Goal: Task Accomplishment & Management: Manage account settings

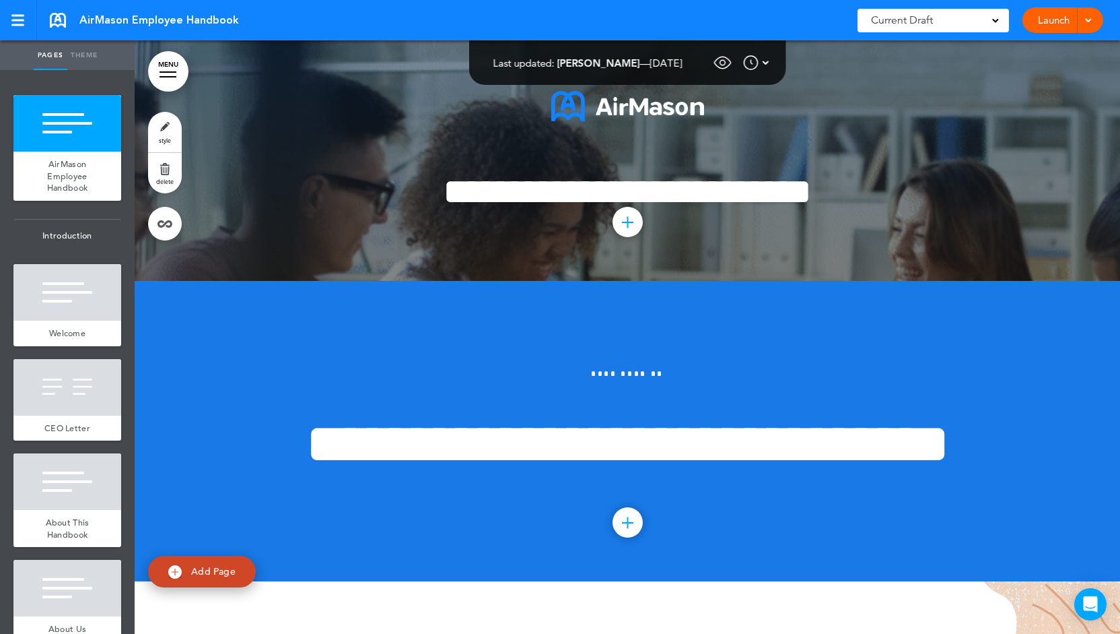
click at [1040, 17] on link "Launch" at bounding box center [1054, 20] width 42 height 26
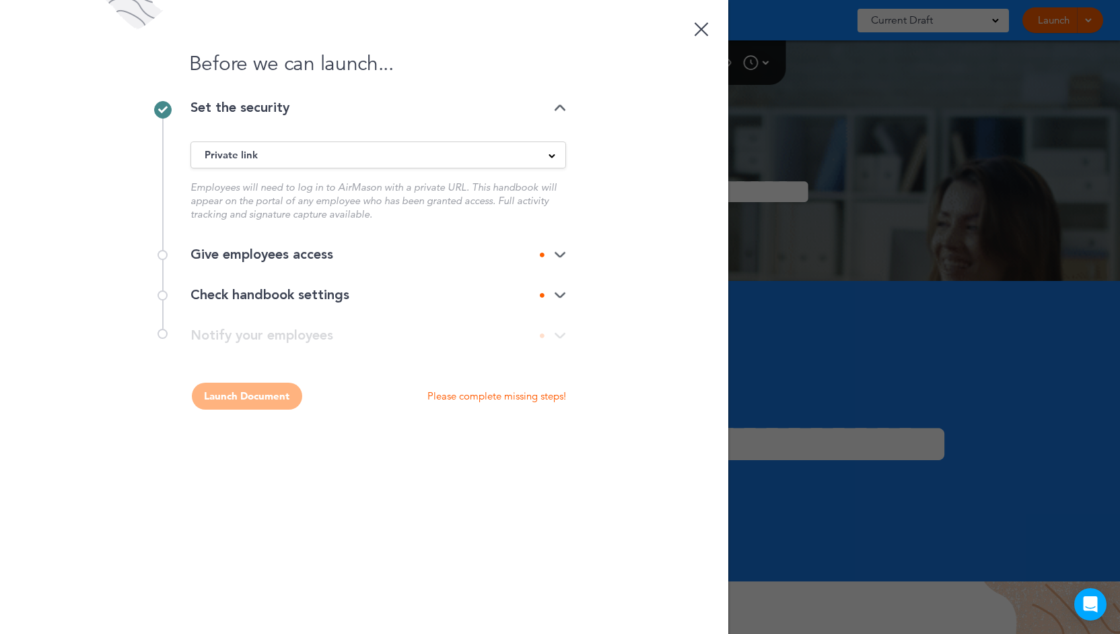
click at [362, 253] on div "Give employees access" at bounding box center [379, 254] width 376 height 13
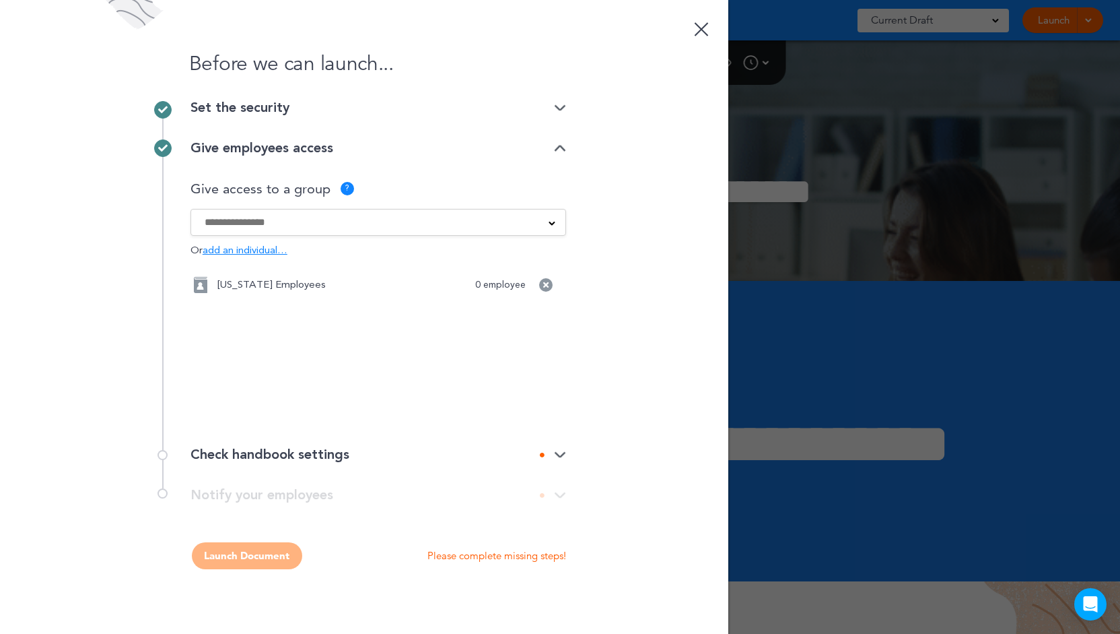
click at [341, 228] on input at bounding box center [370, 222] width 330 height 15
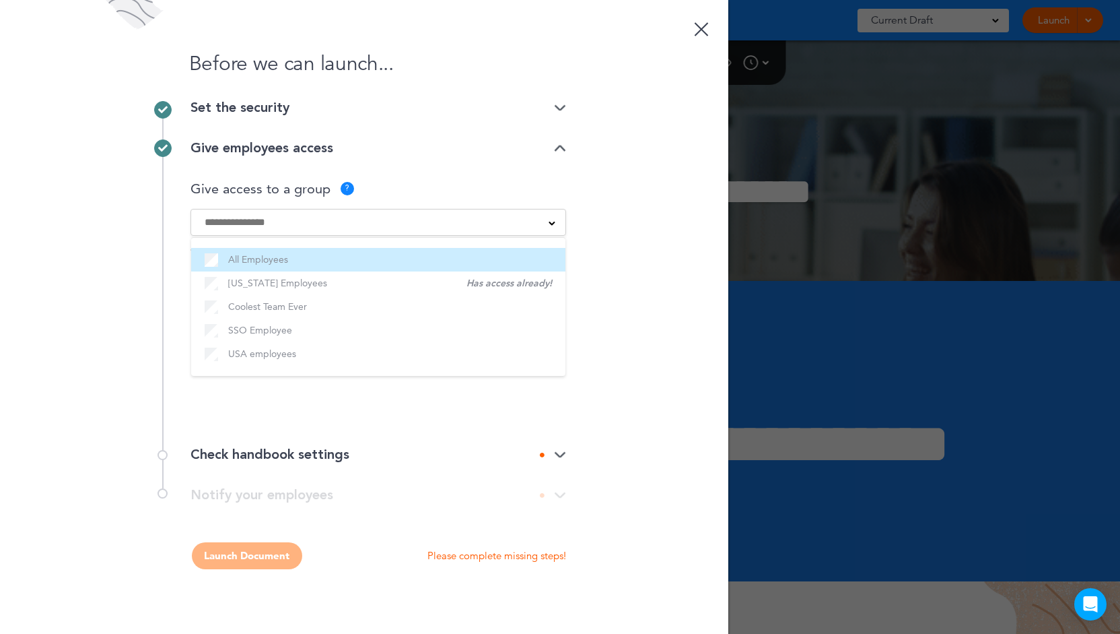
click at [330, 256] on label "All Employees" at bounding box center [378, 259] width 347 height 17
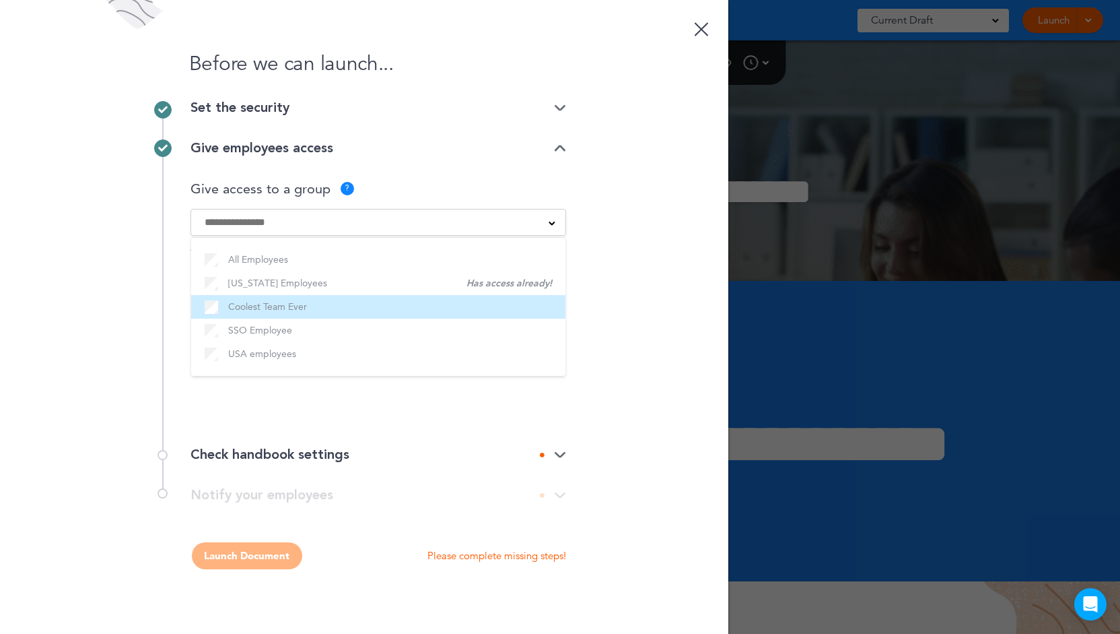
click at [369, 310] on label "Coolest Team Ever" at bounding box center [378, 306] width 347 height 17
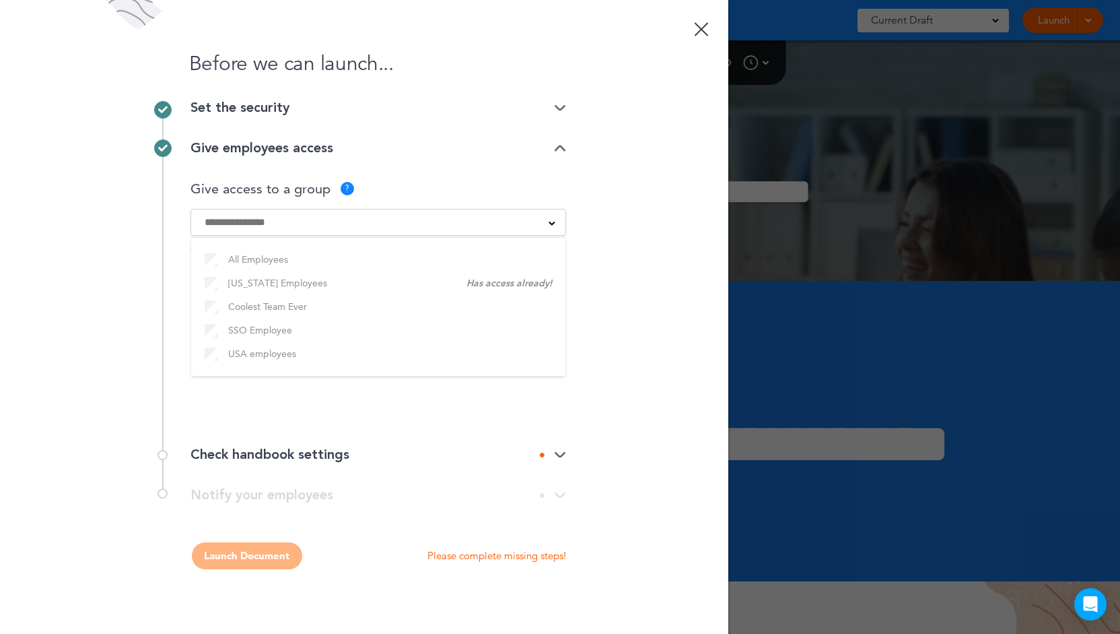
click at [348, 336] on label "SSO Employee" at bounding box center [378, 330] width 347 height 17
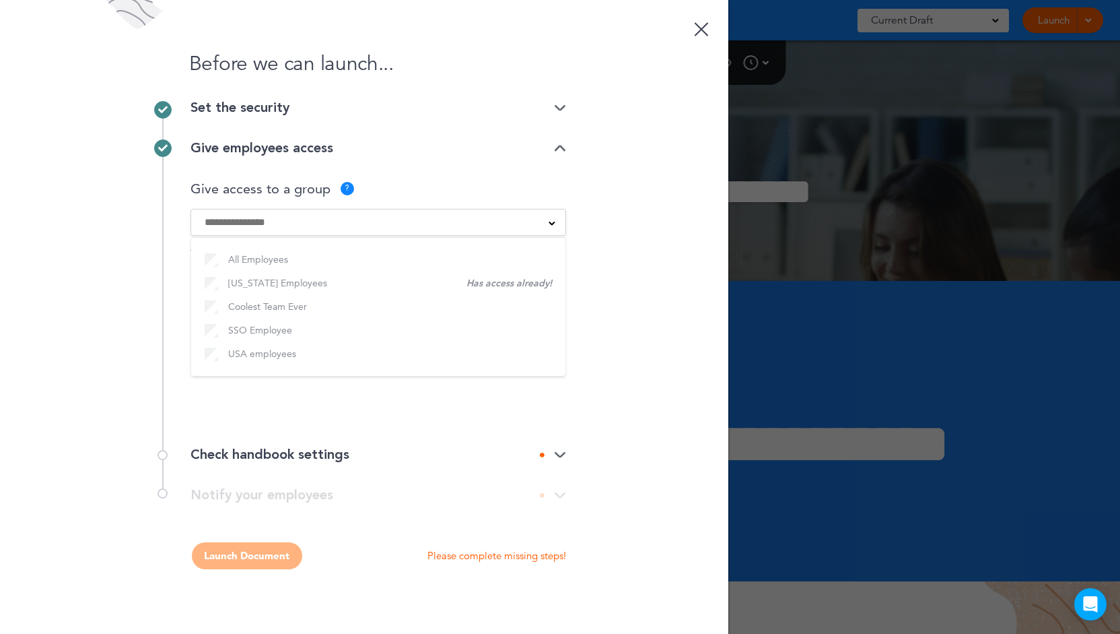
click at [333, 360] on label "USA employees" at bounding box center [378, 353] width 347 height 17
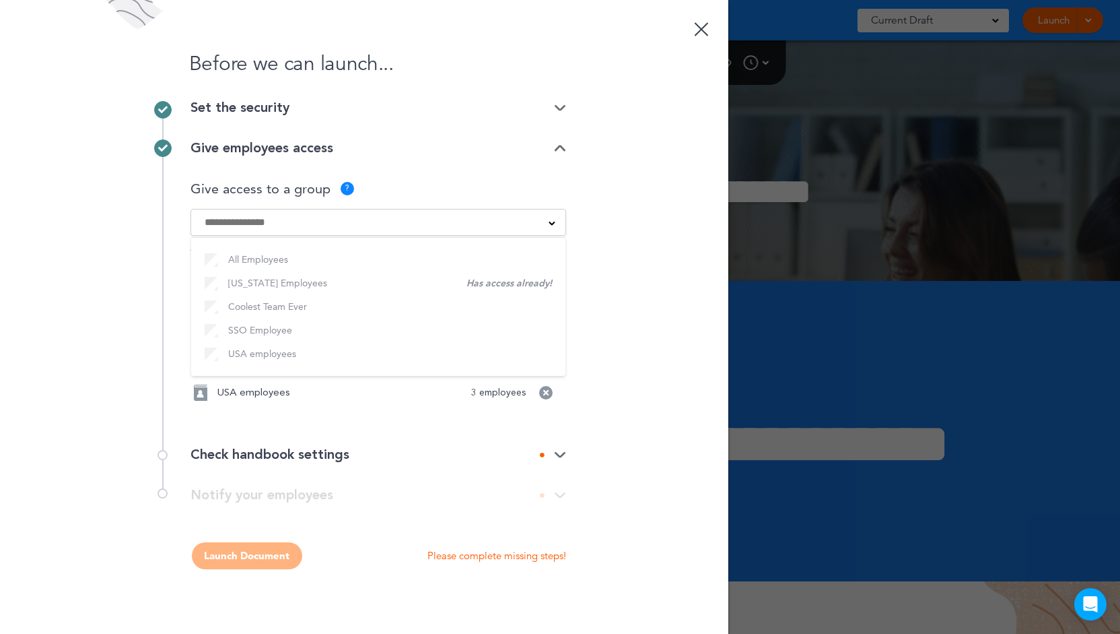
click at [711, 354] on div "Before we can launch... Set the security Private link Public link Private link …" at bounding box center [364, 317] width 729 height 634
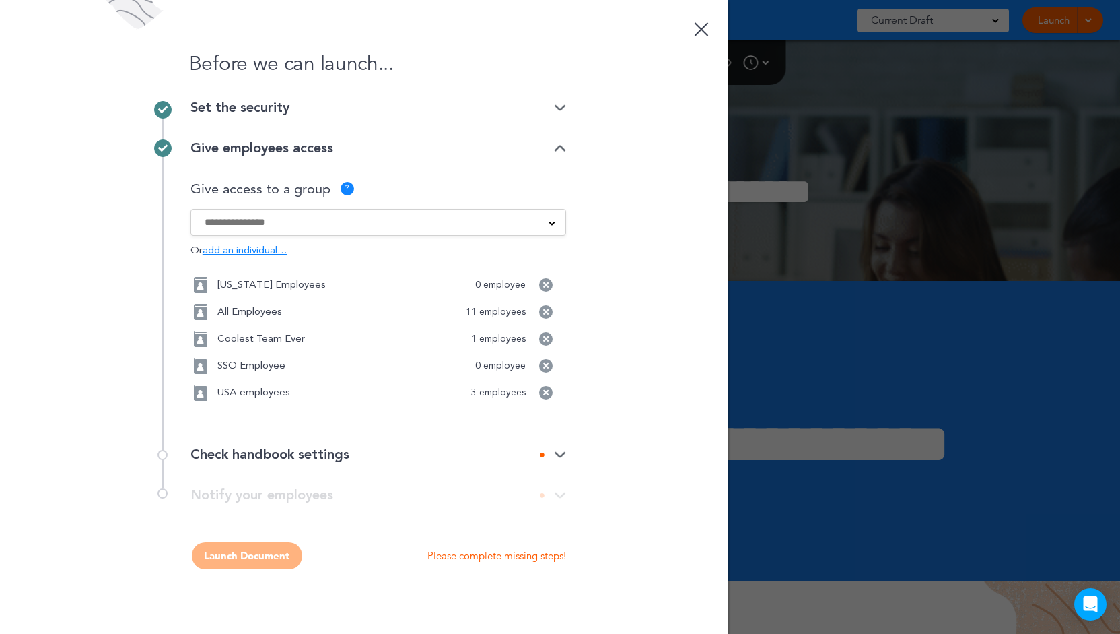
scroll to position [11, 0]
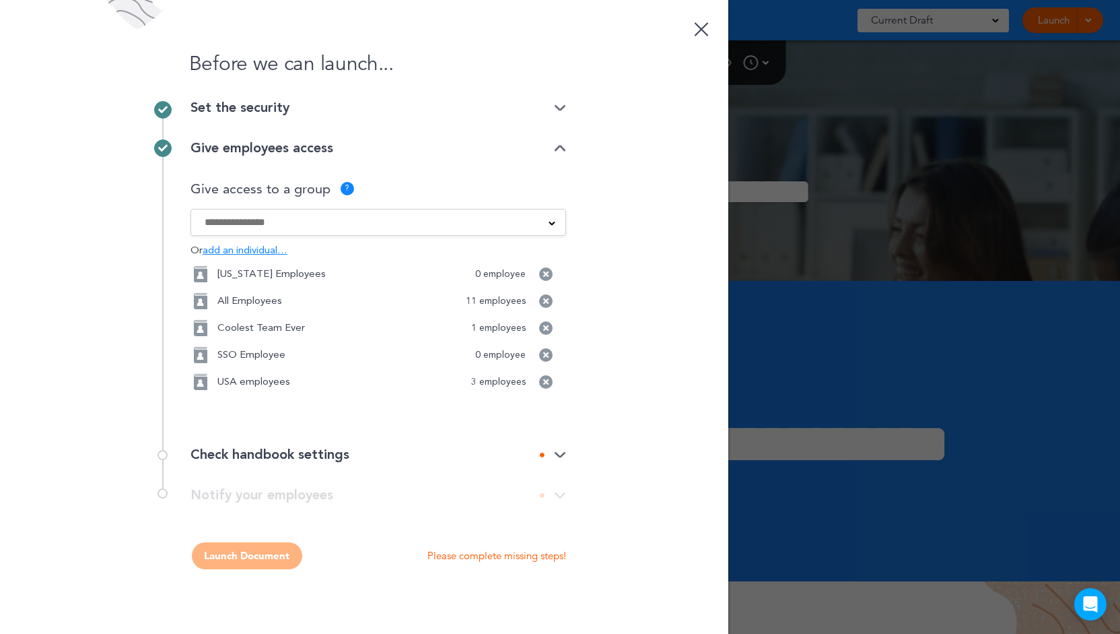
click at [360, 457] on div "Check handbook settings" at bounding box center [379, 454] width 376 height 13
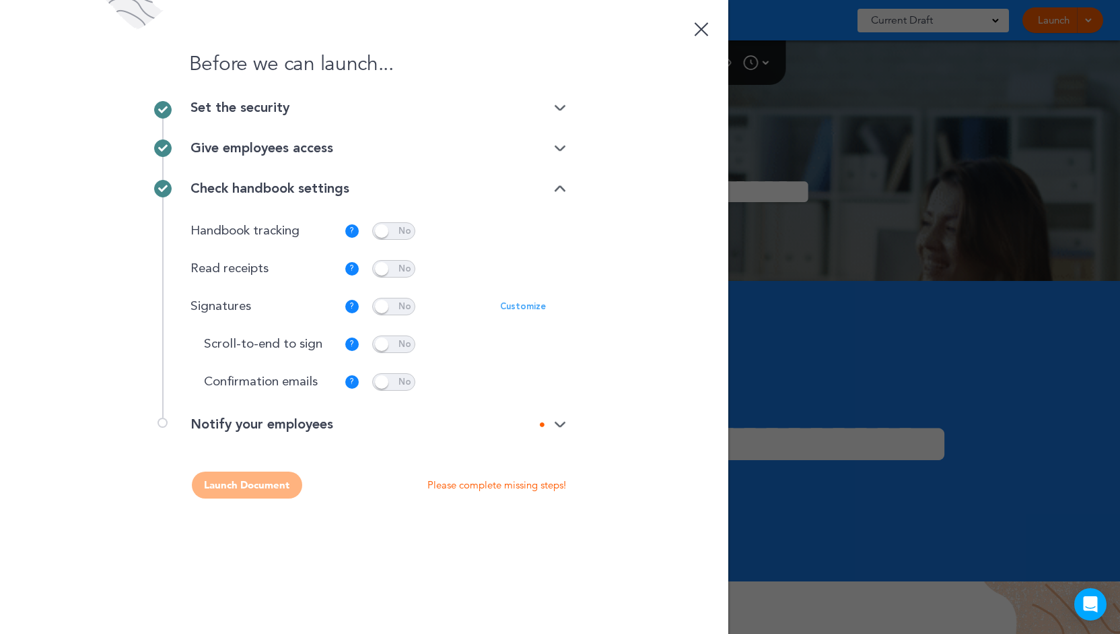
click at [409, 346] on span at bounding box center [393, 344] width 43 height 18
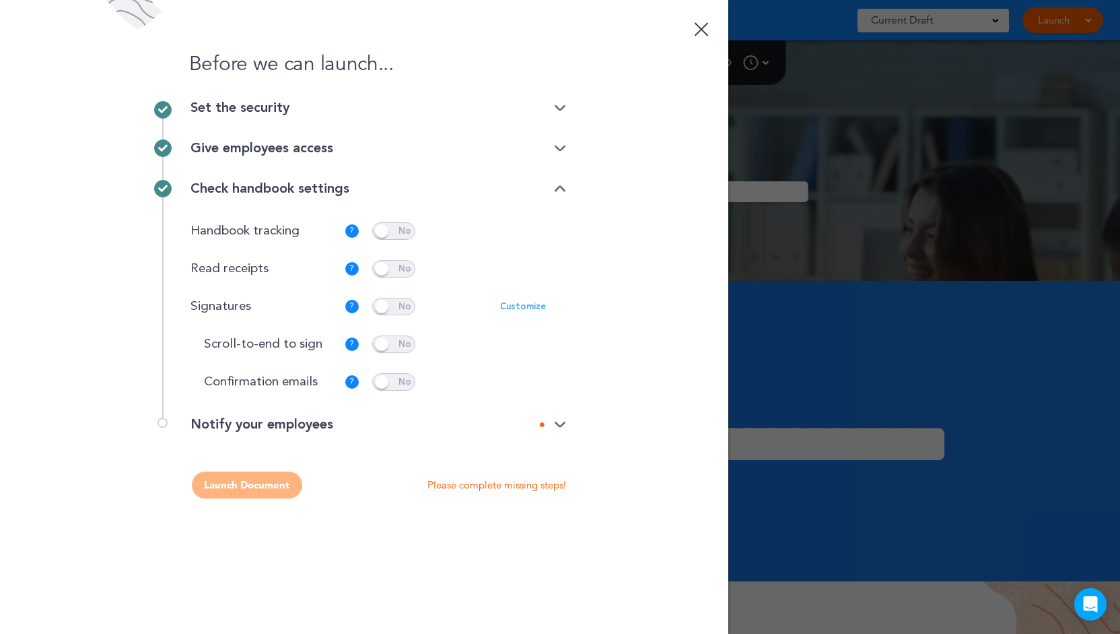
click at [399, 344] on span at bounding box center [393, 344] width 43 height 18
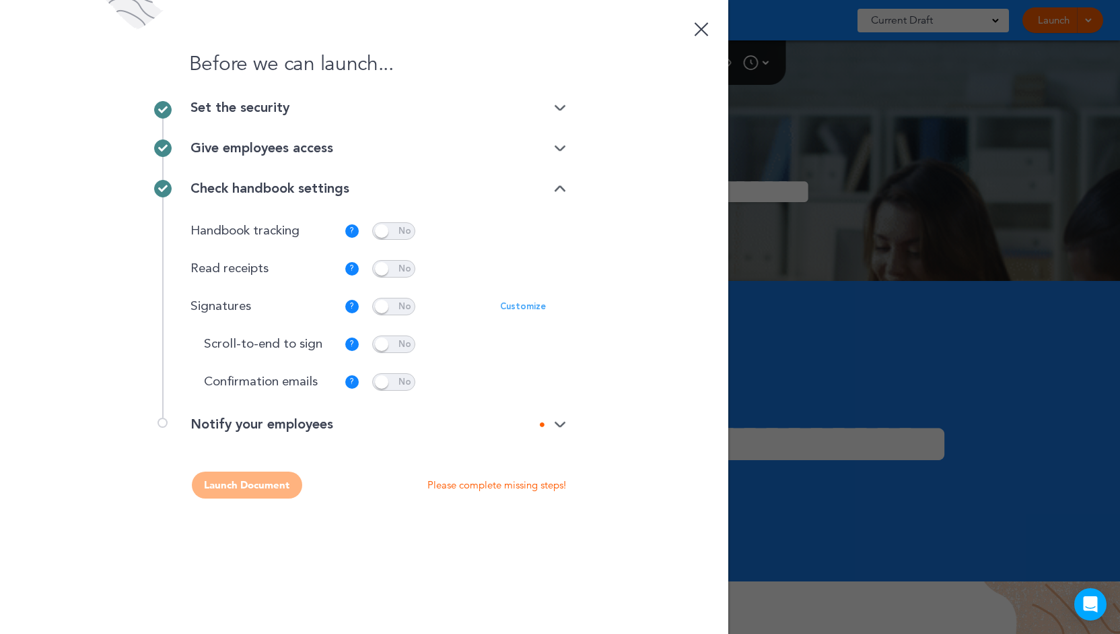
click at [400, 271] on span at bounding box center [393, 269] width 43 height 18
click at [497, 425] on div "Notify your employees" at bounding box center [379, 423] width 376 height 13
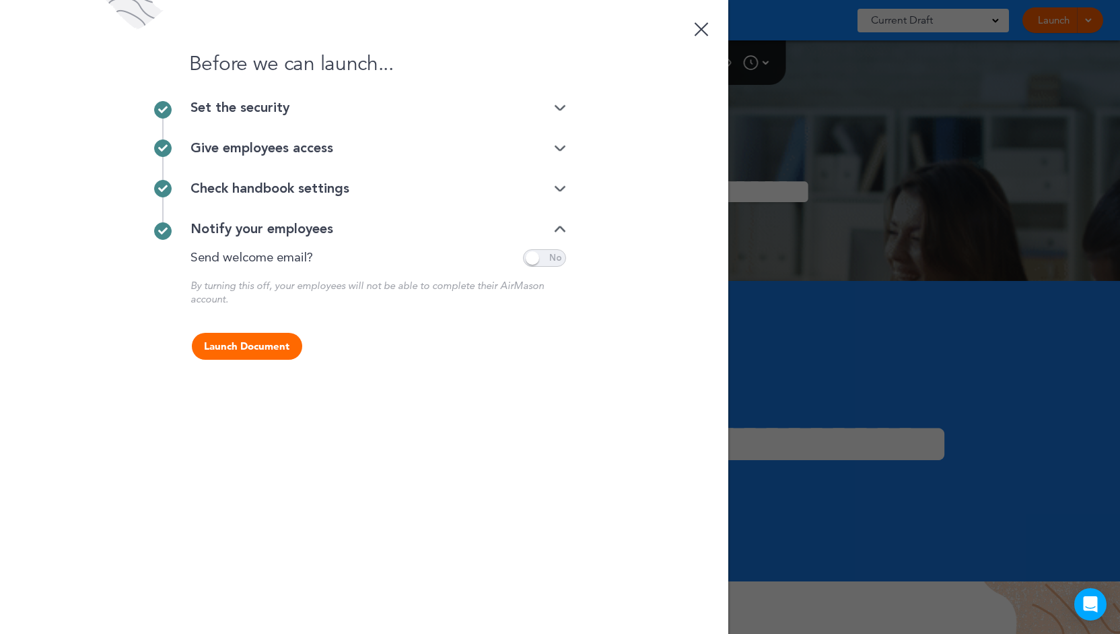
click at [271, 347] on button "Launch Document" at bounding box center [247, 346] width 110 height 27
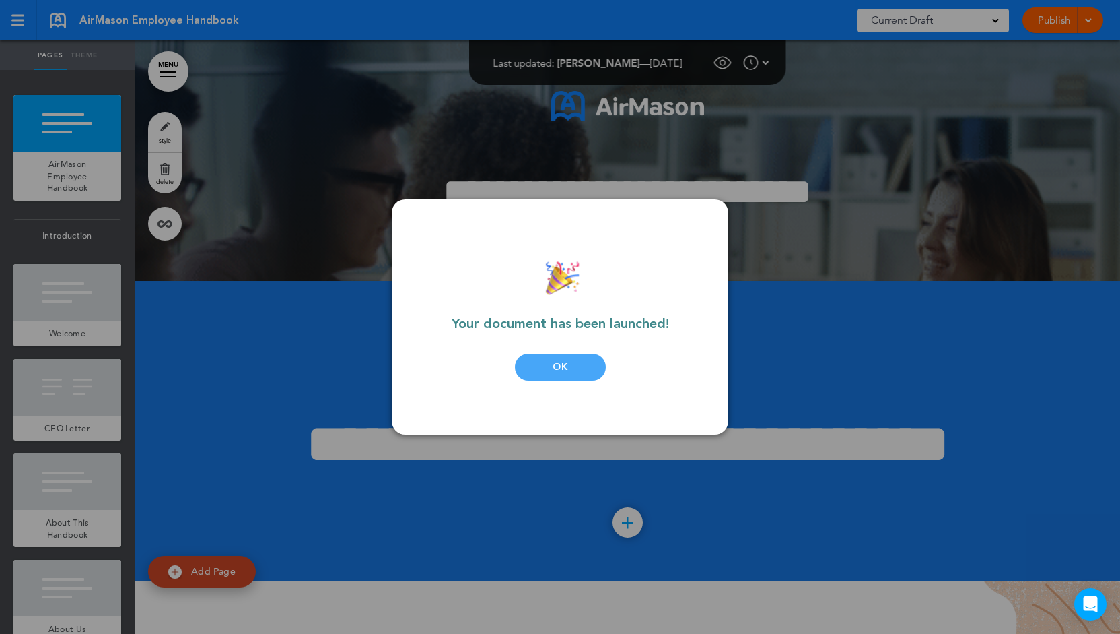
click at [549, 360] on div "OK" at bounding box center [560, 367] width 91 height 27
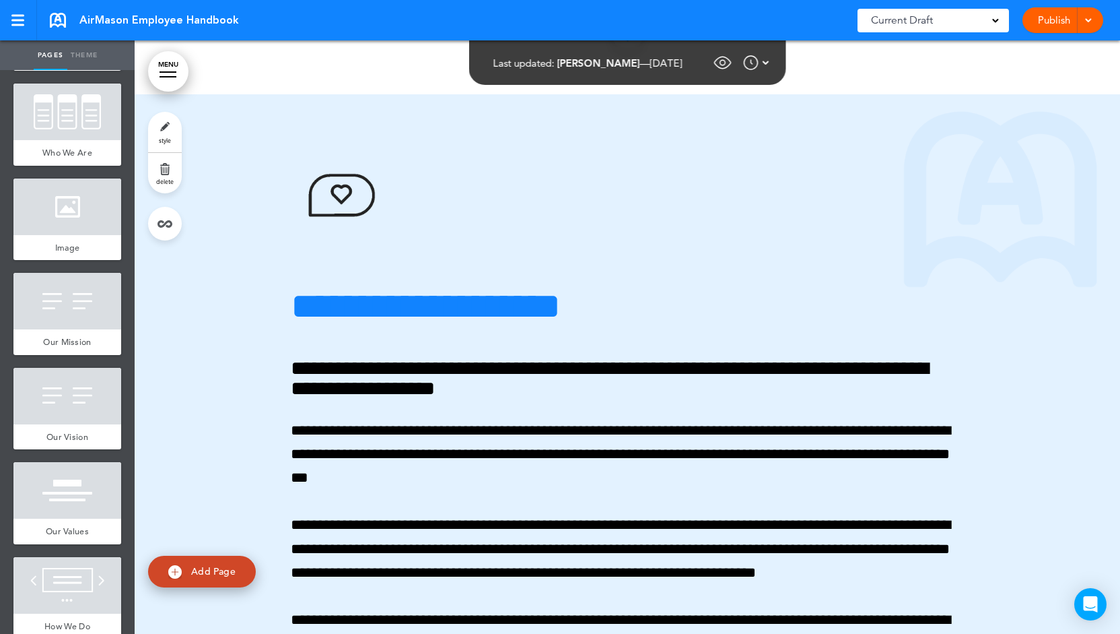
scroll to position [754, 0]
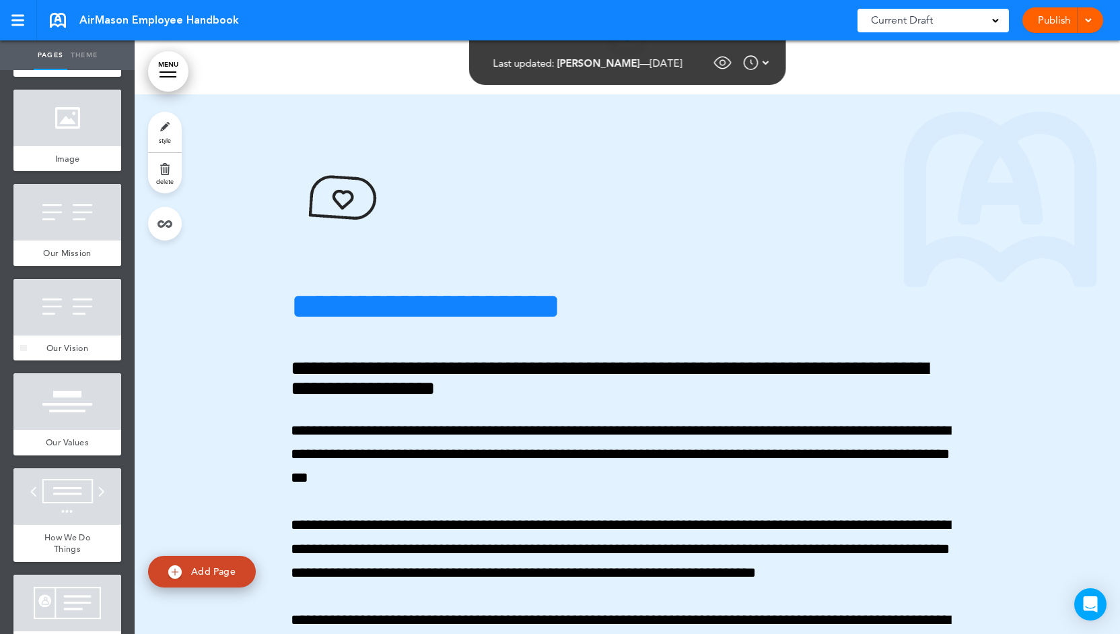
click at [71, 324] on div at bounding box center [67, 307] width 108 height 57
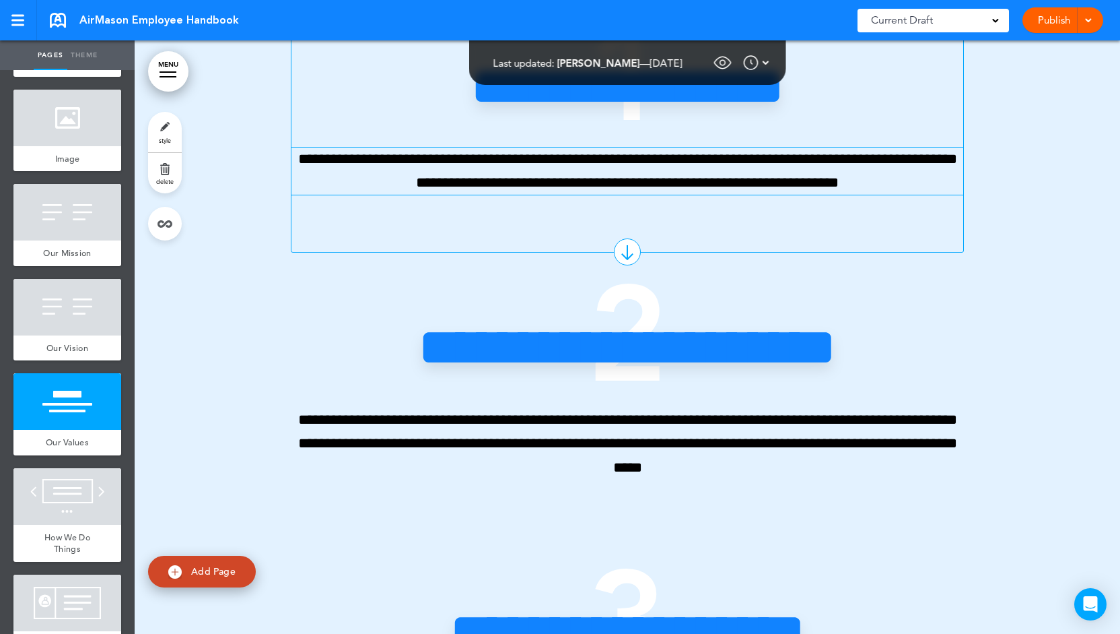
scroll to position [6116, 0]
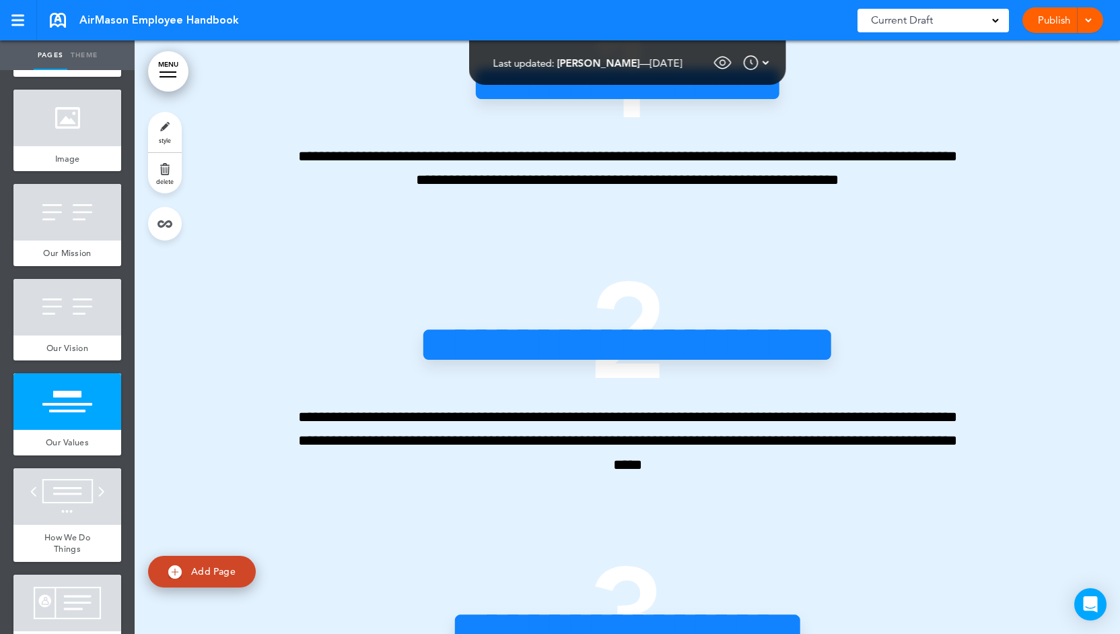
click at [205, 568] on span "Add Page" at bounding box center [213, 571] width 44 height 12
type input "********"
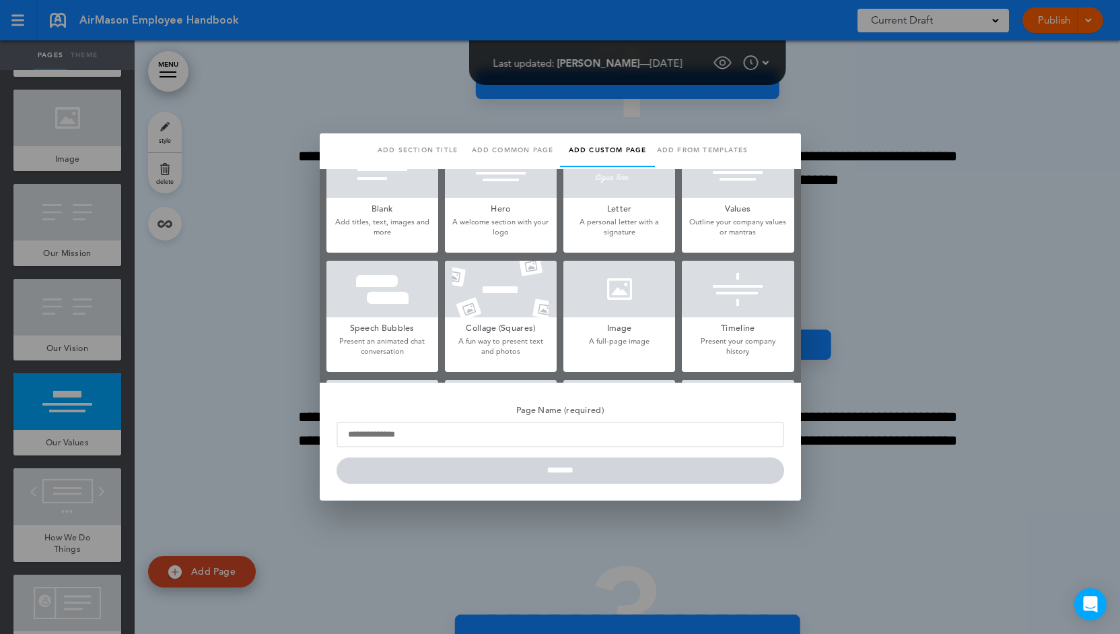
scroll to position [0, 0]
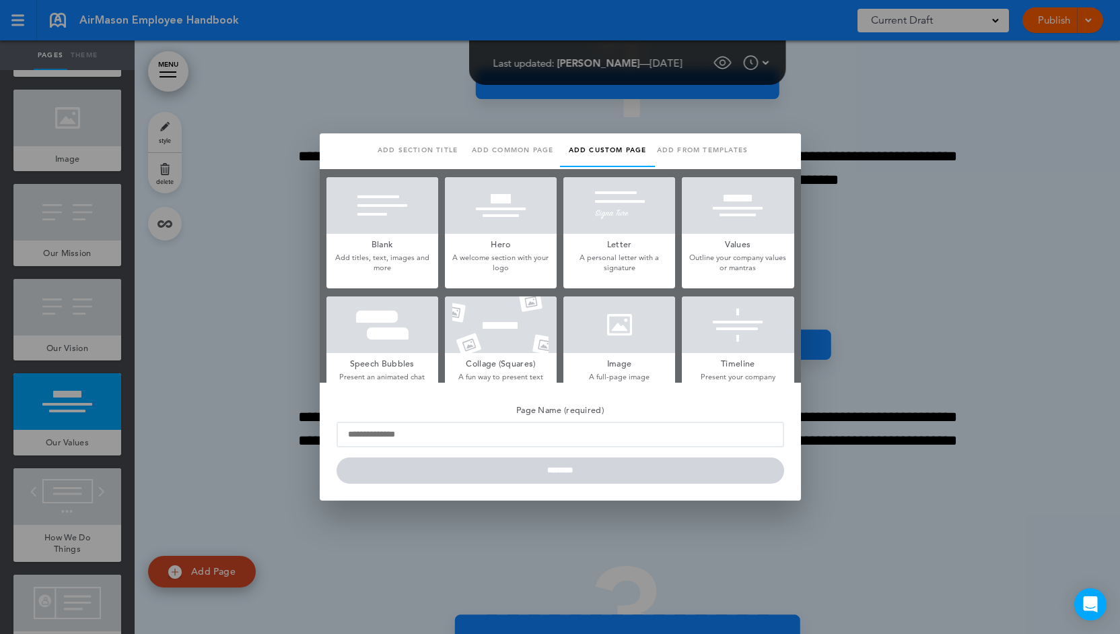
click at [413, 226] on div at bounding box center [383, 205] width 112 height 57
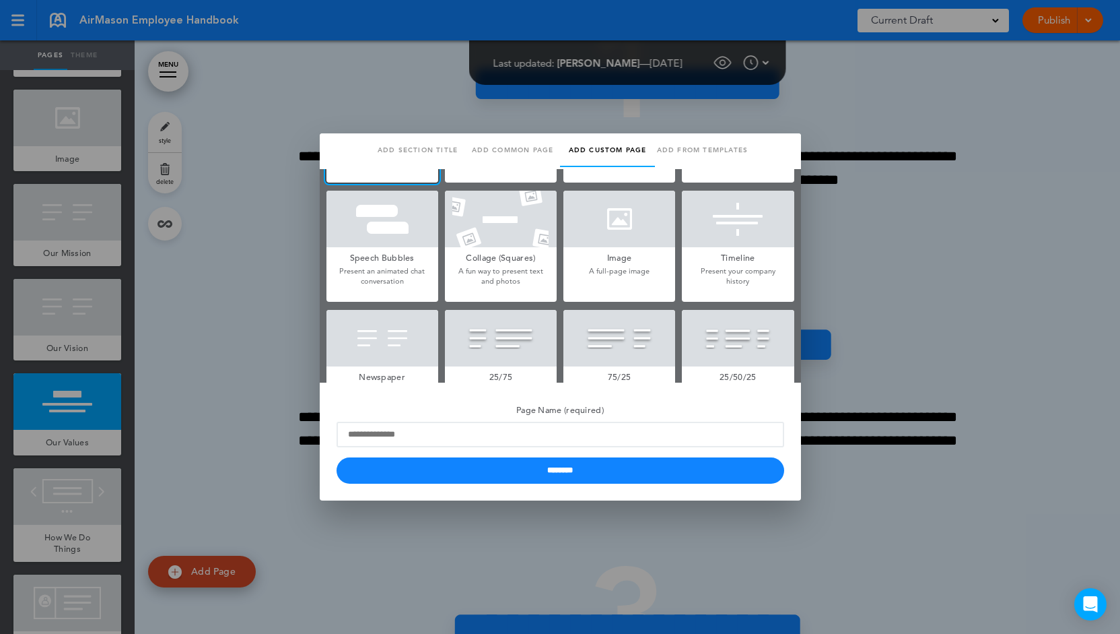
scroll to position [113, 0]
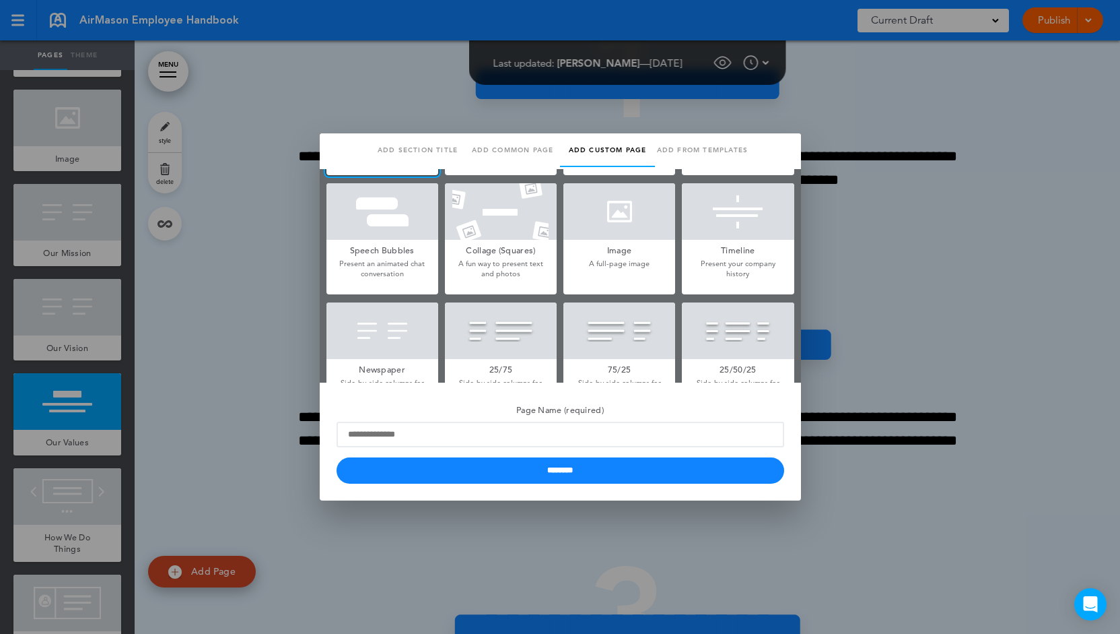
click at [364, 240] on h5 "Speech Bubbles" at bounding box center [383, 249] width 112 height 19
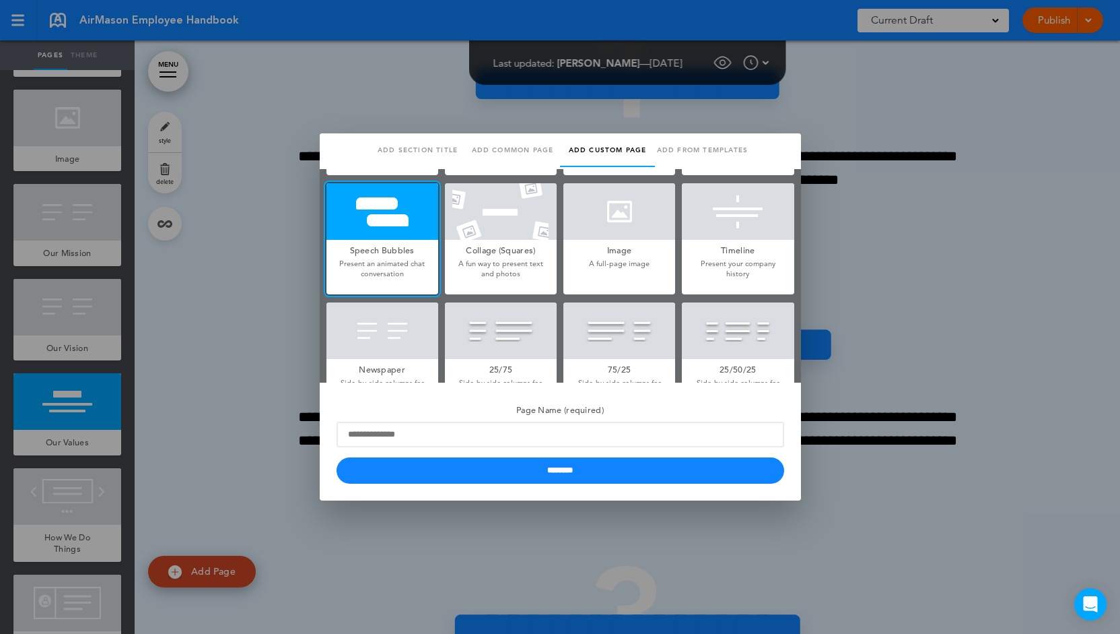
click at [241, 306] on div at bounding box center [560, 317] width 1120 height 634
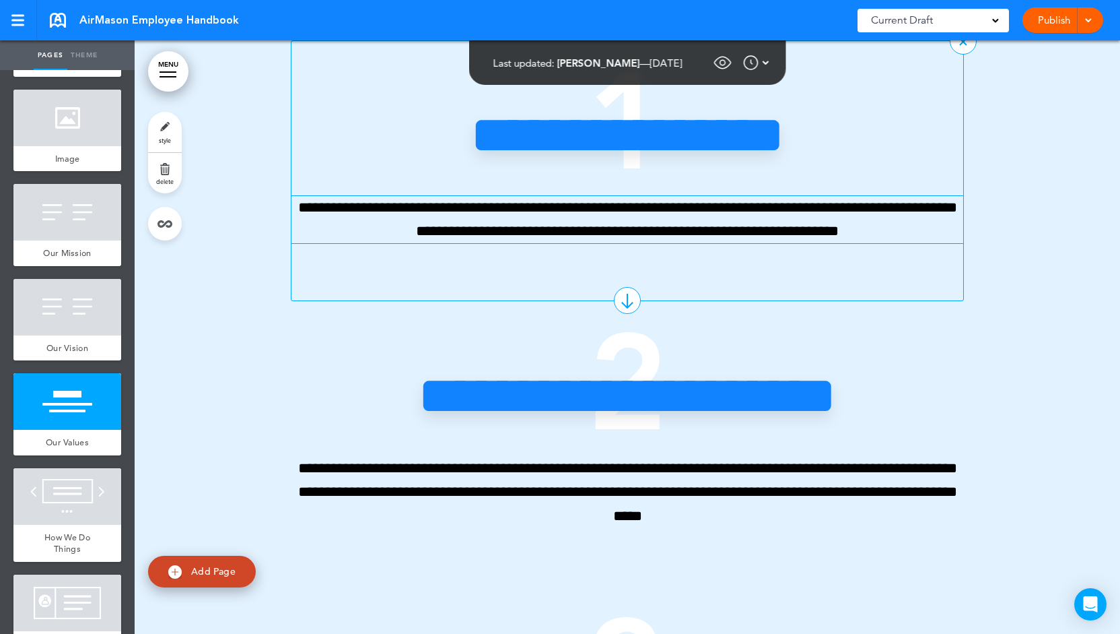
scroll to position [6145, 0]
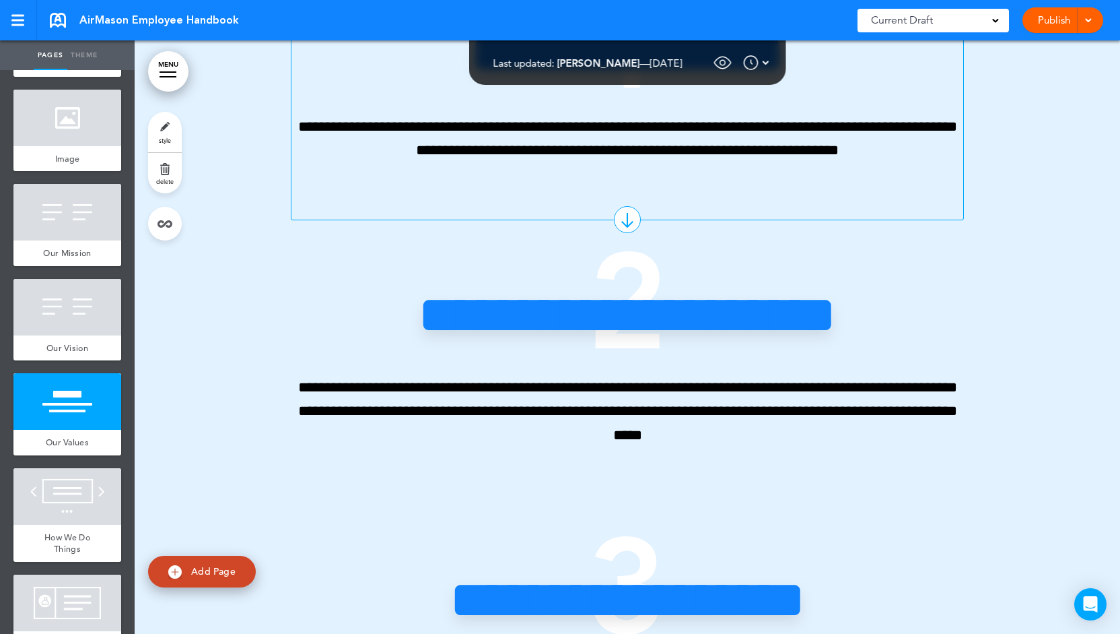
click at [624, 233] on div at bounding box center [627, 219] width 27 height 27
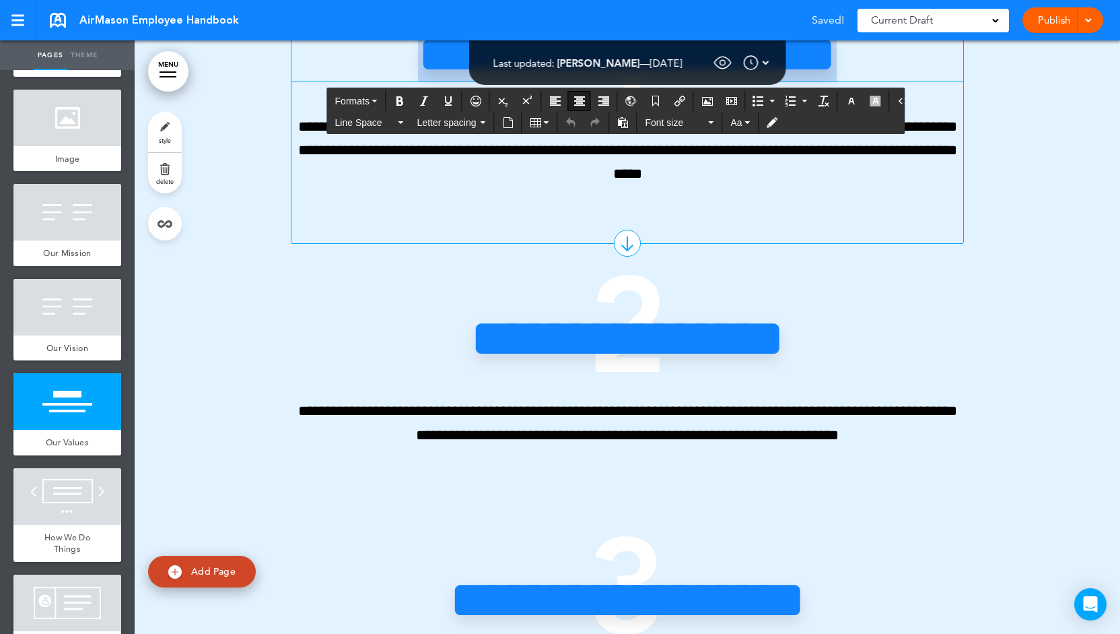
drag, startPoint x: 749, startPoint y: 263, endPoint x: 488, endPoint y: 195, distance: 270.0
click at [488, 81] on h2 "**********" at bounding box center [627, 55] width 471 height 54
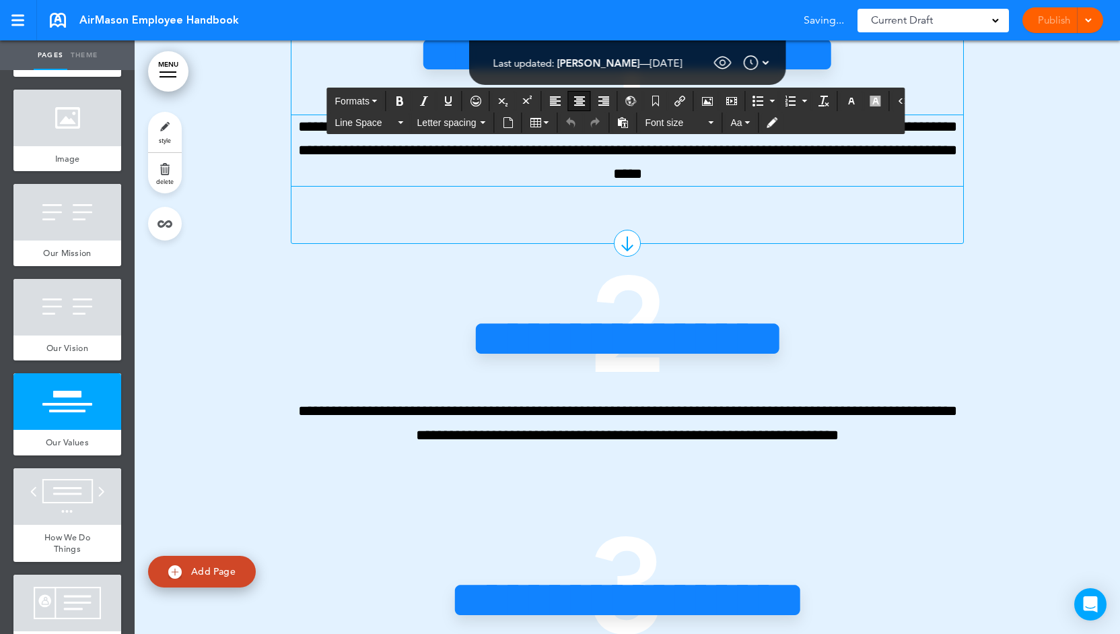
click at [551, 187] on p "**********" at bounding box center [628, 150] width 673 height 71
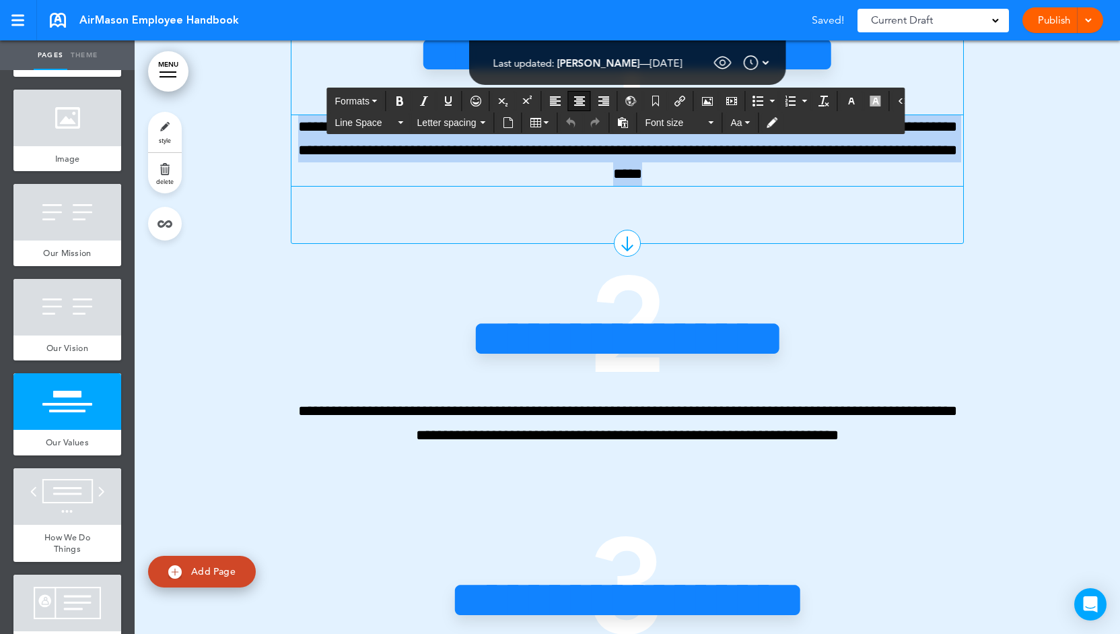
drag, startPoint x: 750, startPoint y: 386, endPoint x: 291, endPoint y: 321, distance: 463.8
click at [291, 244] on div "**********" at bounding box center [627, 102] width 673 height 285
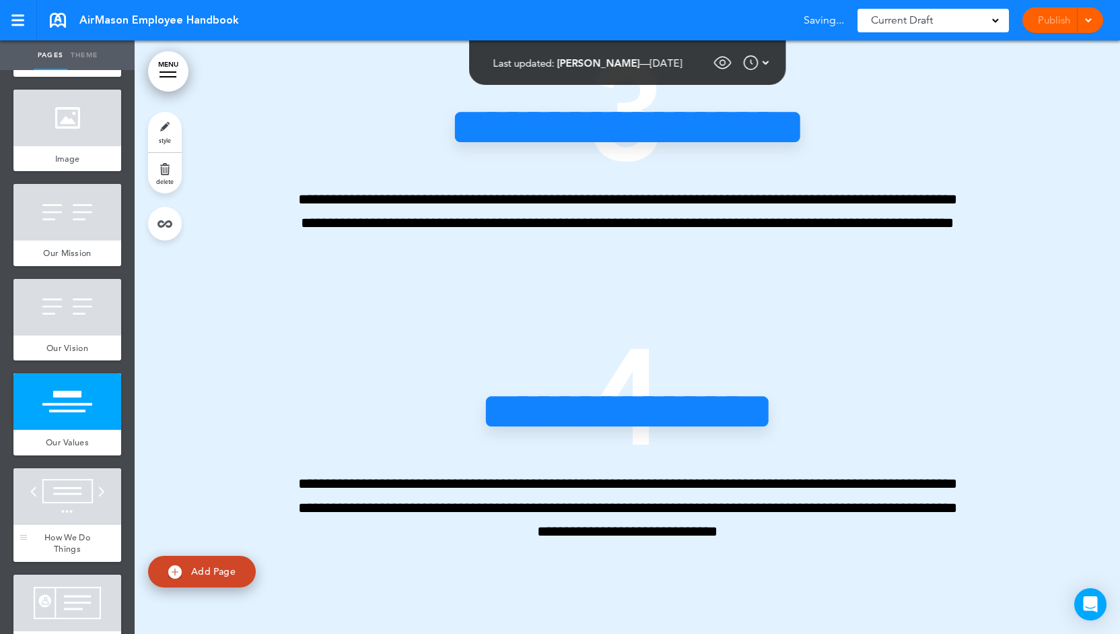
click at [46, 513] on div at bounding box center [67, 496] width 108 height 57
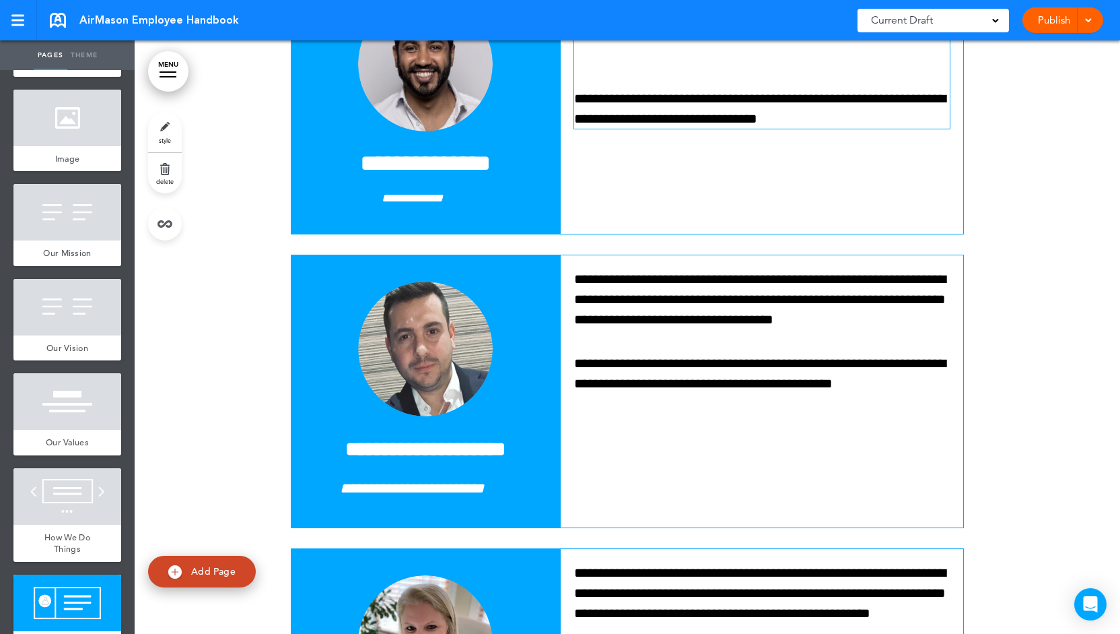
scroll to position [8426, 0]
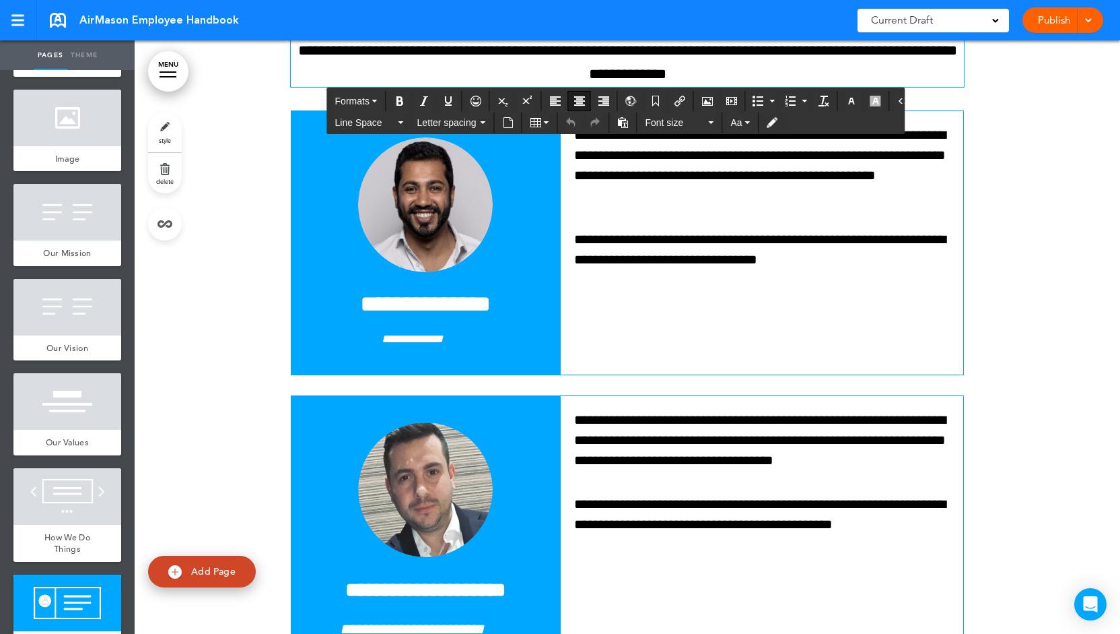
click at [541, 86] on p "**********" at bounding box center [627, 62] width 673 height 47
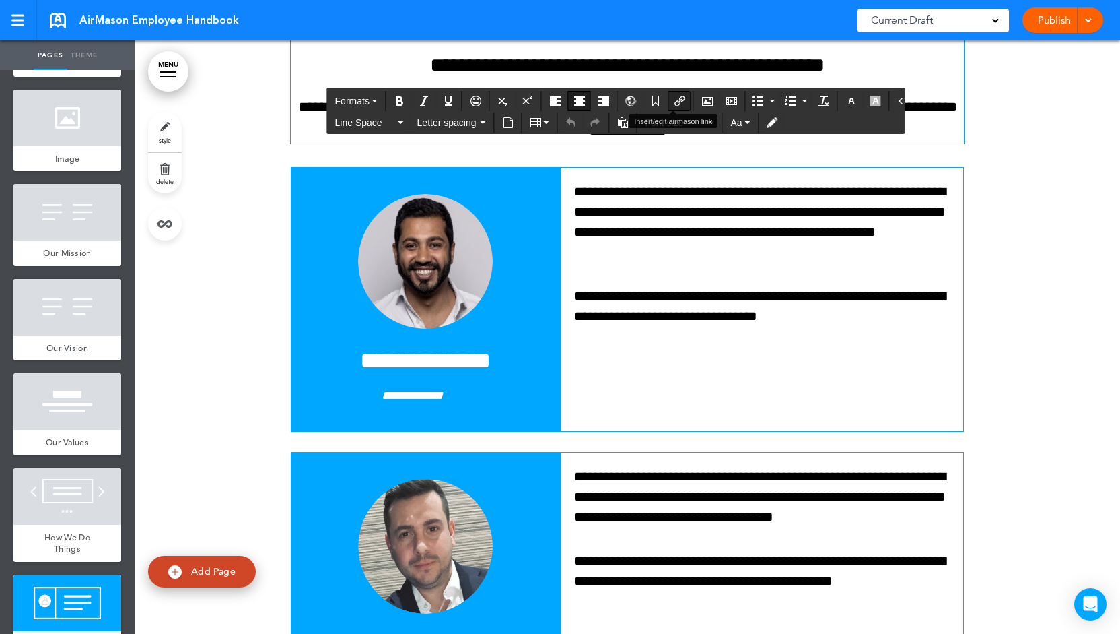
click at [675, 99] on icon "Insert/edit airmason link" at bounding box center [680, 101] width 11 height 11
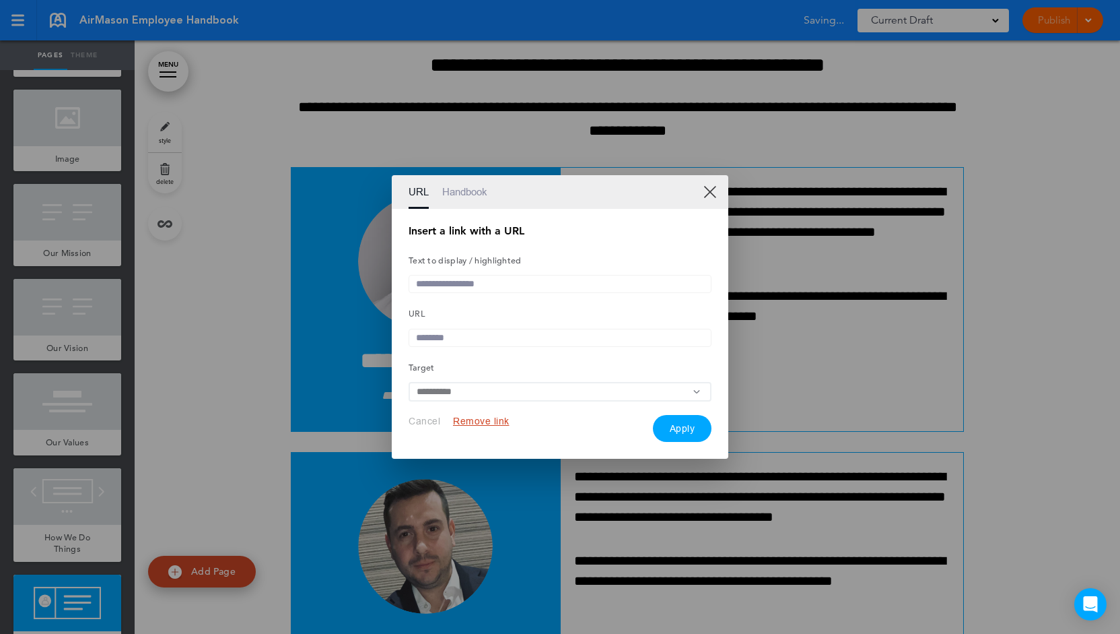
click at [459, 187] on link "Handbook" at bounding box center [464, 192] width 45 height 34
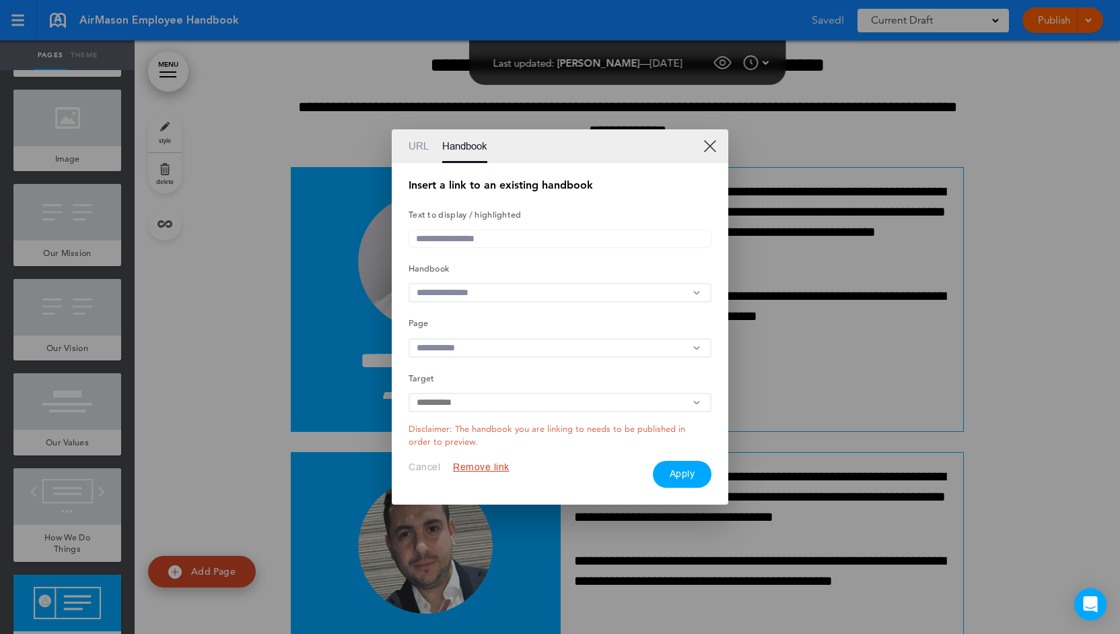
click at [506, 288] on input "text" at bounding box center [560, 293] width 303 height 20
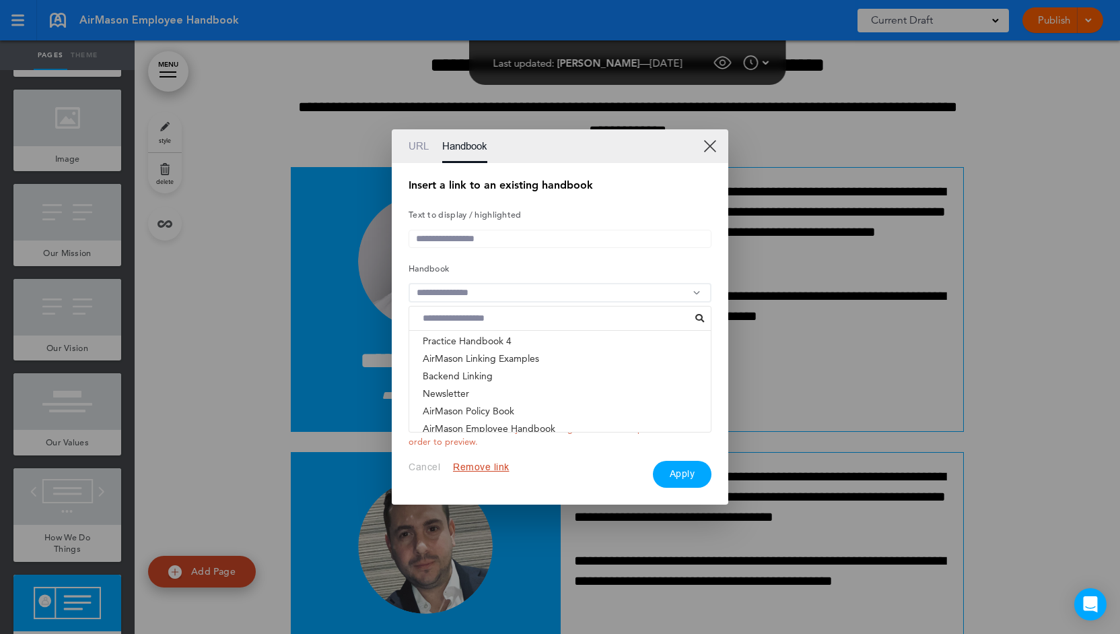
scroll to position [42, 0]
click at [462, 384] on li "Newsletter" at bounding box center [560, 385] width 302 height 18
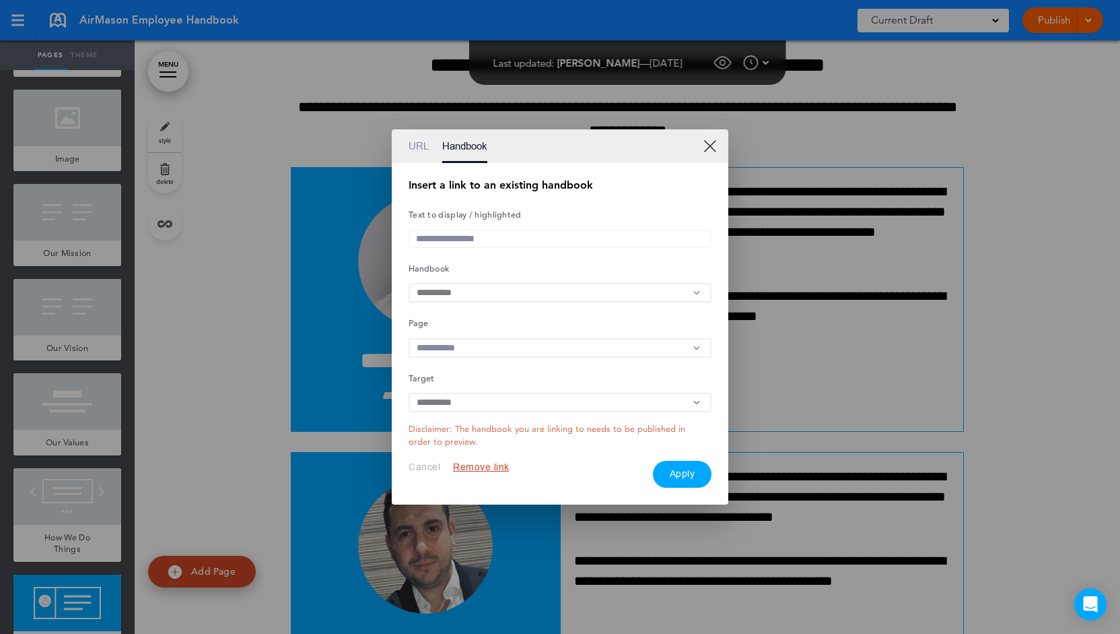
click at [450, 353] on input "text" at bounding box center [560, 348] width 303 height 20
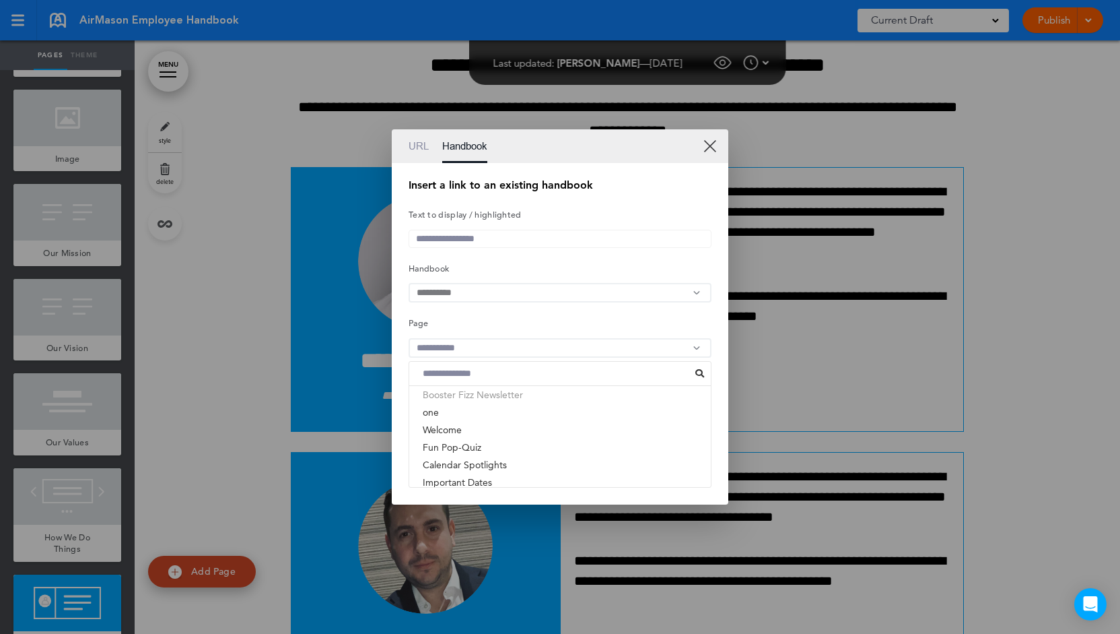
click at [468, 397] on li "Booster Fizz Newsletter" at bounding box center [560, 395] width 302 height 18
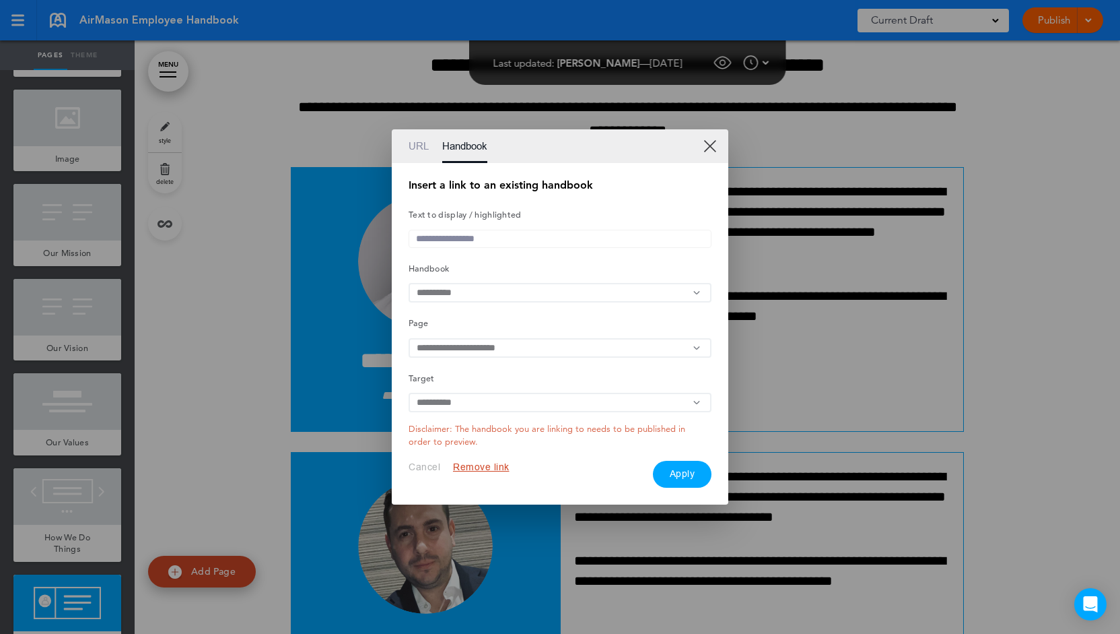
click at [711, 139] on link "XX" at bounding box center [710, 145] width 13 height 13
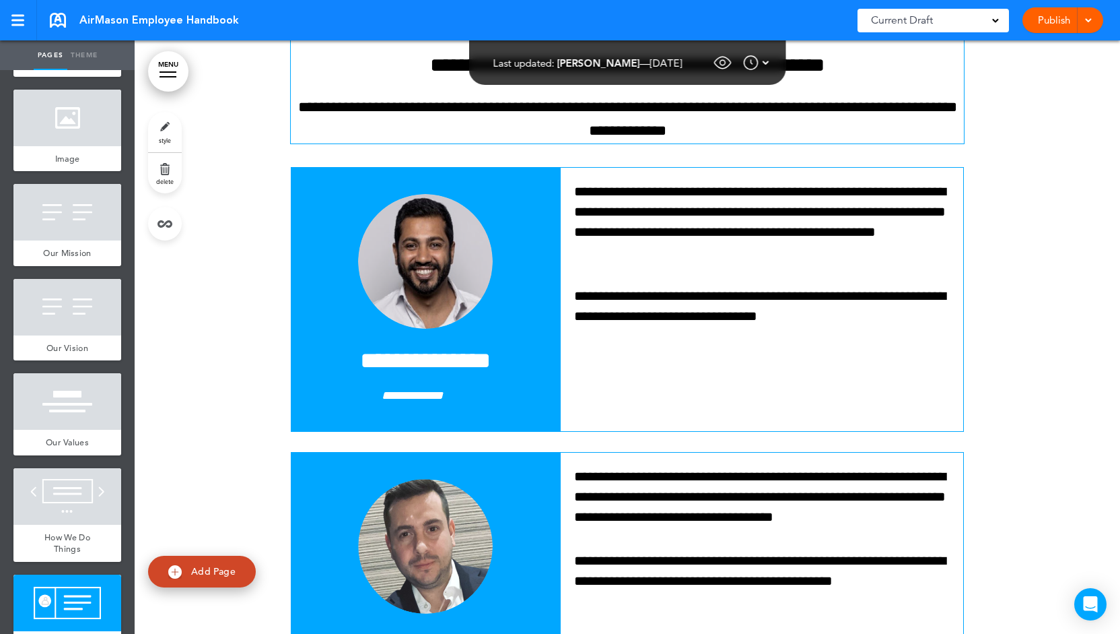
click at [571, 143] on div "**********" at bounding box center [627, 6] width 673 height 274
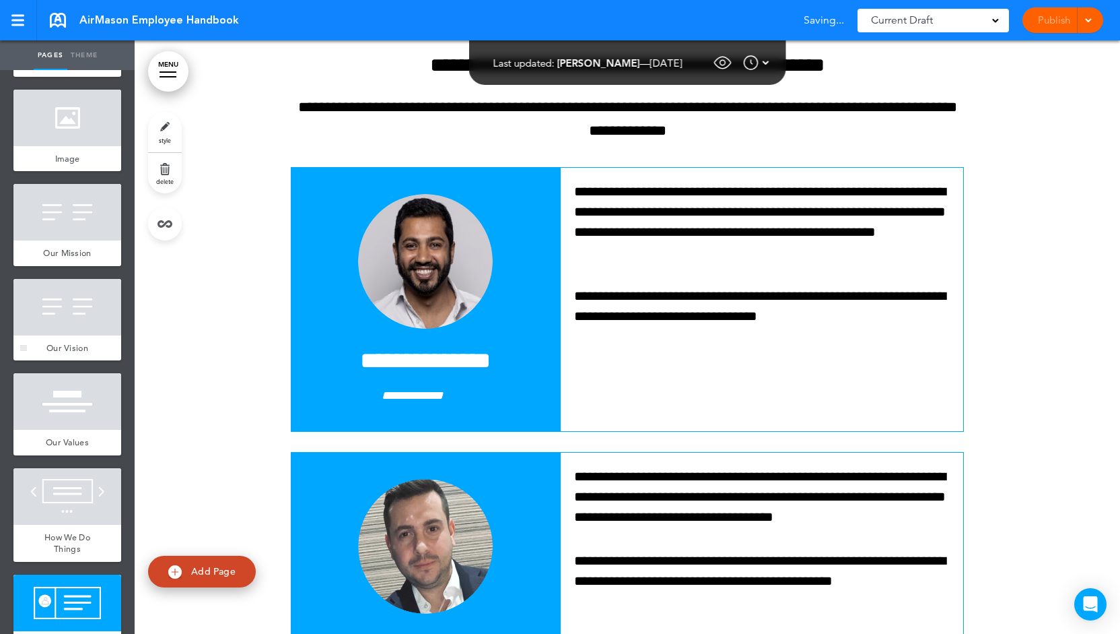
click at [81, 298] on div at bounding box center [67, 307] width 108 height 57
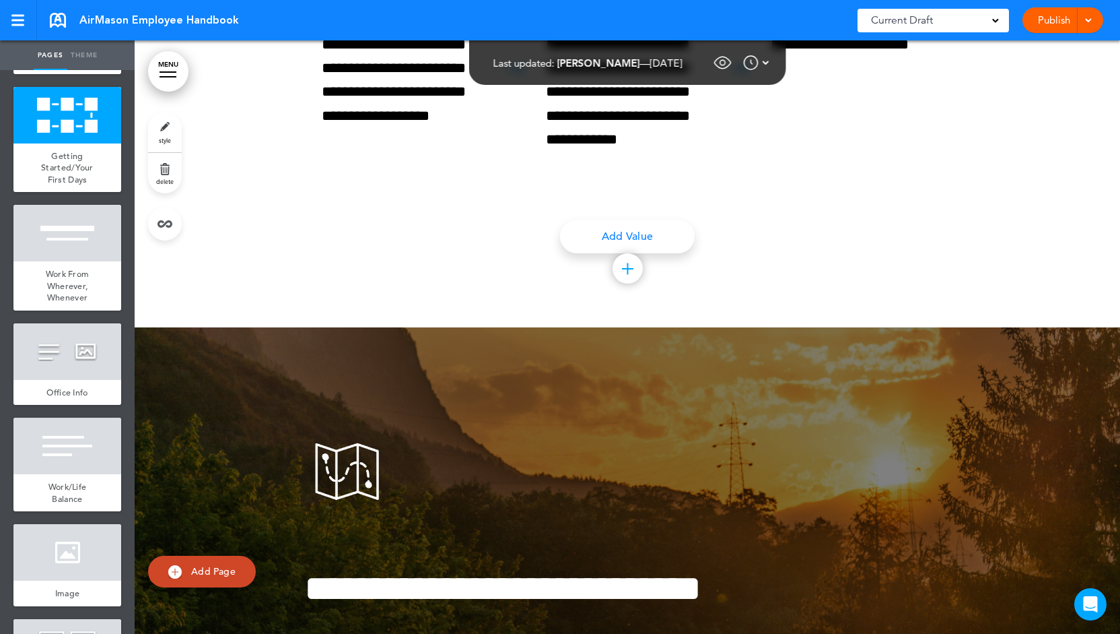
scroll to position [1871, 0]
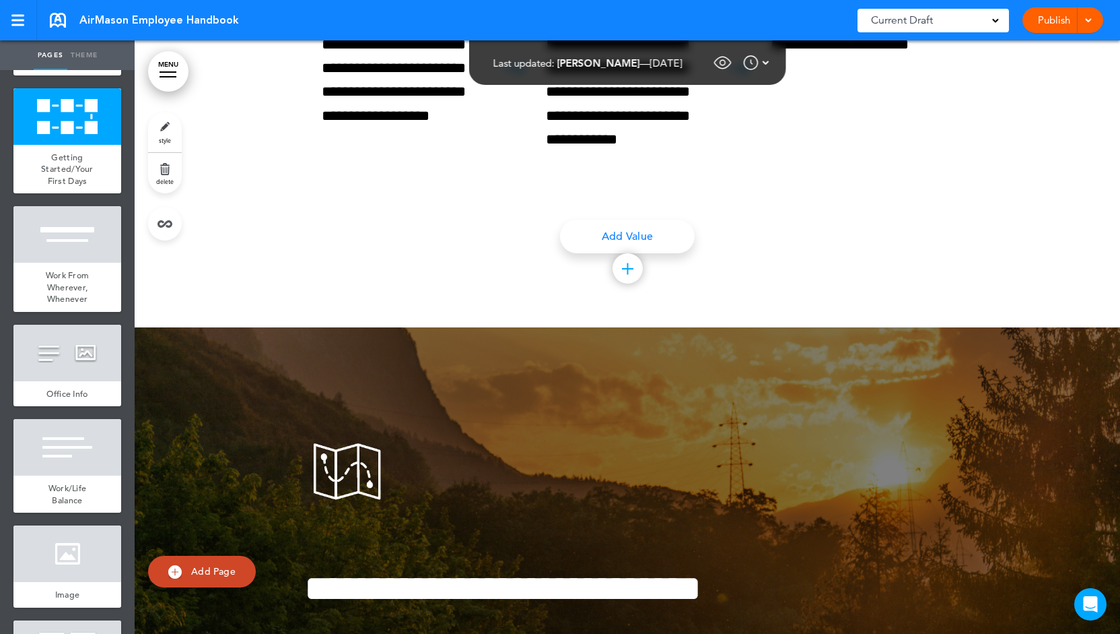
click at [168, 71] on link "MENU" at bounding box center [168, 71] width 40 height 40
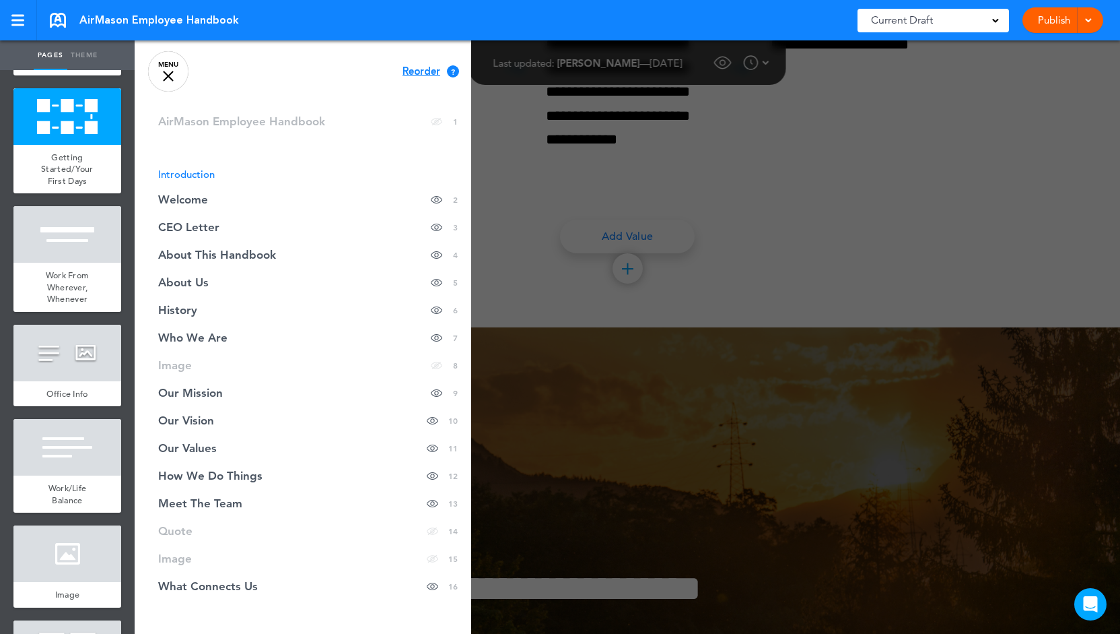
click at [172, 71] on div at bounding box center [168, 76] width 11 height 11
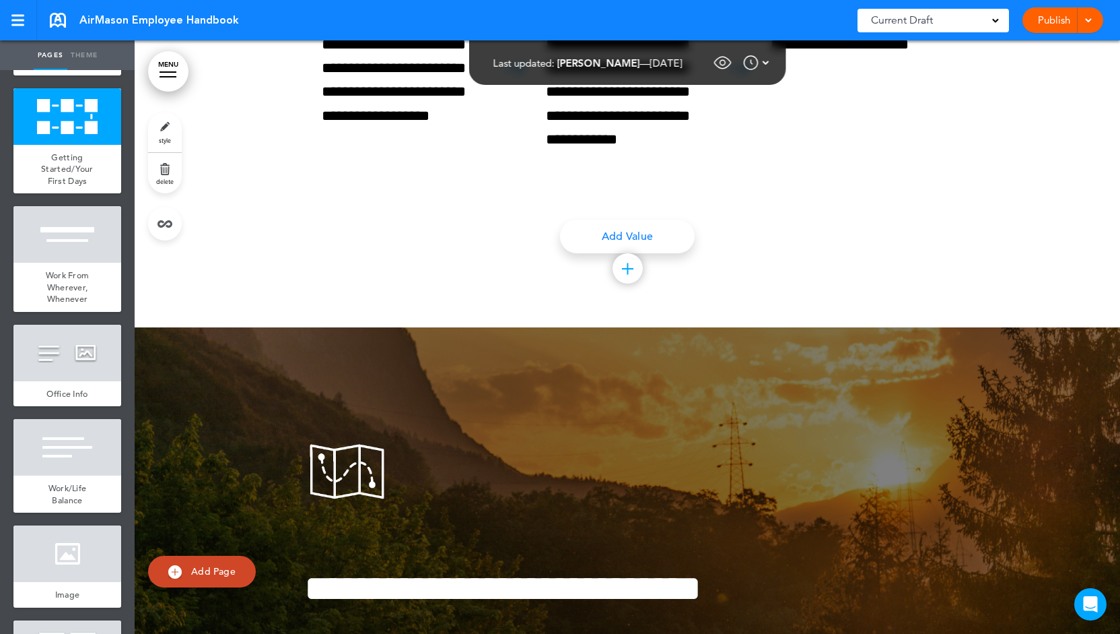
click at [162, 130] on link "style" at bounding box center [165, 132] width 34 height 40
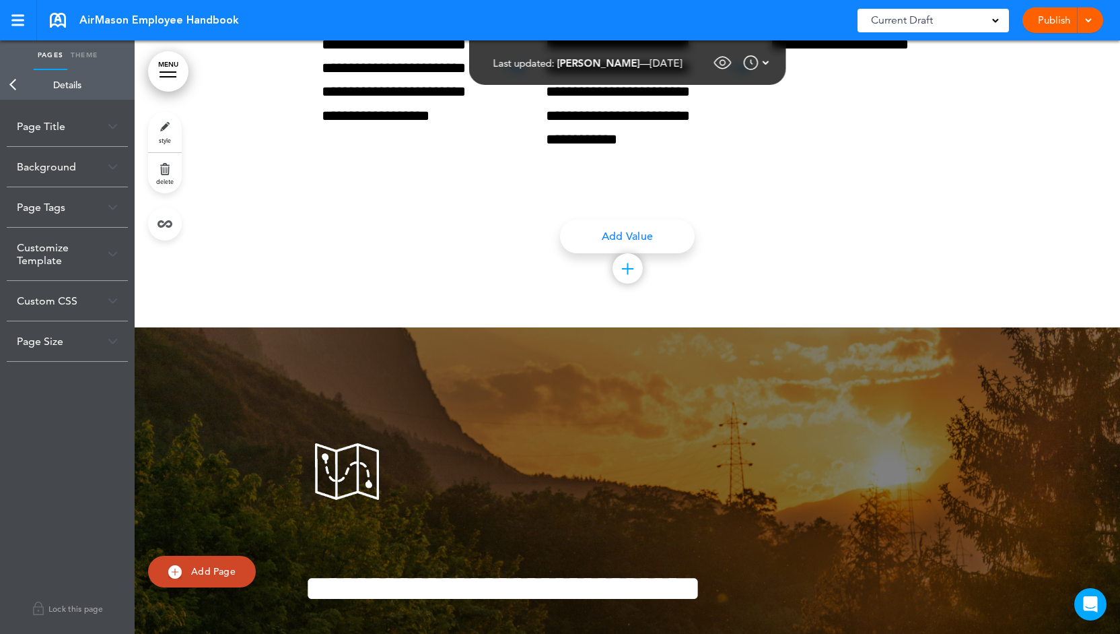
click at [108, 171] on div "Background" at bounding box center [67, 167] width 121 height 40
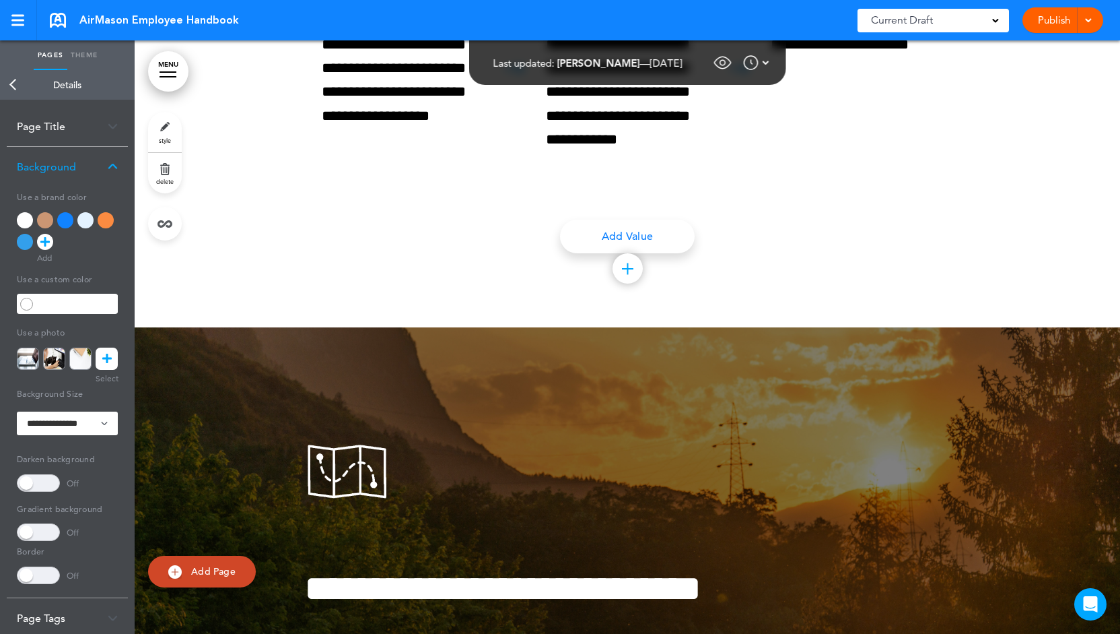
click at [109, 221] on div at bounding box center [106, 220] width 16 height 16
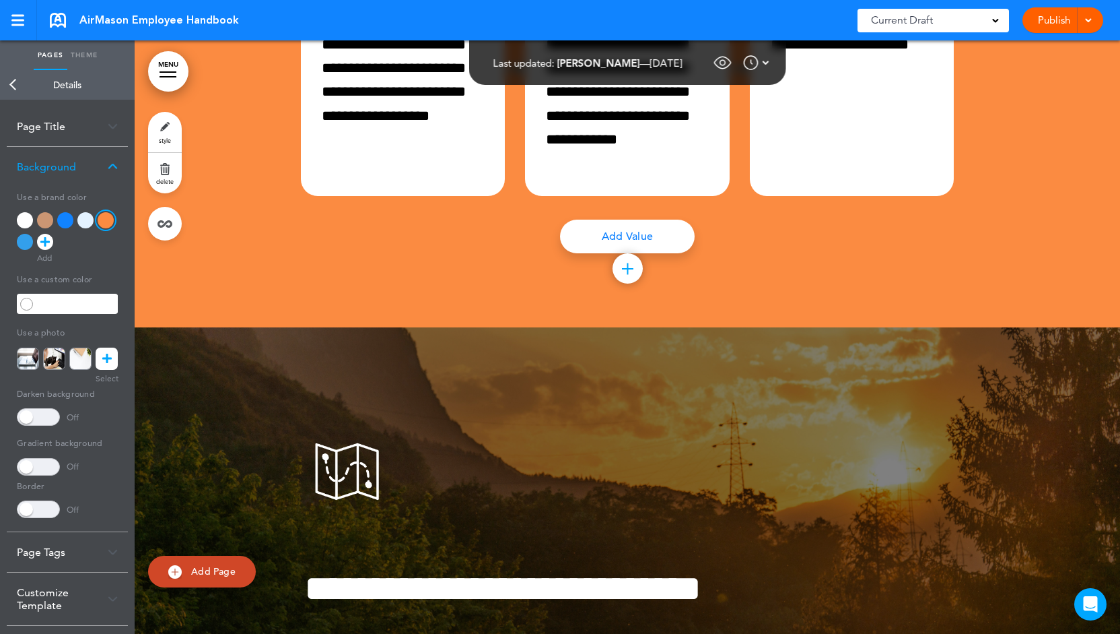
click at [48, 356] on img at bounding box center [54, 358] width 22 height 22
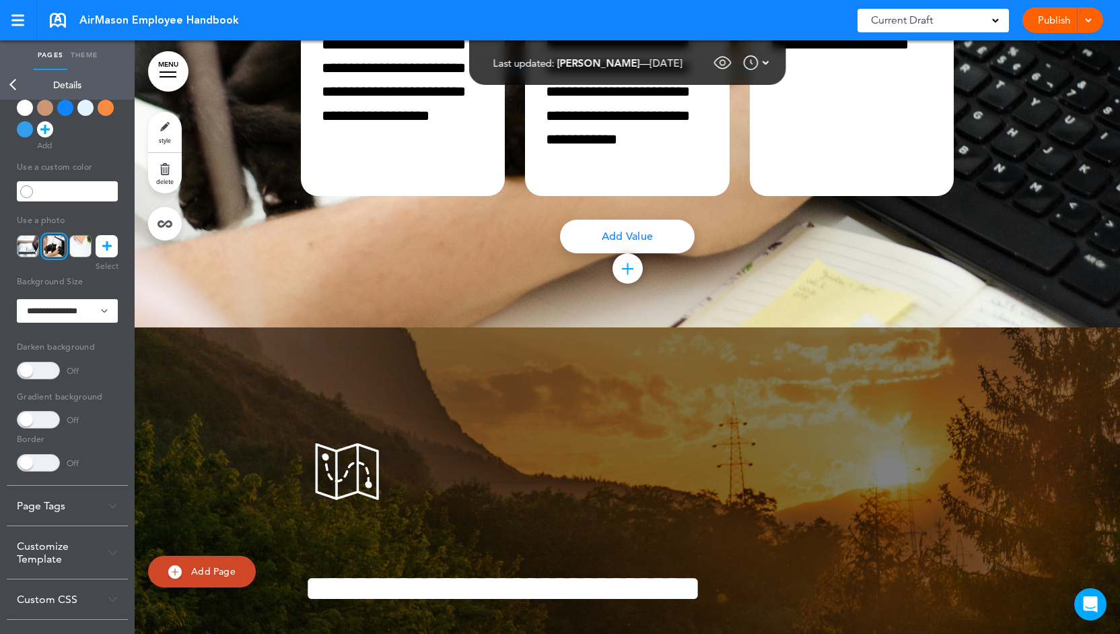
scroll to position [8, 0]
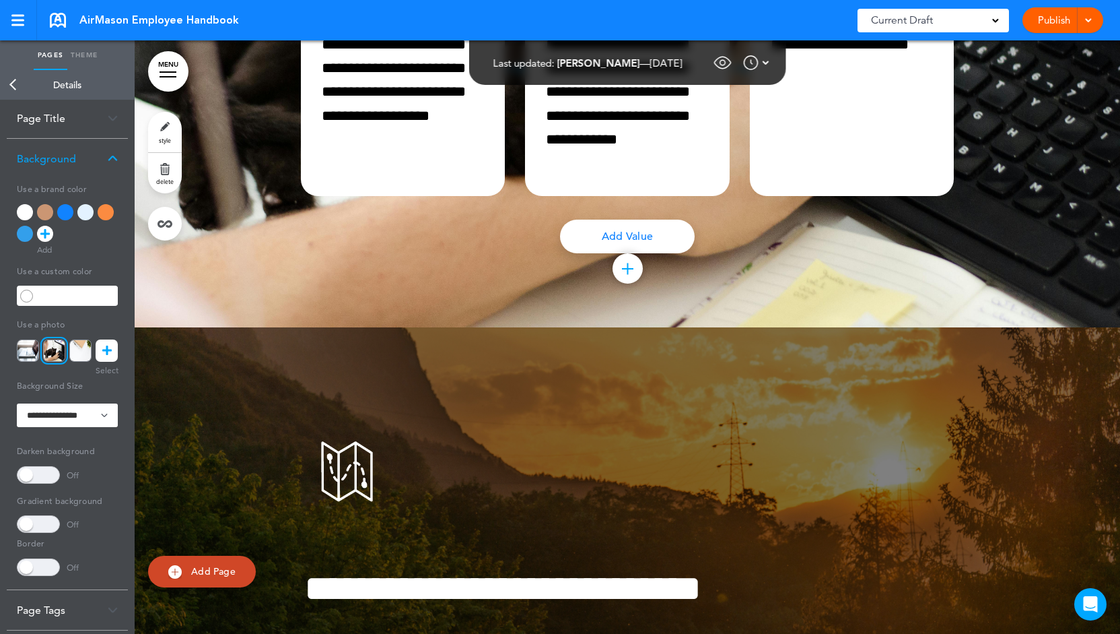
click at [119, 158] on div "Background" at bounding box center [67, 159] width 121 height 40
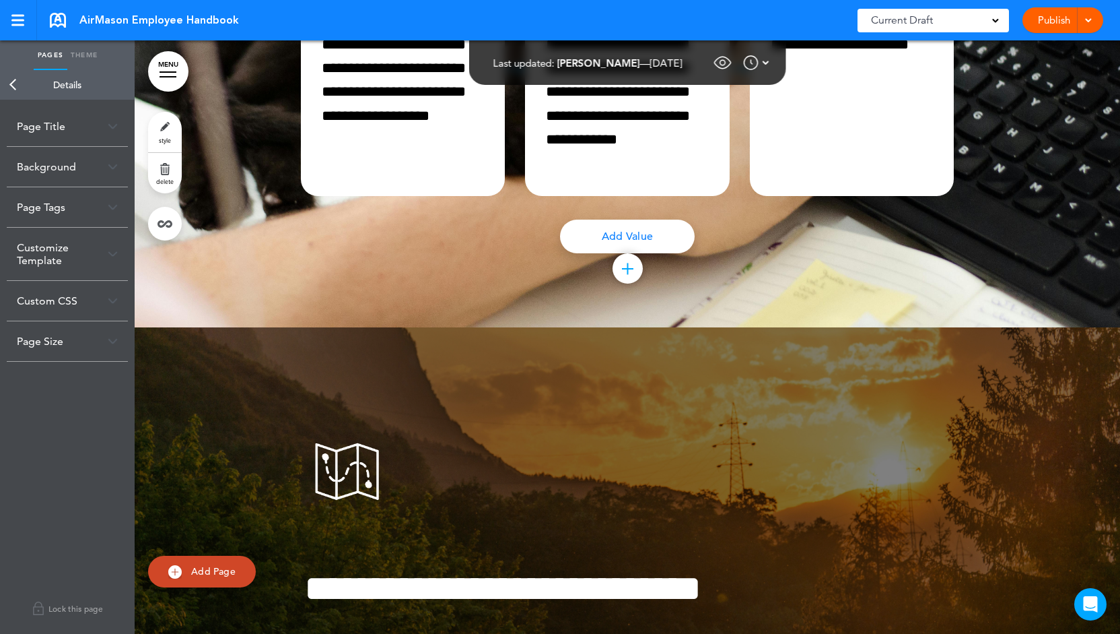
click at [105, 209] on div "Page Tags" at bounding box center [67, 207] width 121 height 40
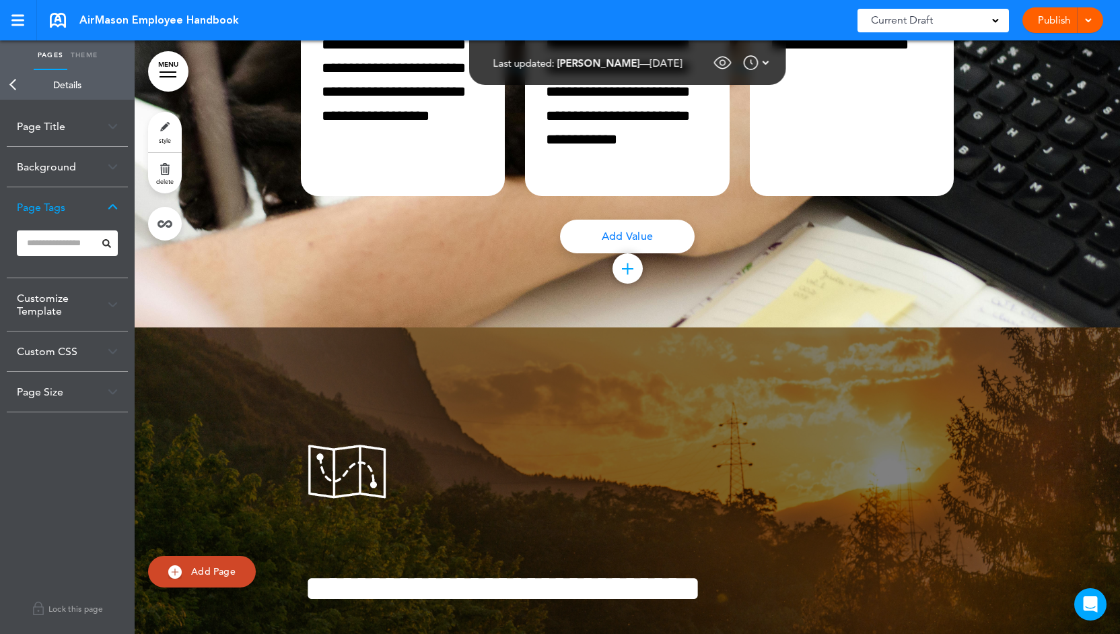
click at [108, 306] on img at bounding box center [113, 304] width 10 height 7
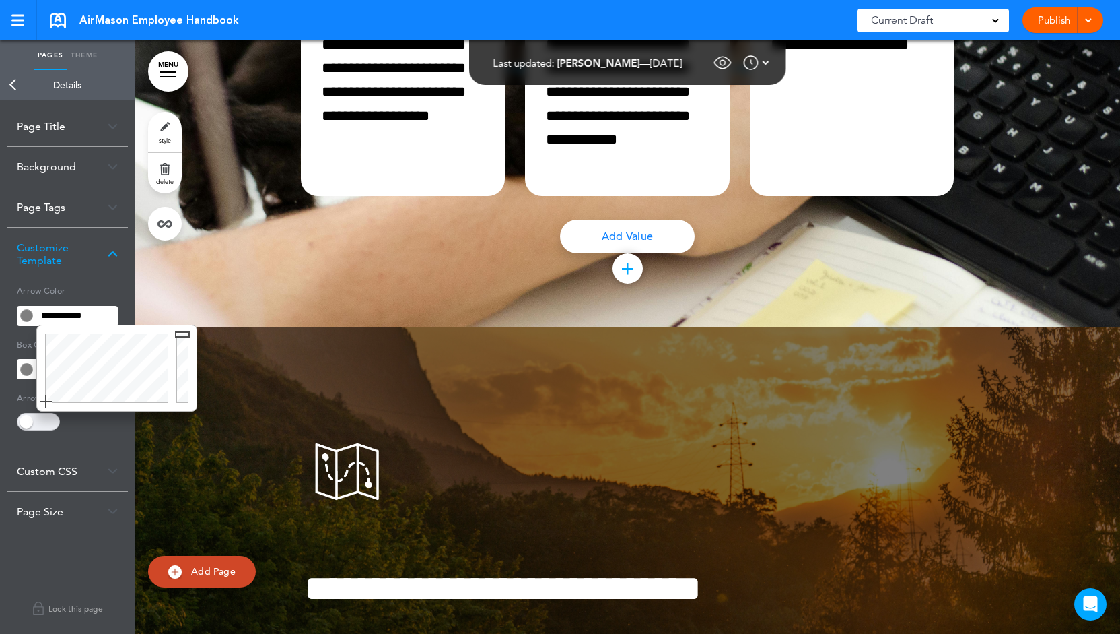
click at [79, 317] on input "**********" at bounding box center [76, 315] width 81 height 19
type input "******"
click at [101, 354] on div at bounding box center [104, 368] width 135 height 86
click at [22, 368] on span at bounding box center [26, 369] width 13 height 13
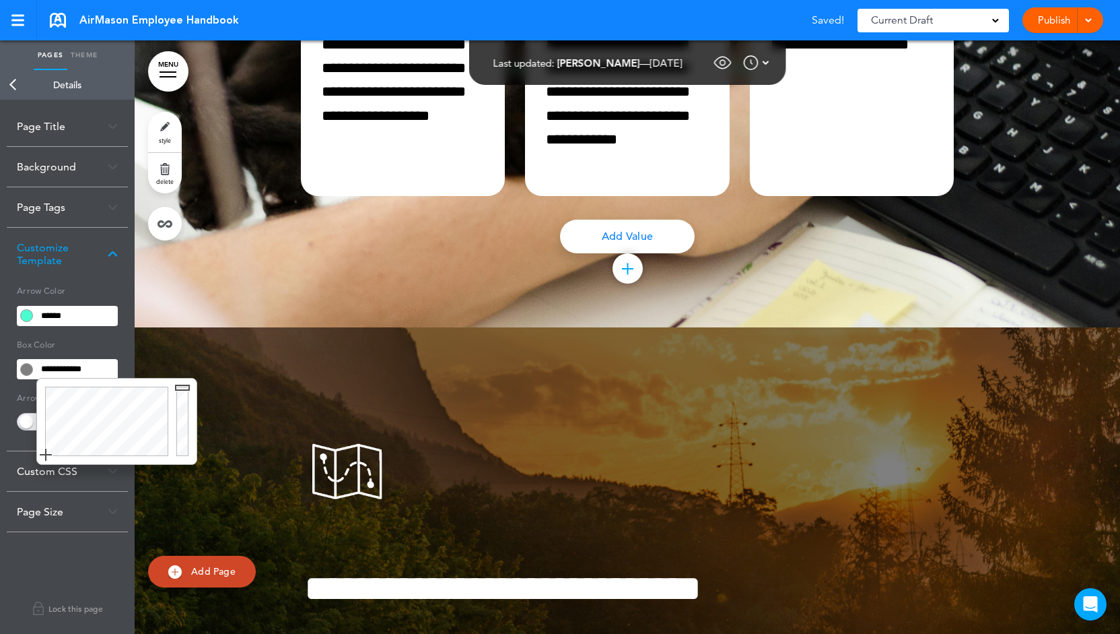
click at [51, 376] on input "**********" at bounding box center [76, 369] width 81 height 19
click at [90, 403] on div at bounding box center [104, 421] width 135 height 86
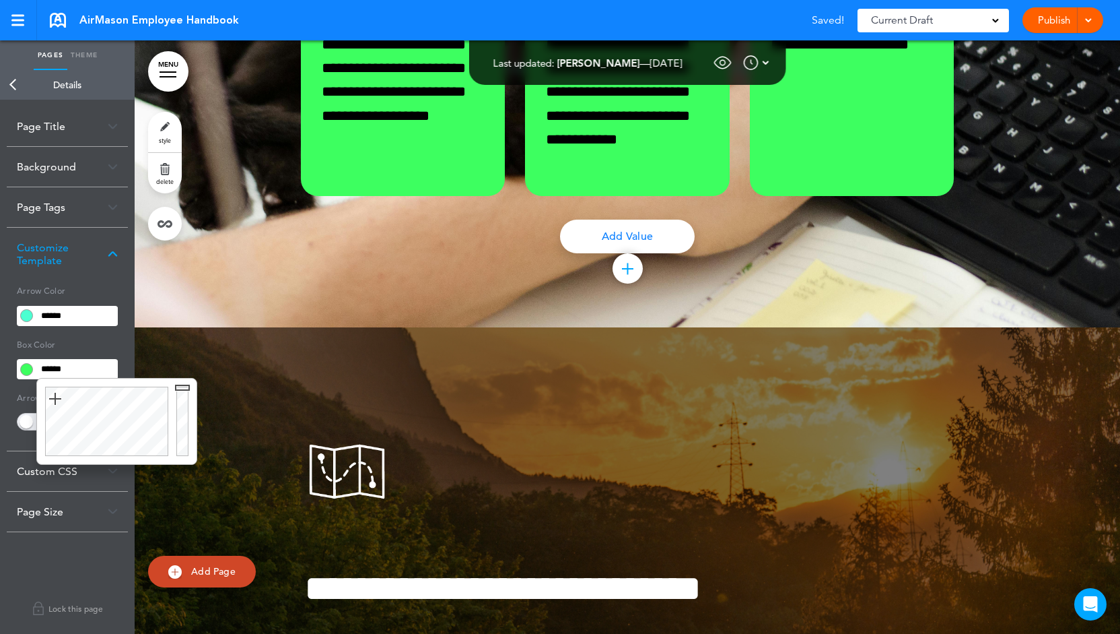
click at [55, 399] on div at bounding box center [104, 421] width 135 height 86
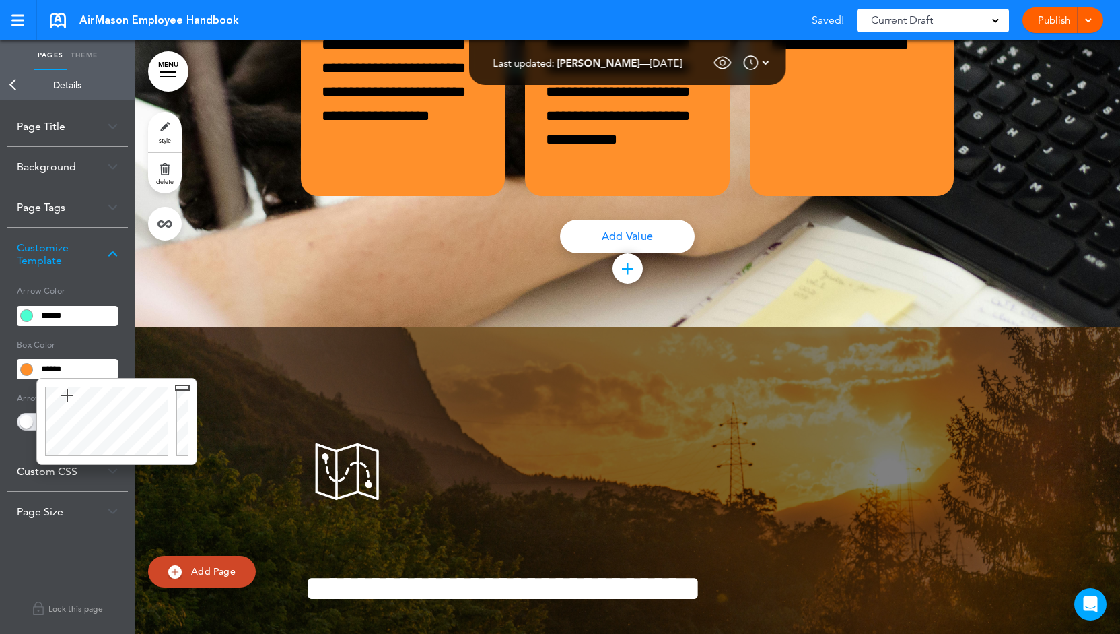
click at [67, 395] on div at bounding box center [104, 421] width 135 height 86
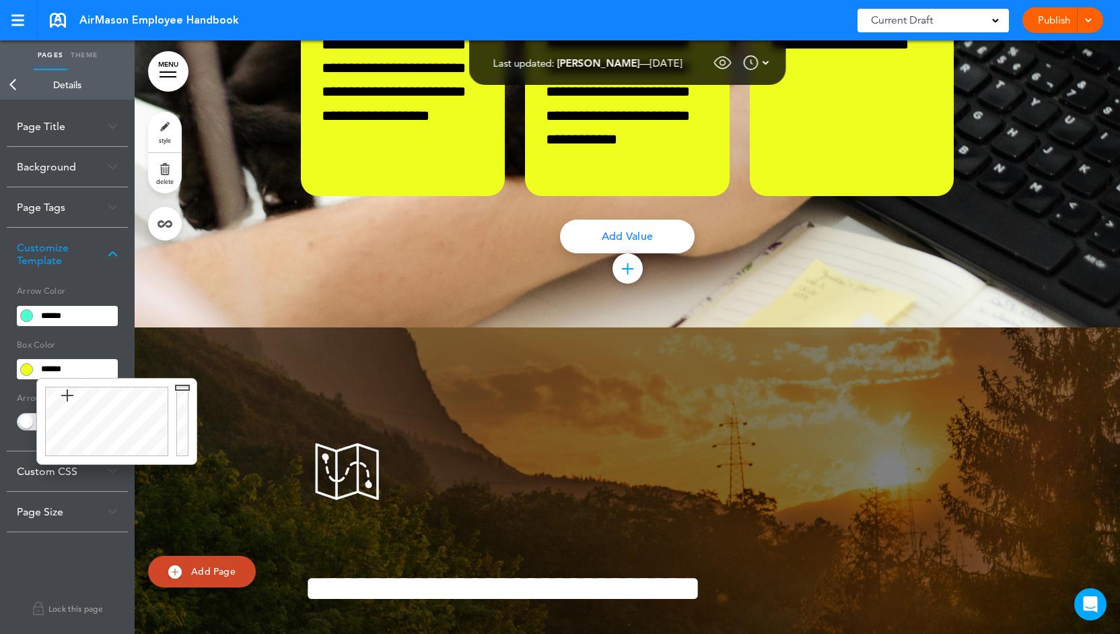
type input "******"
click at [57, 395] on div at bounding box center [104, 421] width 135 height 86
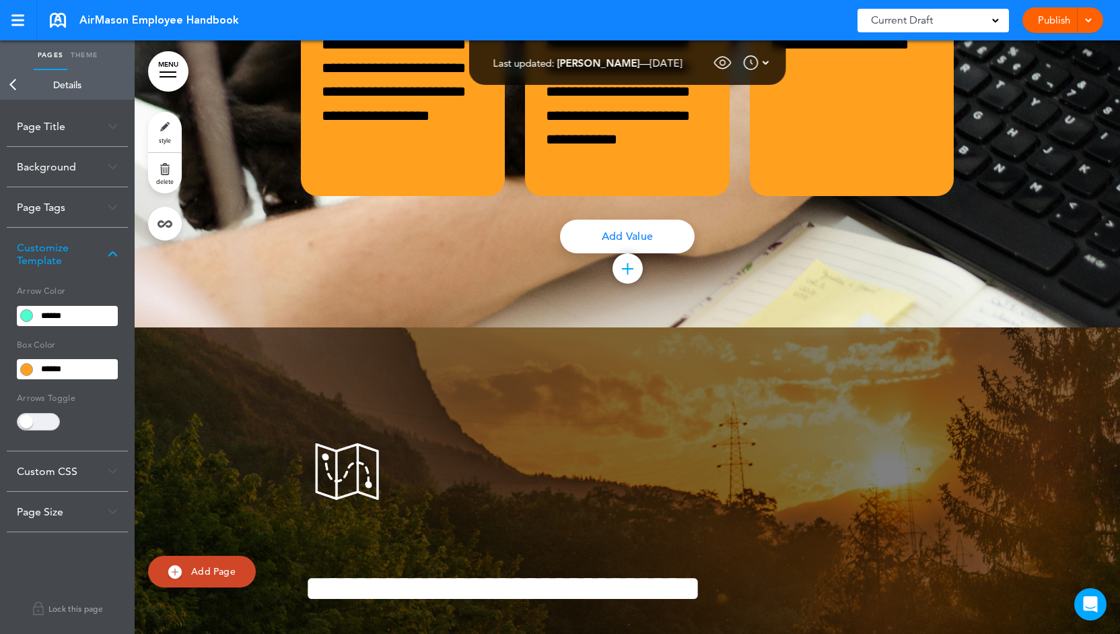
click at [113, 257] on img at bounding box center [113, 253] width 10 height 7
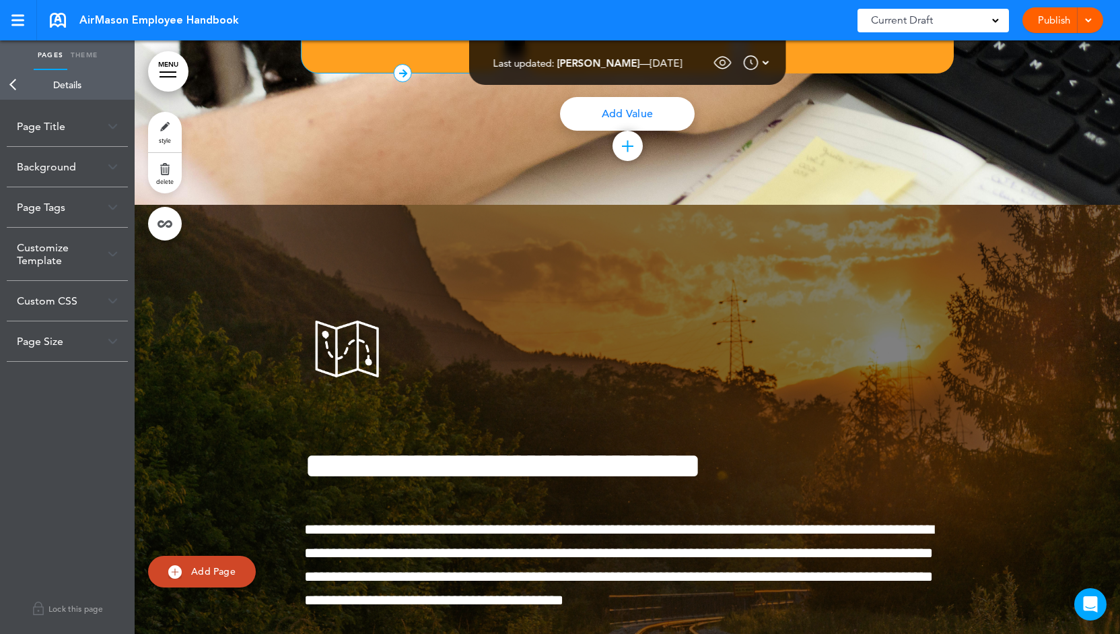
scroll to position [13765, 0]
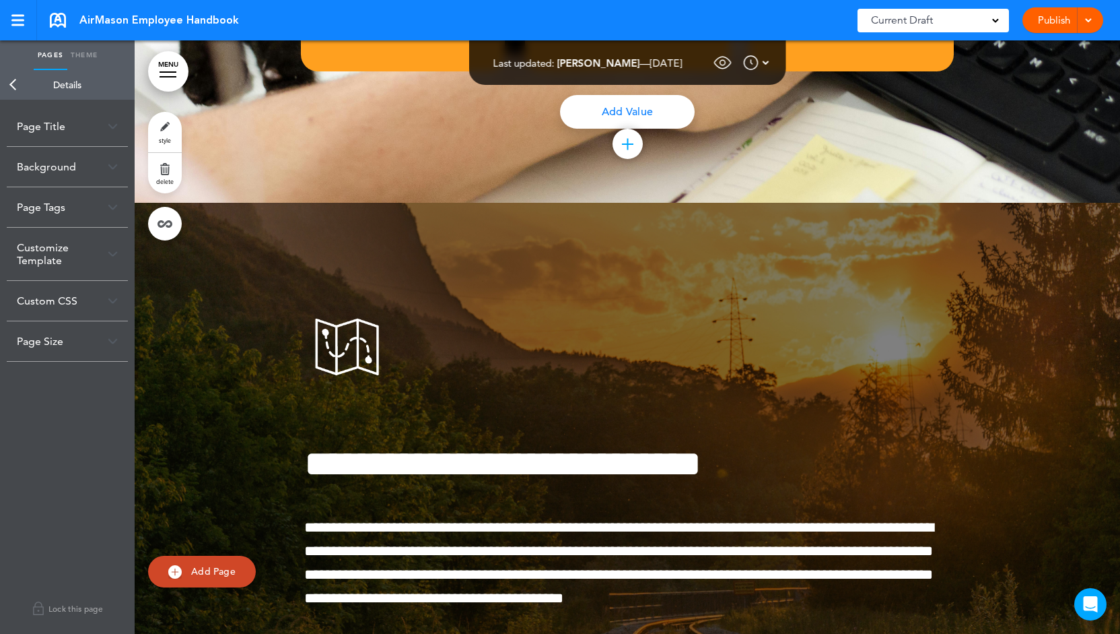
click at [116, 250] on img at bounding box center [113, 253] width 10 height 7
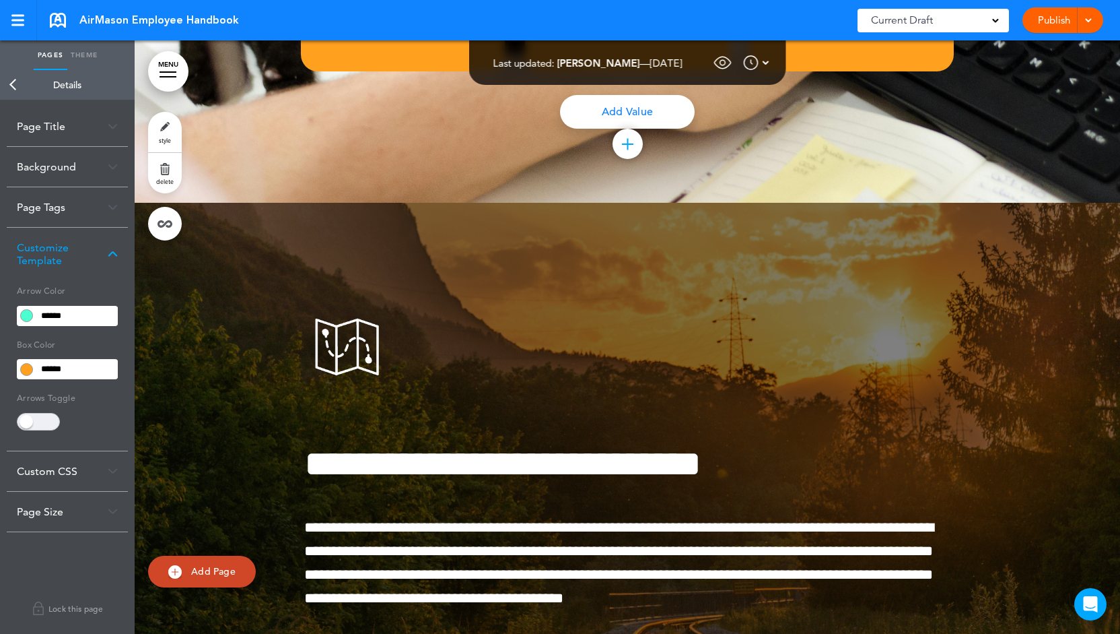
click at [116, 250] on img at bounding box center [113, 253] width 10 height 7
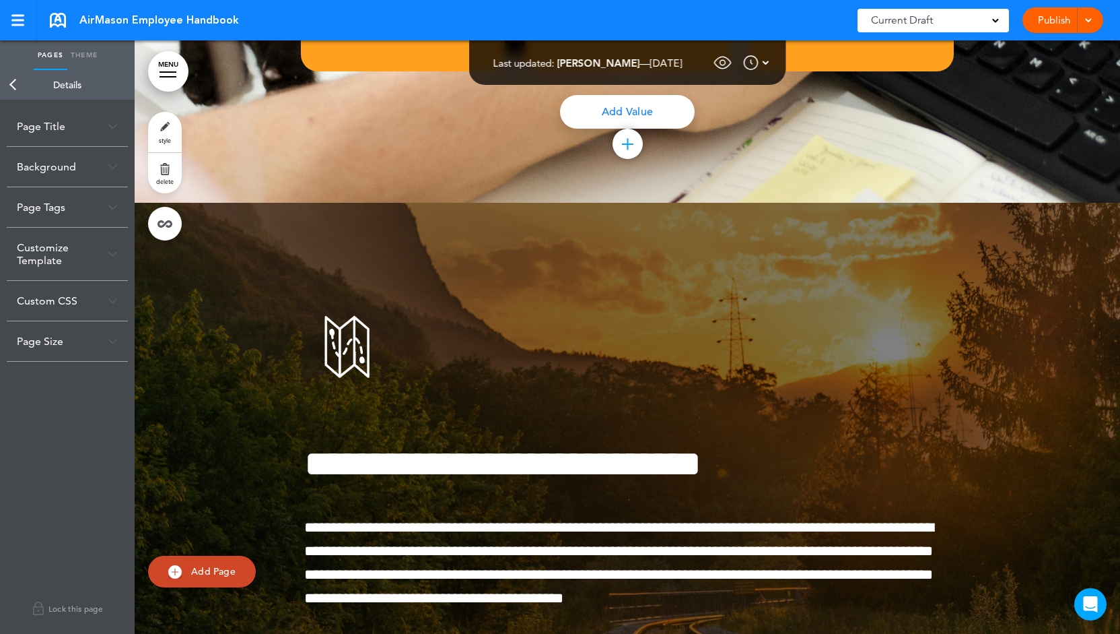
click at [10, 77] on link "Back" at bounding box center [13, 85] width 27 height 30
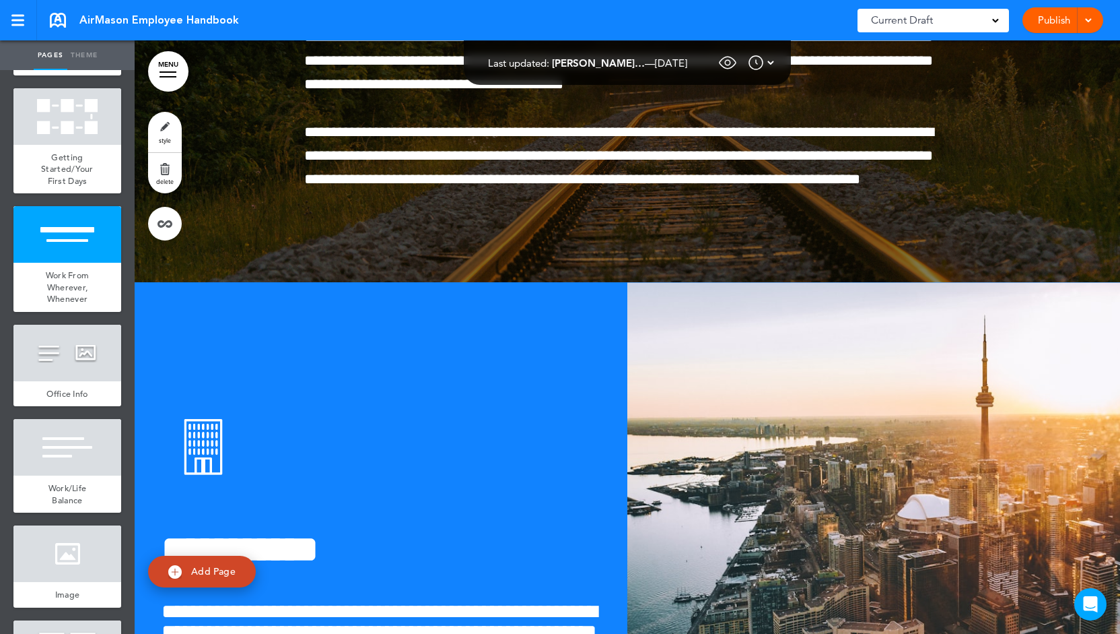
scroll to position [14279, 0]
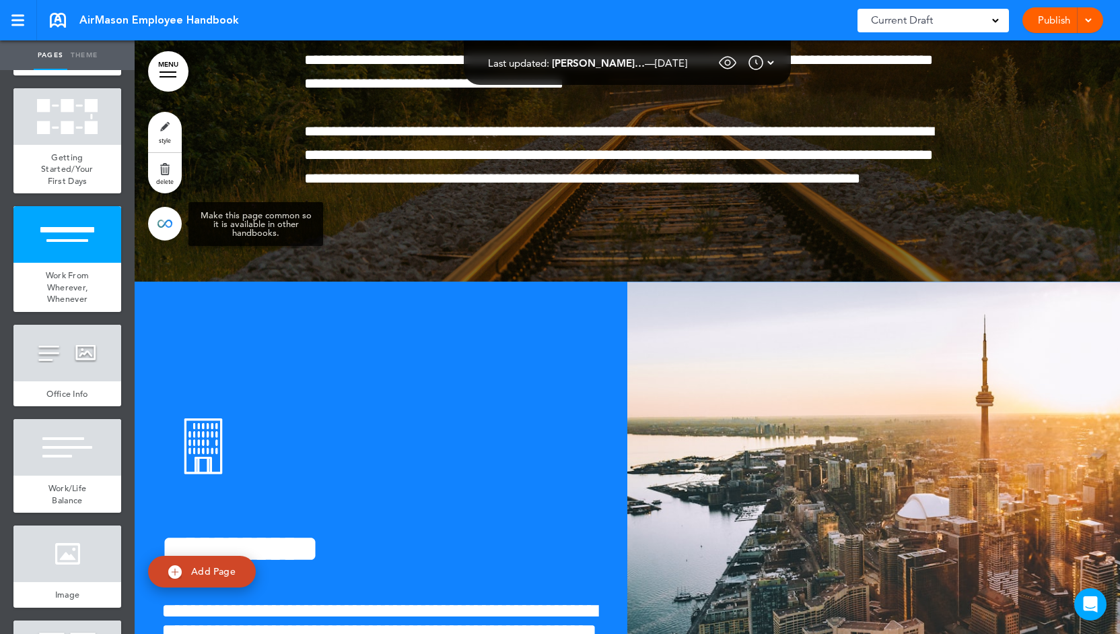
click at [159, 227] on link at bounding box center [165, 224] width 34 height 34
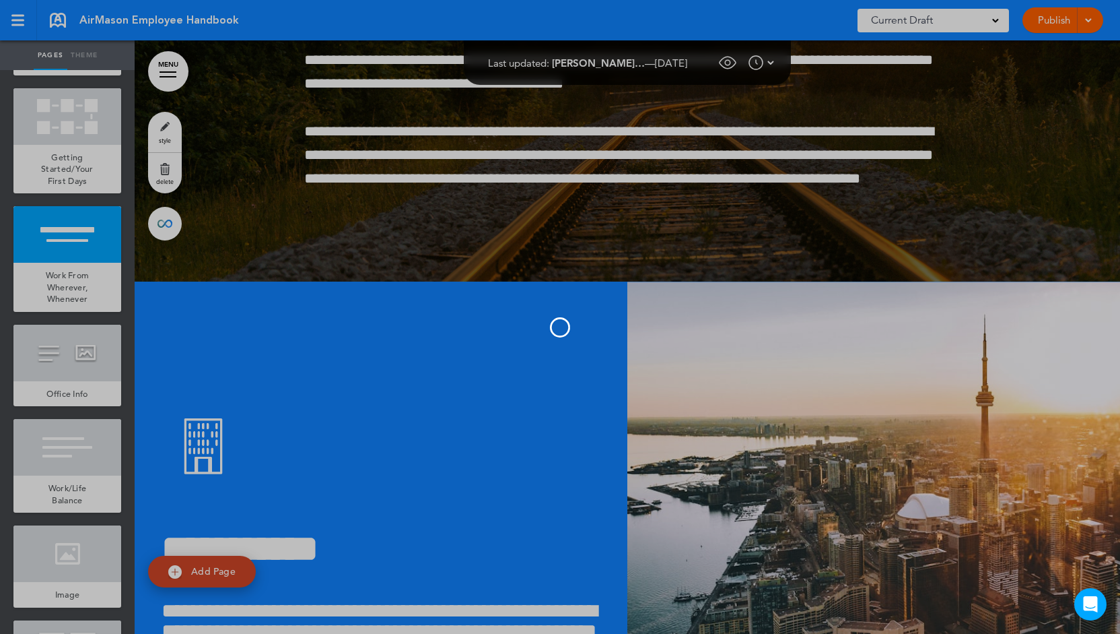
type input "**********"
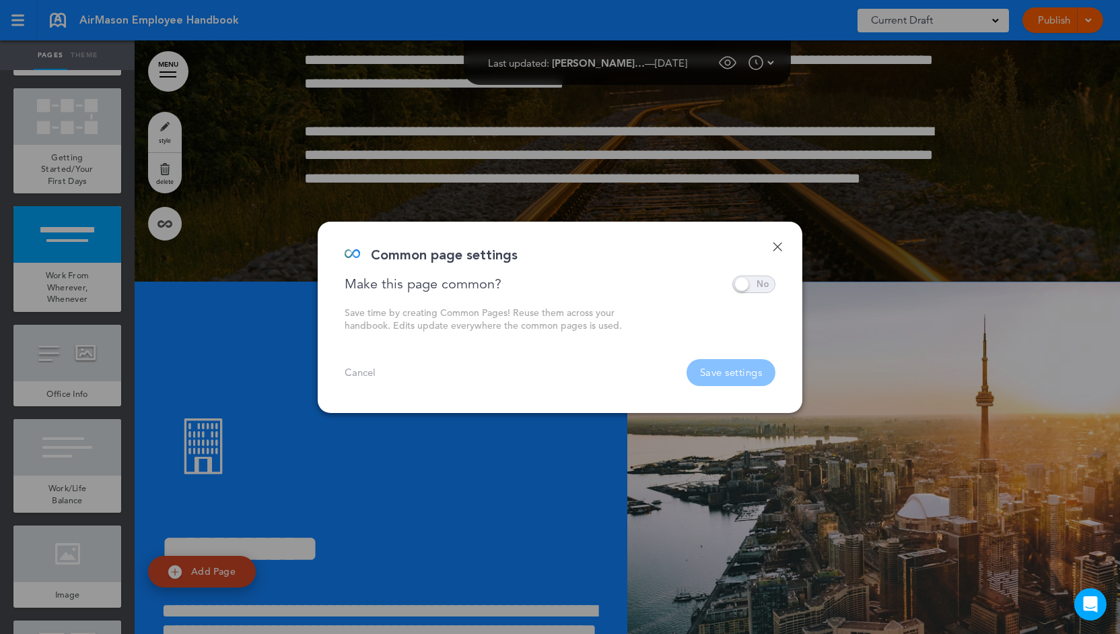
click at [761, 288] on span at bounding box center [754, 284] width 43 height 18
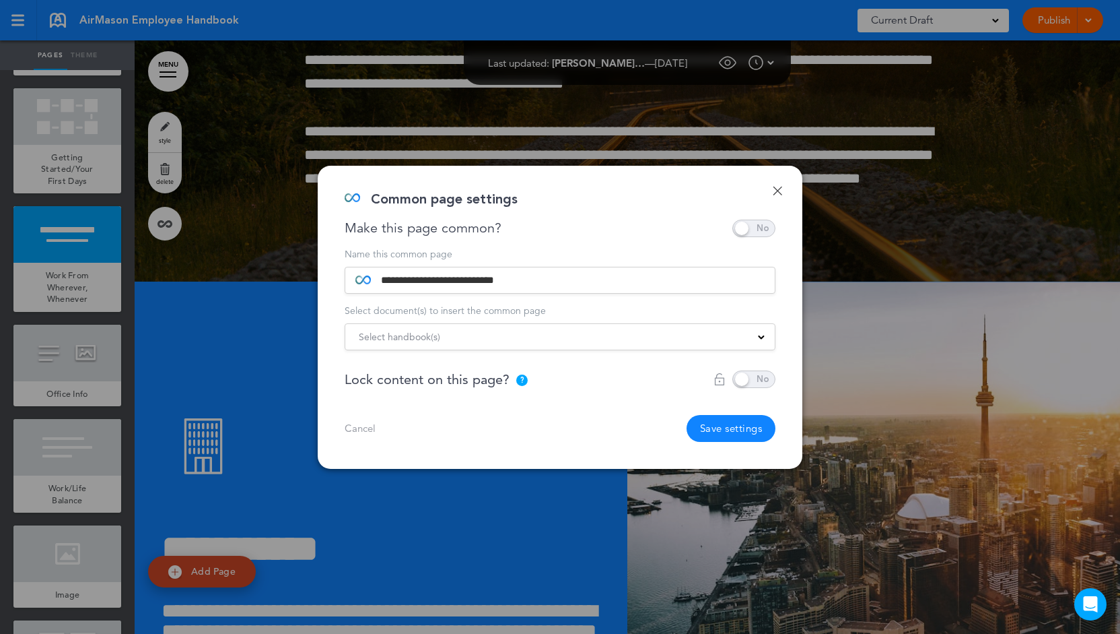
click at [755, 382] on span at bounding box center [754, 379] width 43 height 18
click at [780, 190] on link "Done" at bounding box center [777, 190] width 9 height 9
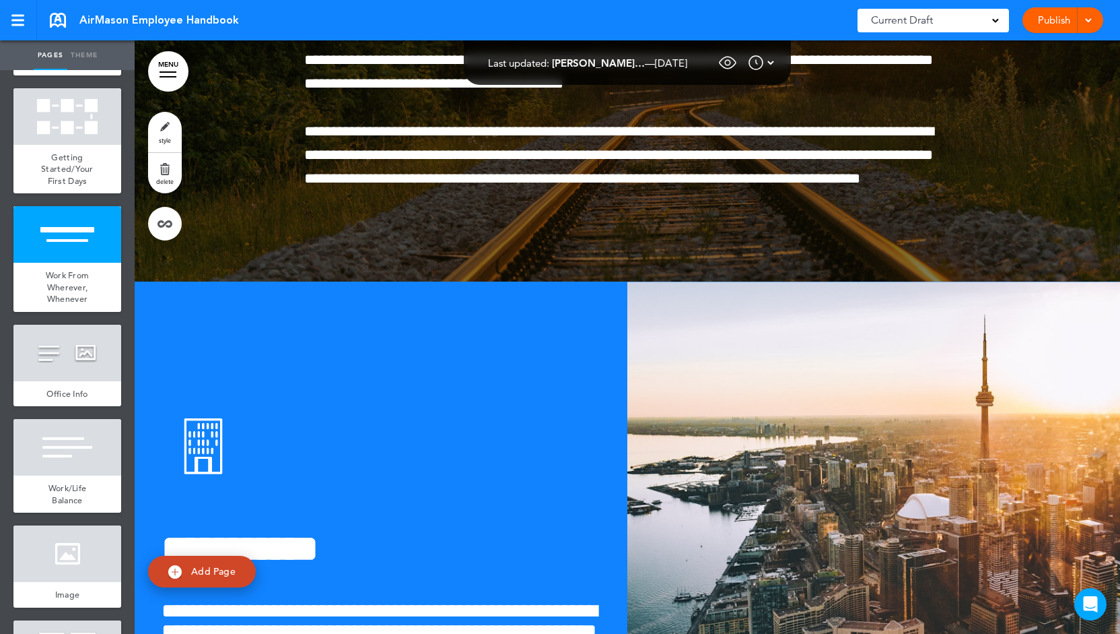
click at [84, 56] on link "Theme" at bounding box center [84, 55] width 34 height 30
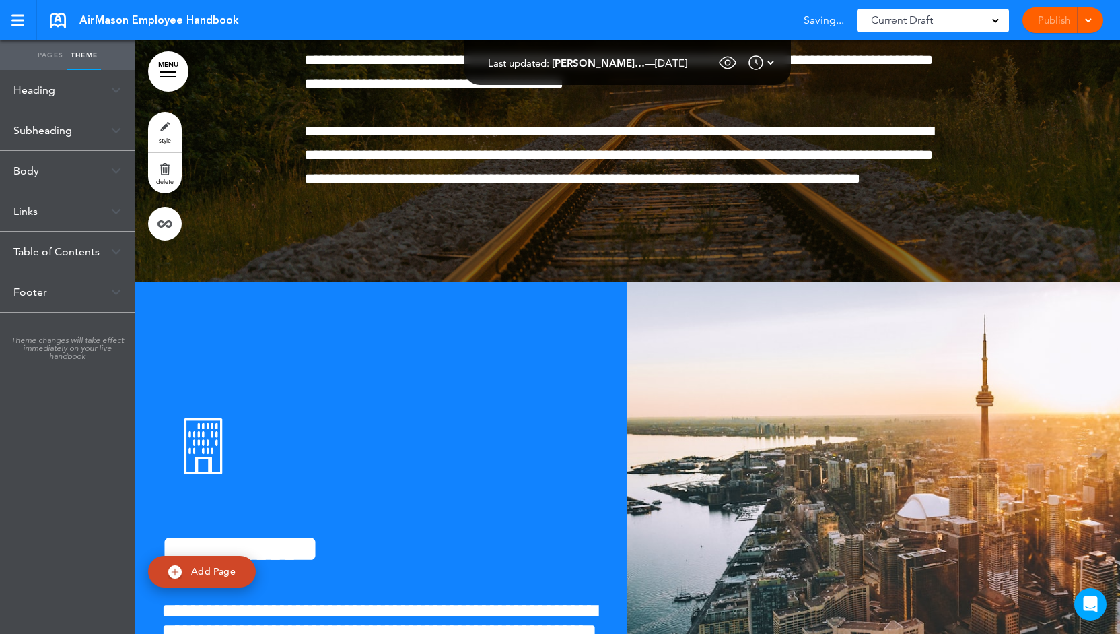
click at [107, 98] on div "Heading" at bounding box center [67, 90] width 135 height 40
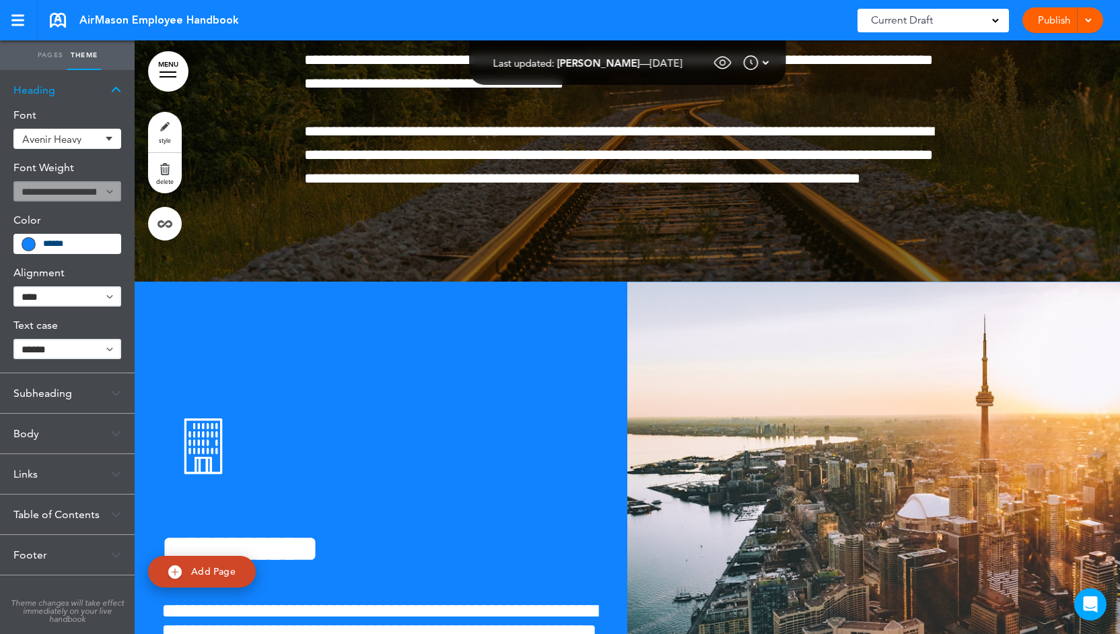
click at [62, 141] on span "Avenir Heavy" at bounding box center [61, 139] width 79 height 10
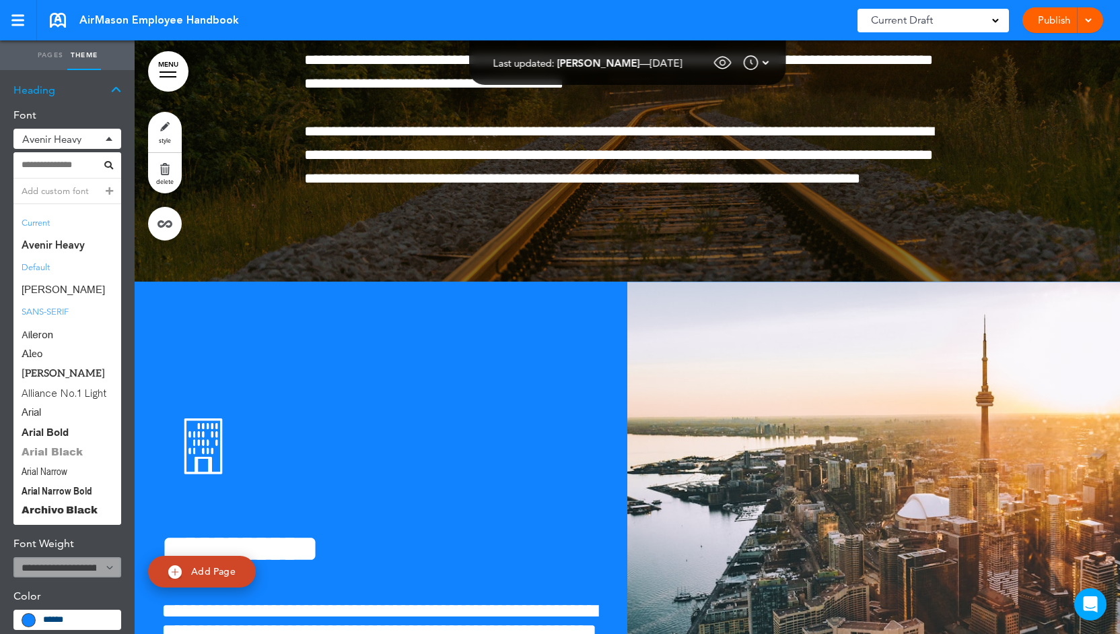
click at [64, 452] on span "Arial Black" at bounding box center [67, 452] width 108 height 20
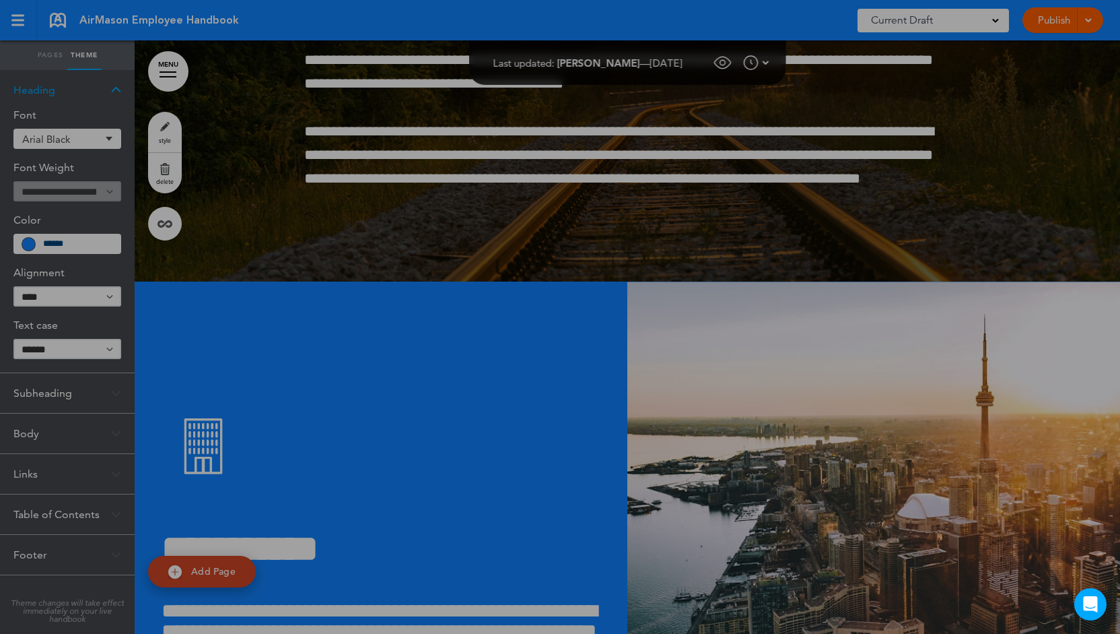
scroll to position [14382, 0]
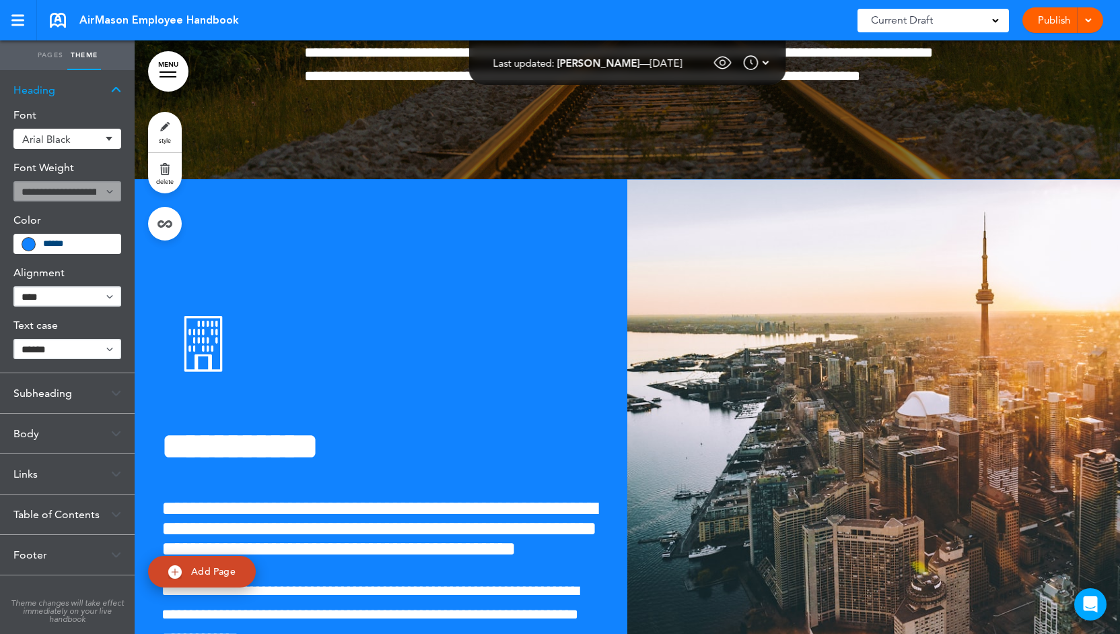
click at [62, 387] on div "Subheading" at bounding box center [67, 393] width 135 height 40
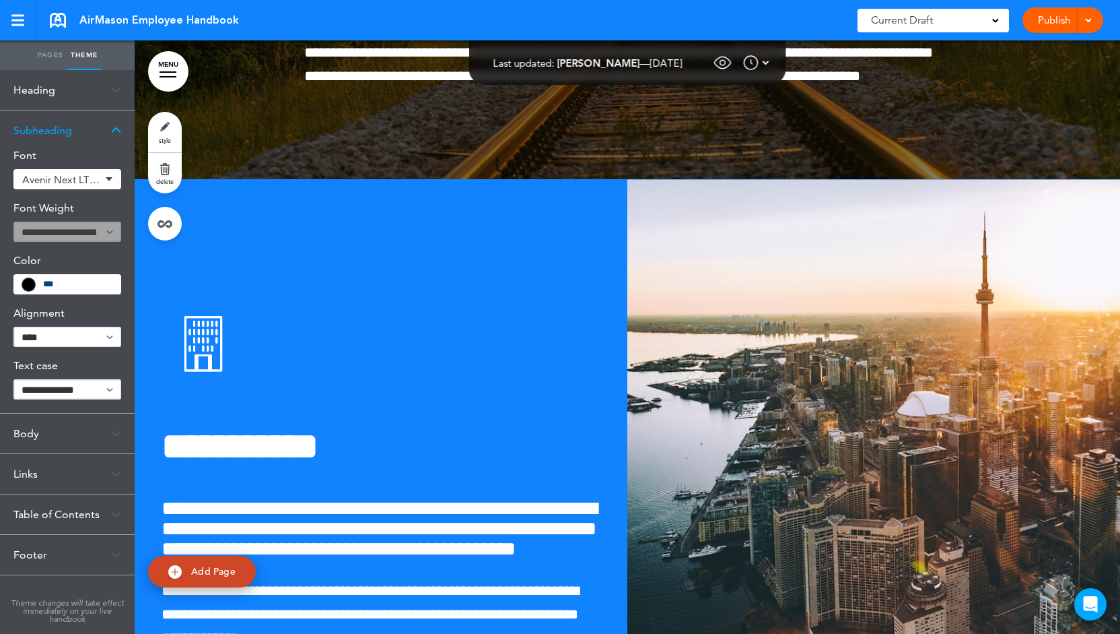
click at [51, 428] on div "Body" at bounding box center [67, 433] width 135 height 40
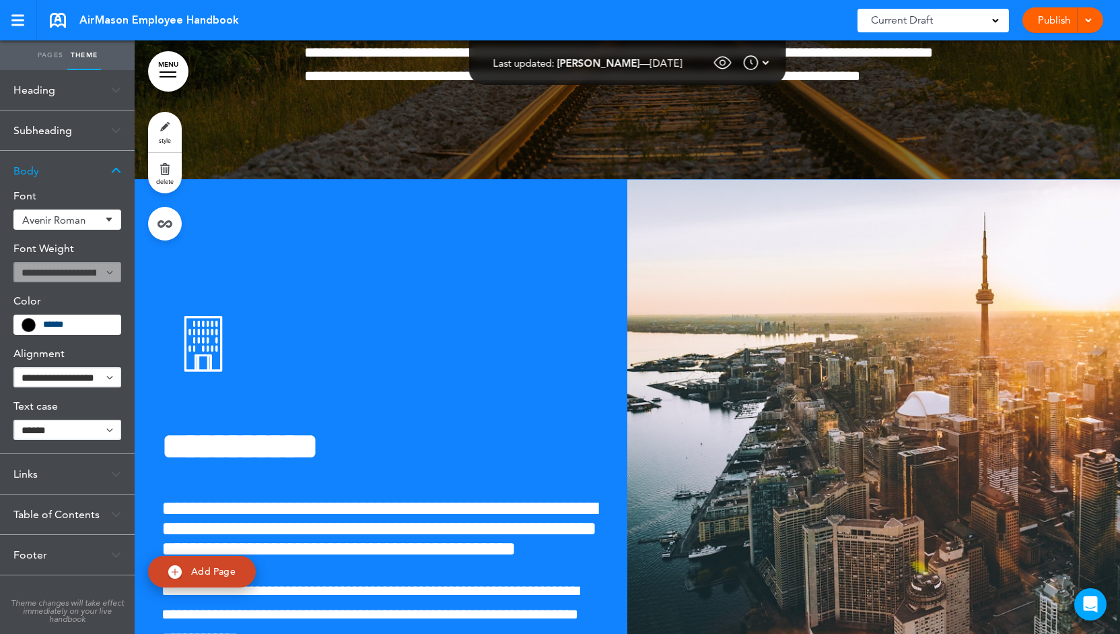
click at [65, 475] on div "Links" at bounding box center [67, 474] width 135 height 40
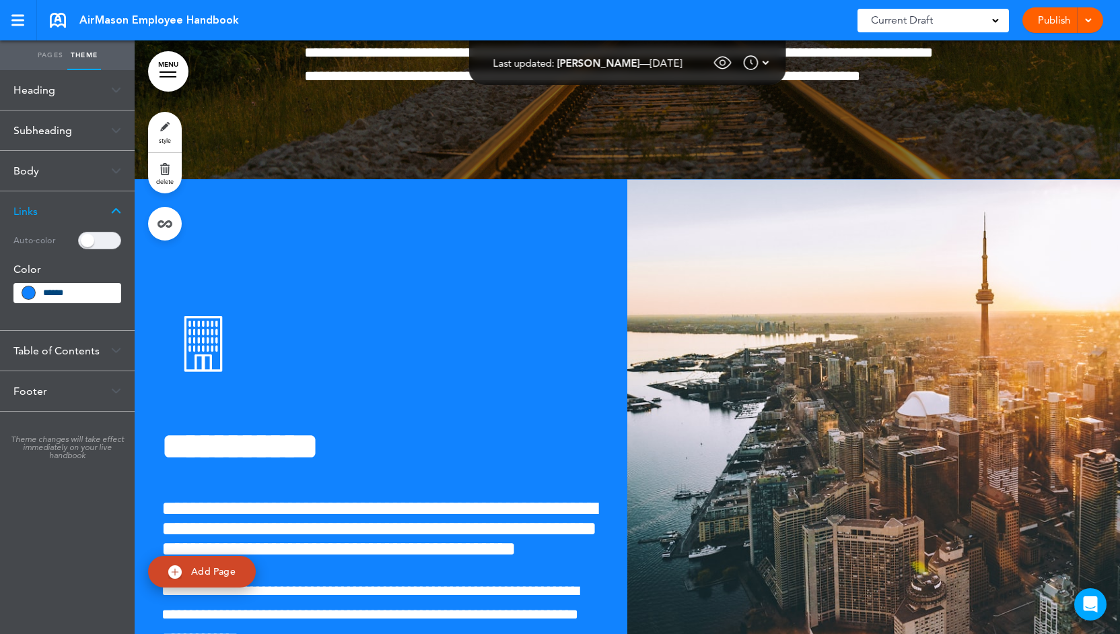
click at [115, 354] on div "Table of Contents" at bounding box center [67, 351] width 135 height 40
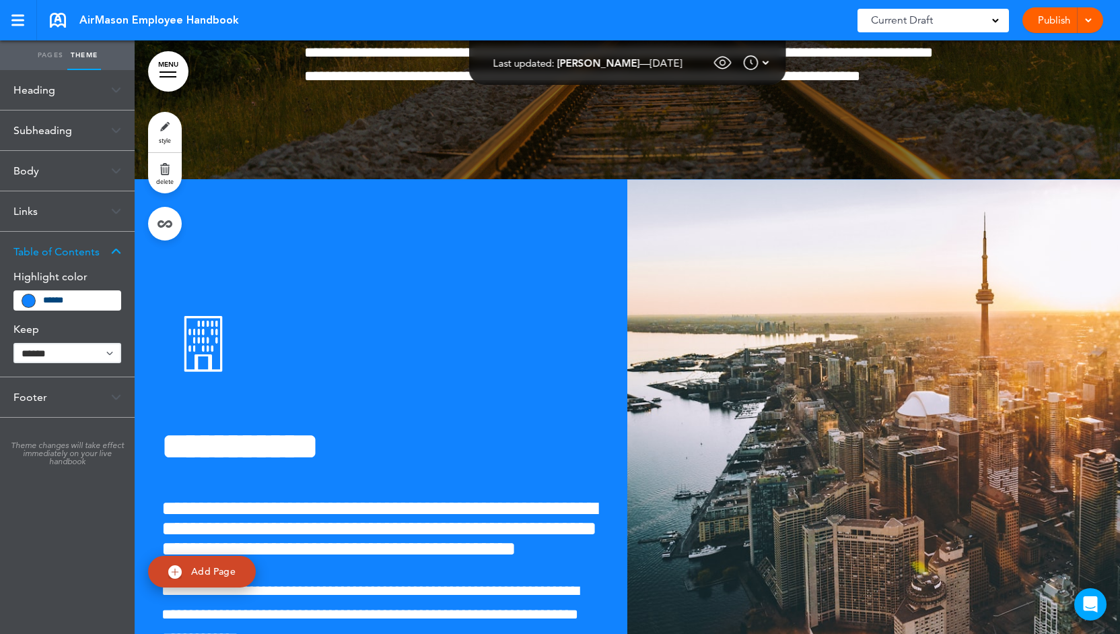
click at [107, 396] on div "Footer" at bounding box center [67, 397] width 135 height 40
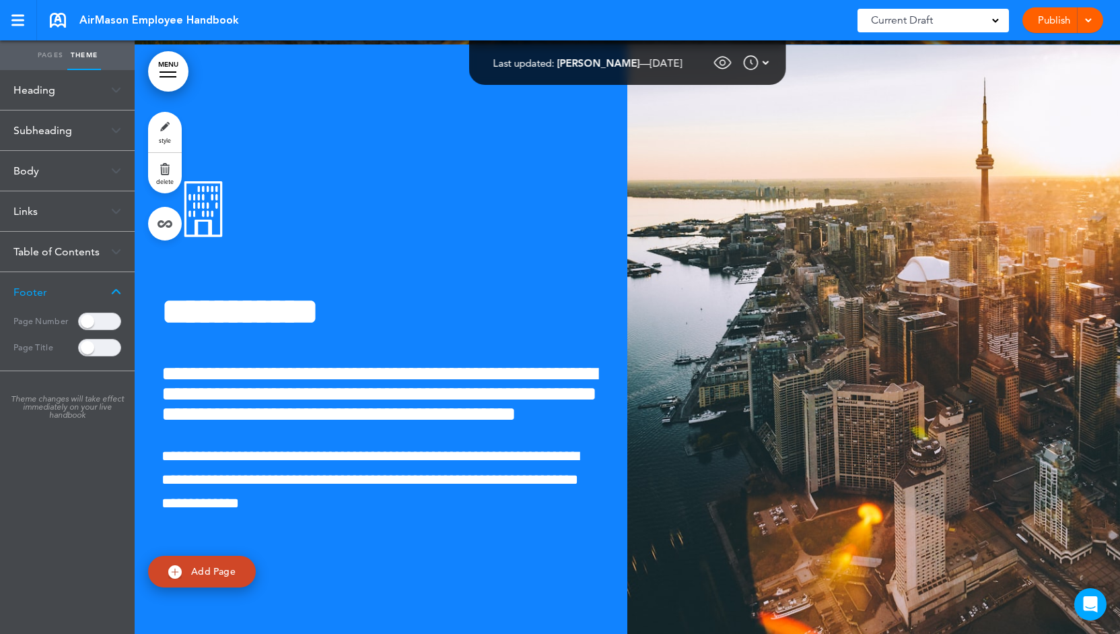
scroll to position [14420, 0]
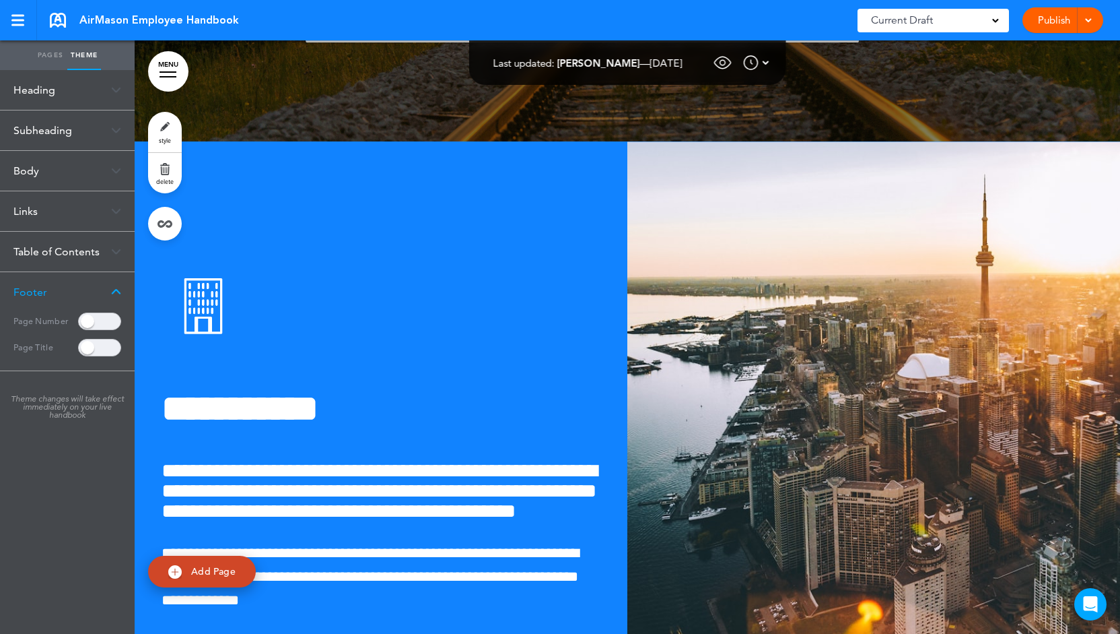
click at [46, 51] on link "Pages" at bounding box center [51, 55] width 34 height 30
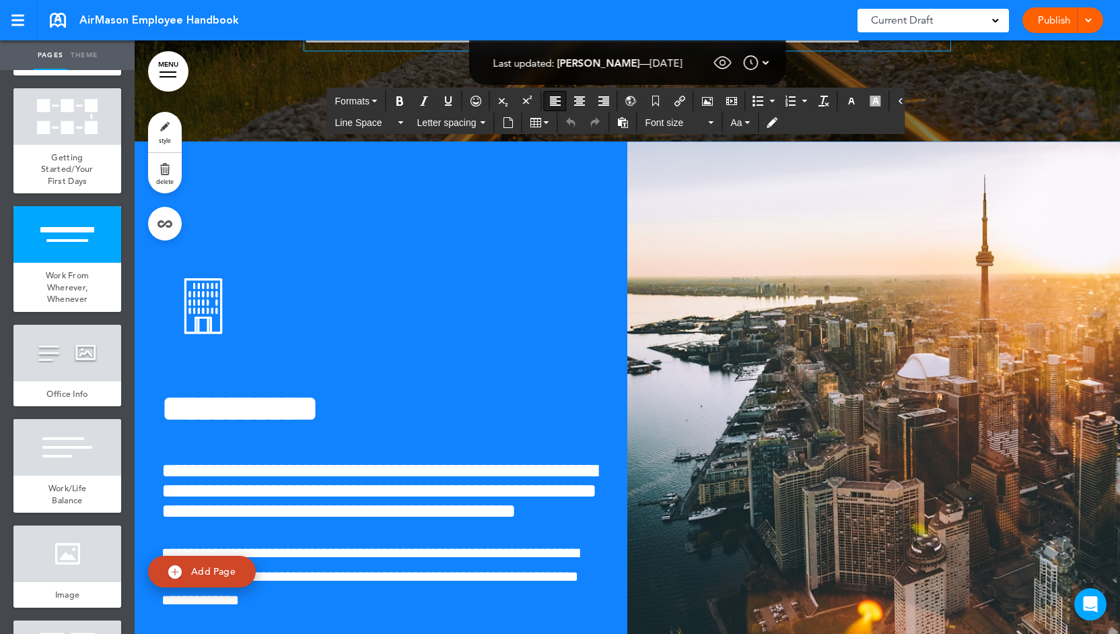
scroll to position [14362, 0]
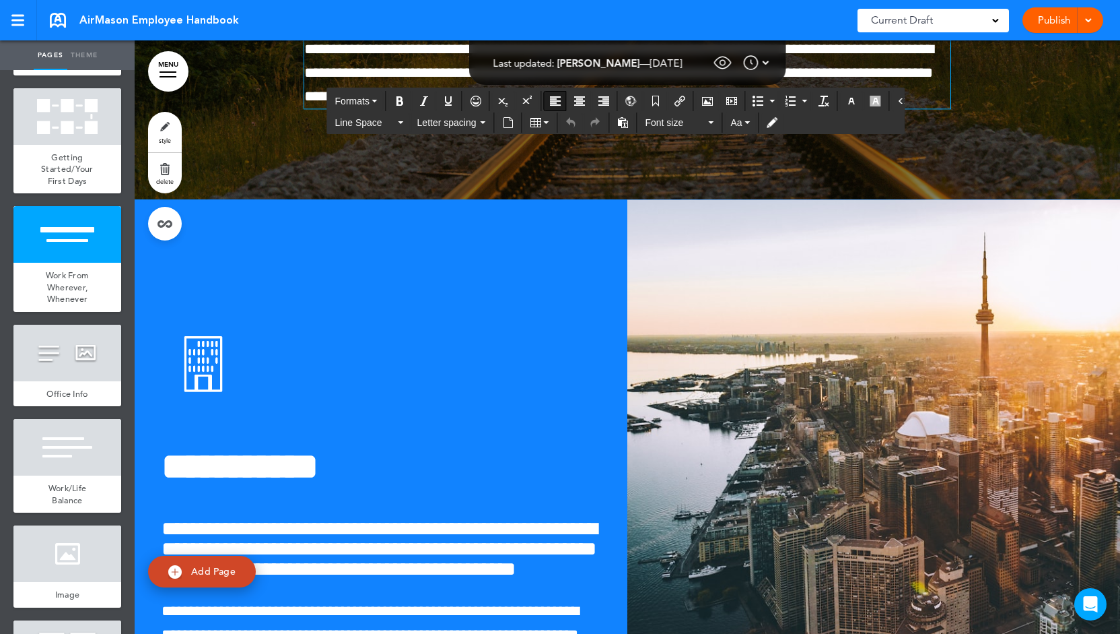
click at [990, 28] on div "Current Draft" at bounding box center [934, 21] width 152 height 24
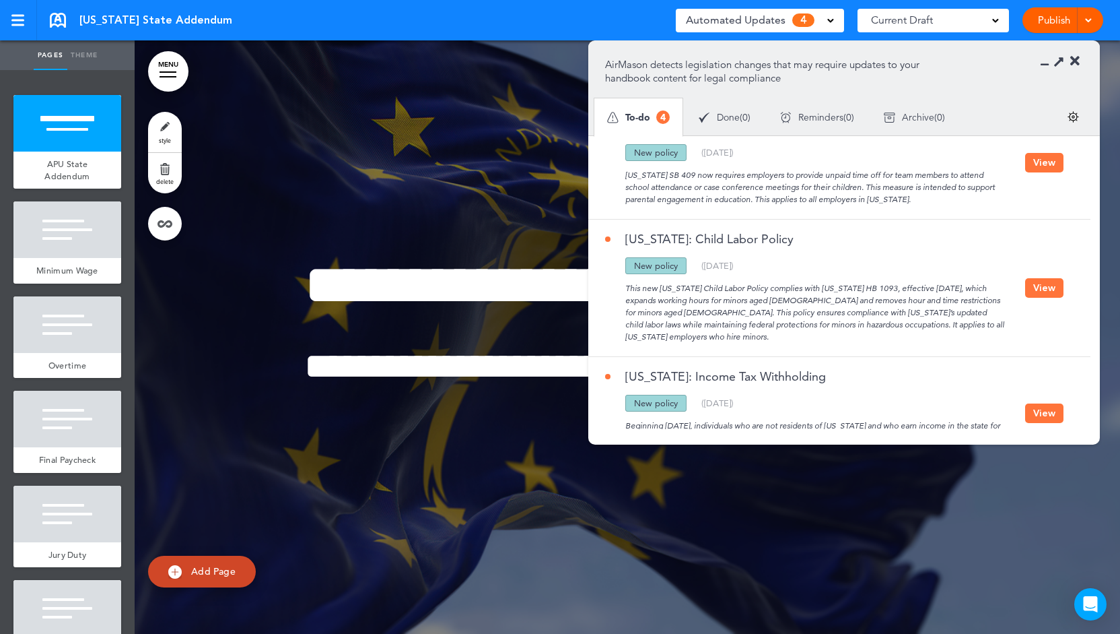
scroll to position [203, 0]
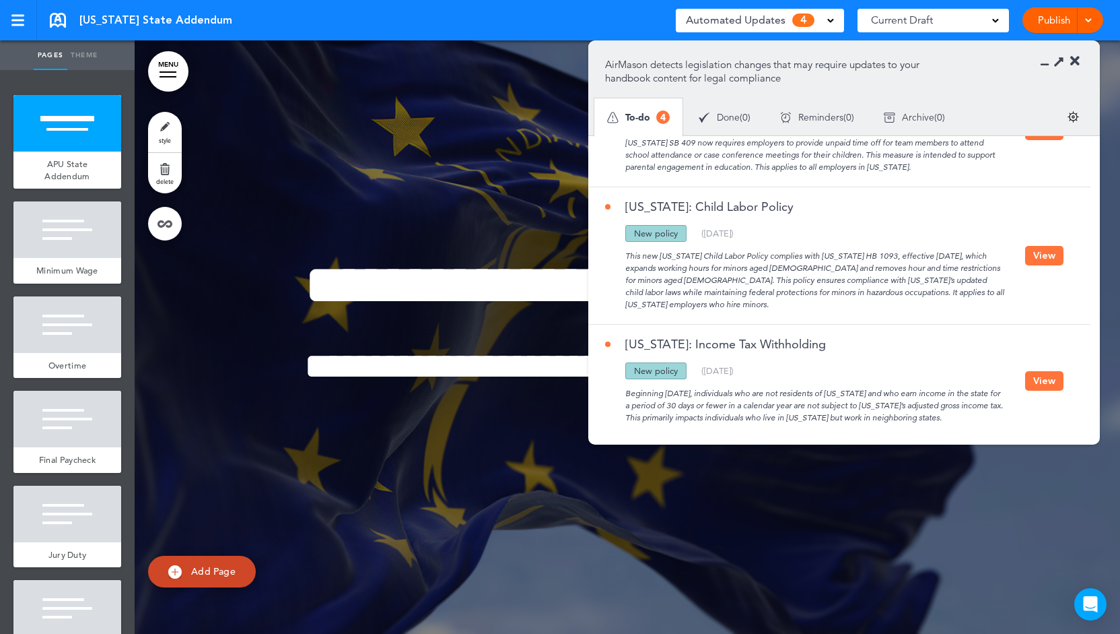
drag, startPoint x: 679, startPoint y: 356, endPoint x: 630, endPoint y: 357, distance: 49.2
click at [630, 362] on div "New policy" at bounding box center [656, 370] width 61 height 17
drag, startPoint x: 634, startPoint y: 228, endPoint x: 681, endPoint y: 228, distance: 47.1
click at [681, 228] on div "New policy" at bounding box center [656, 233] width 61 height 17
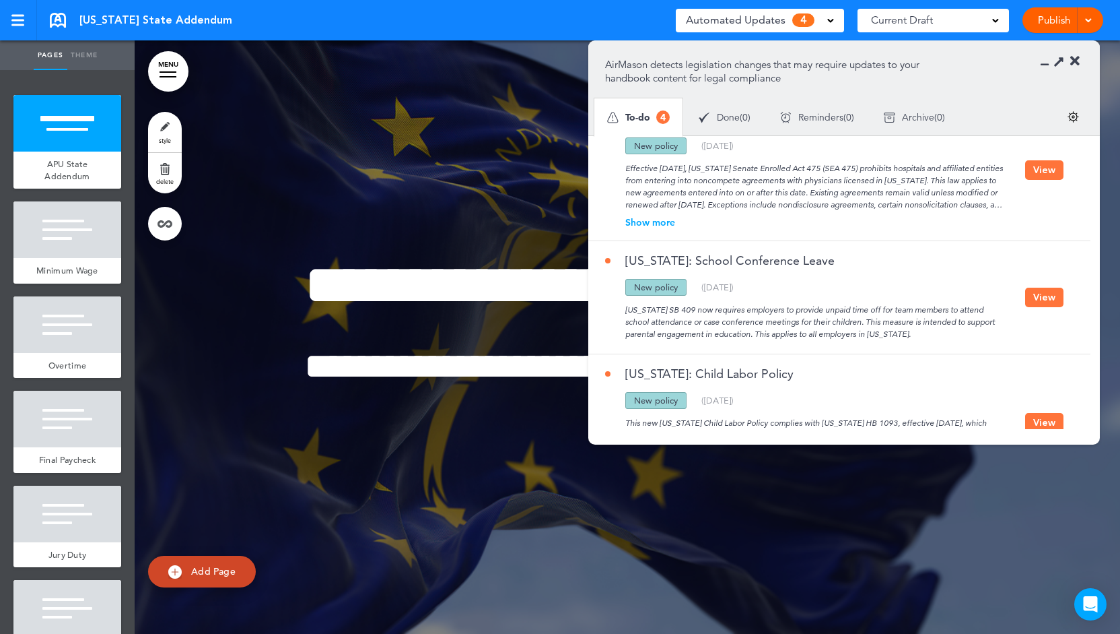
scroll to position [0, 0]
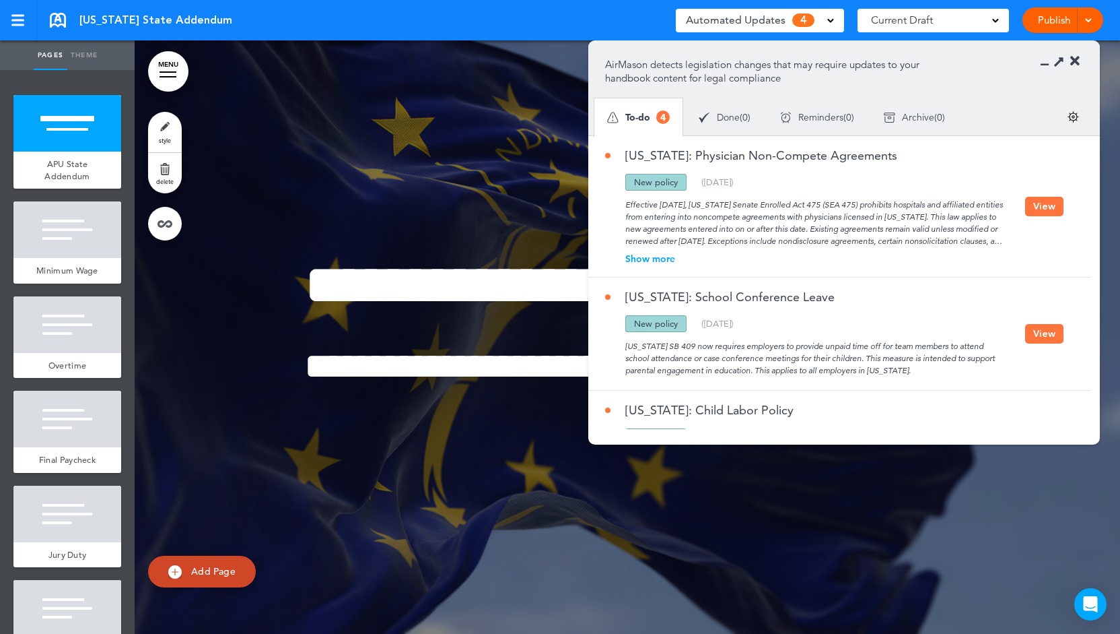
drag, startPoint x: 627, startPoint y: 203, endPoint x: 1003, endPoint y: 247, distance: 379.0
click at [1003, 247] on div "Indiana: Physician Non-Compete Agreements Updated policy New policy Deleted pol…" at bounding box center [815, 206] width 420 height 114
click at [707, 230] on div "Effective July 1, 2025, Indiana Senate Enrolled Act 475 (SEA 475) prohibits hos…" at bounding box center [815, 219] width 420 height 57
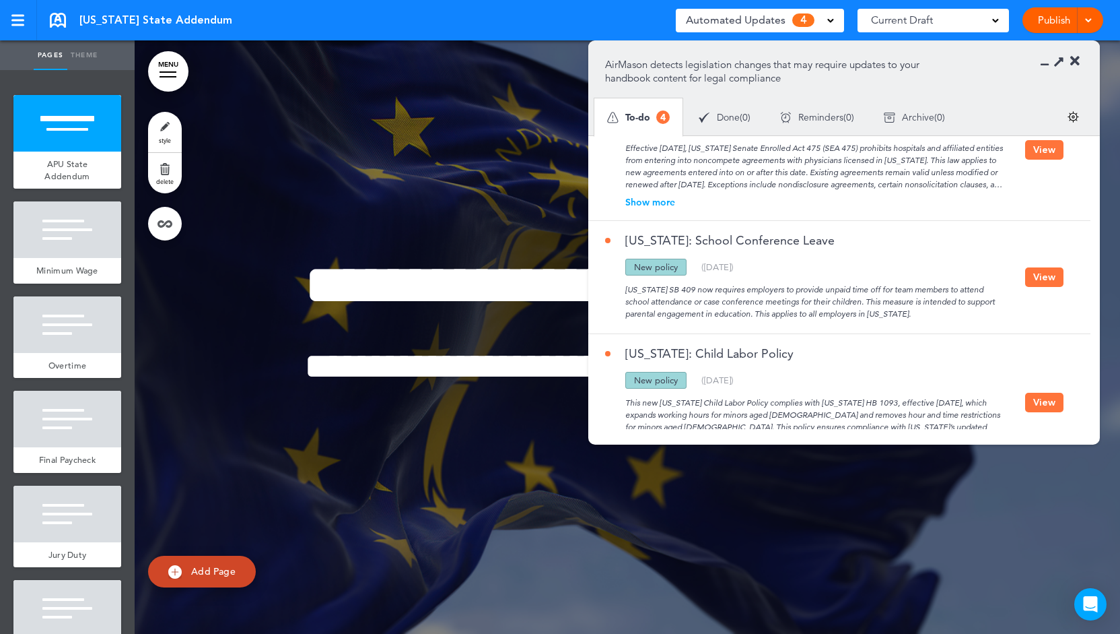
scroll to position [59, 0]
drag, startPoint x: 624, startPoint y: 286, endPoint x: 882, endPoint y: 320, distance: 260.1
click at [882, 320] on div "Indiana: School Conference Leave Updated policy New policy Deleted policy ( 06/…" at bounding box center [837, 274] width 496 height 112
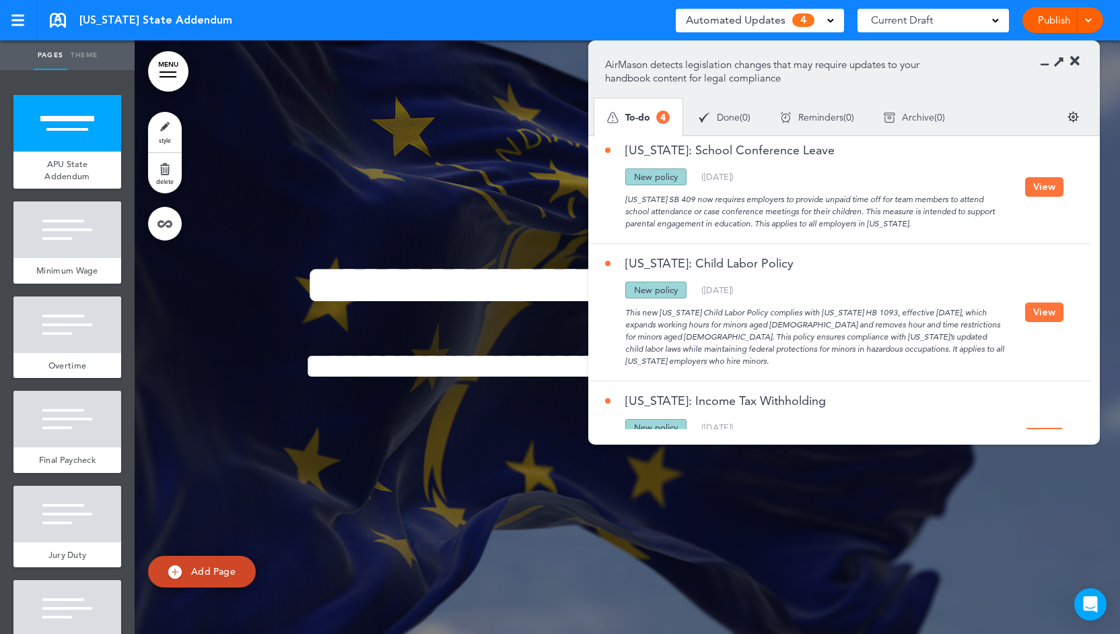
scroll to position [203, 0]
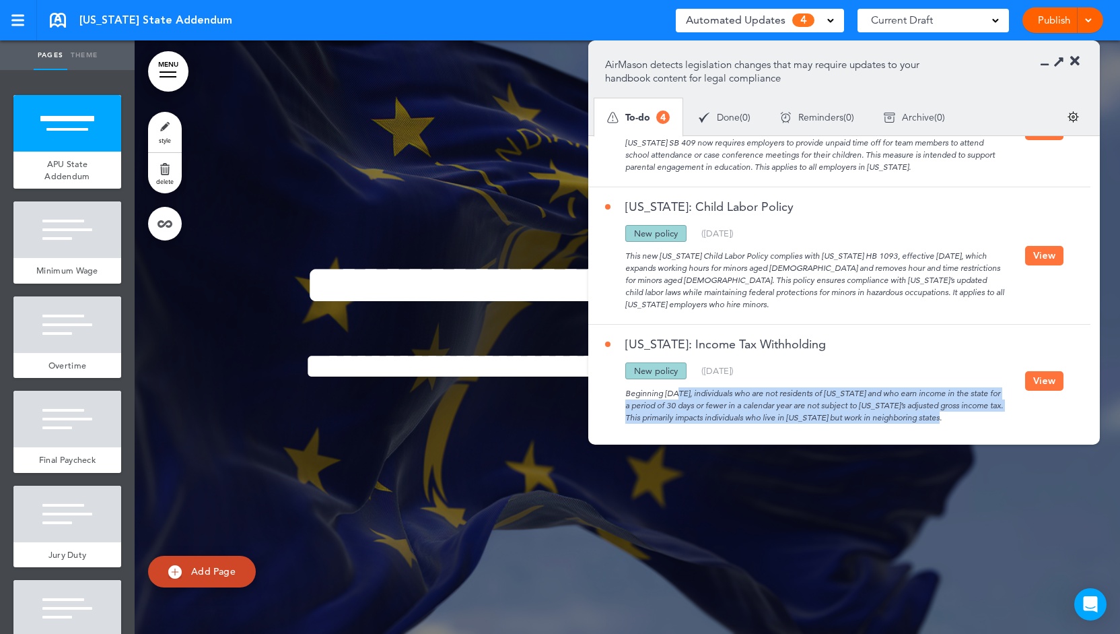
drag, startPoint x: 625, startPoint y: 376, endPoint x: 910, endPoint y: 409, distance: 287.3
click at [910, 409] on div "Indiana: Income Tax Withholding Updated policy New policy Deleted policy ( 12/1…" at bounding box center [837, 381] width 496 height 112
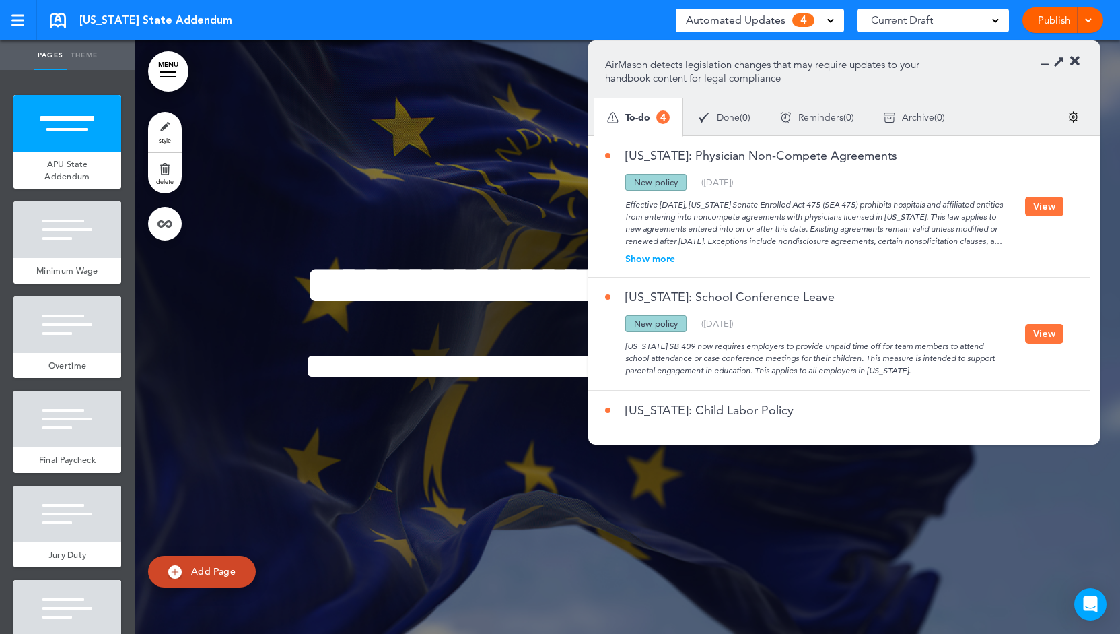
click at [1045, 205] on button "View" at bounding box center [1045, 207] width 38 height 20
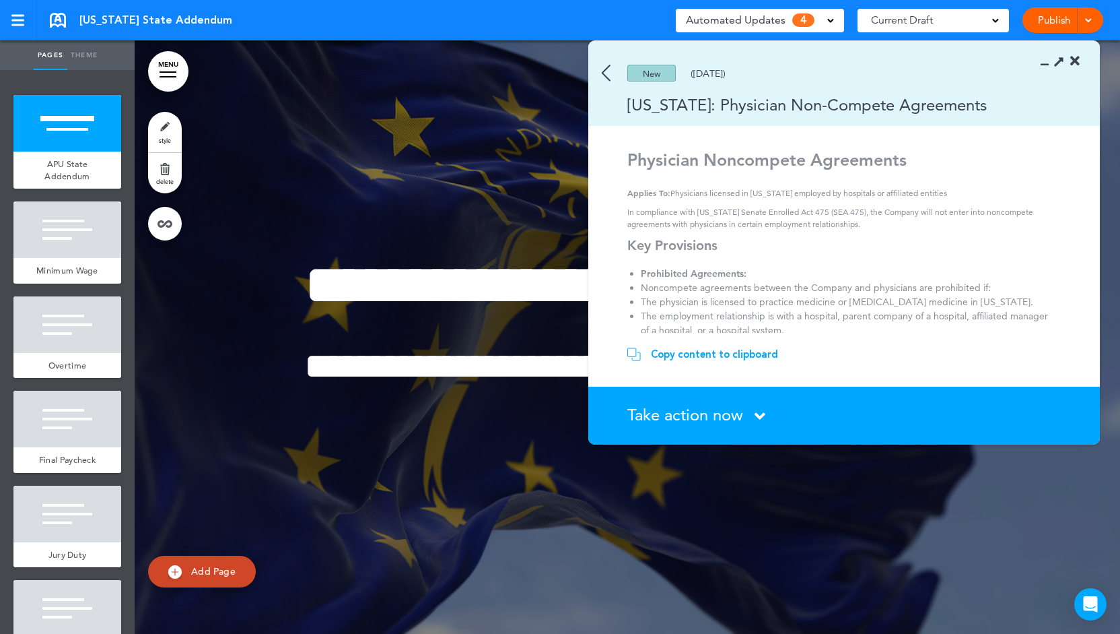
scroll to position [238, 0]
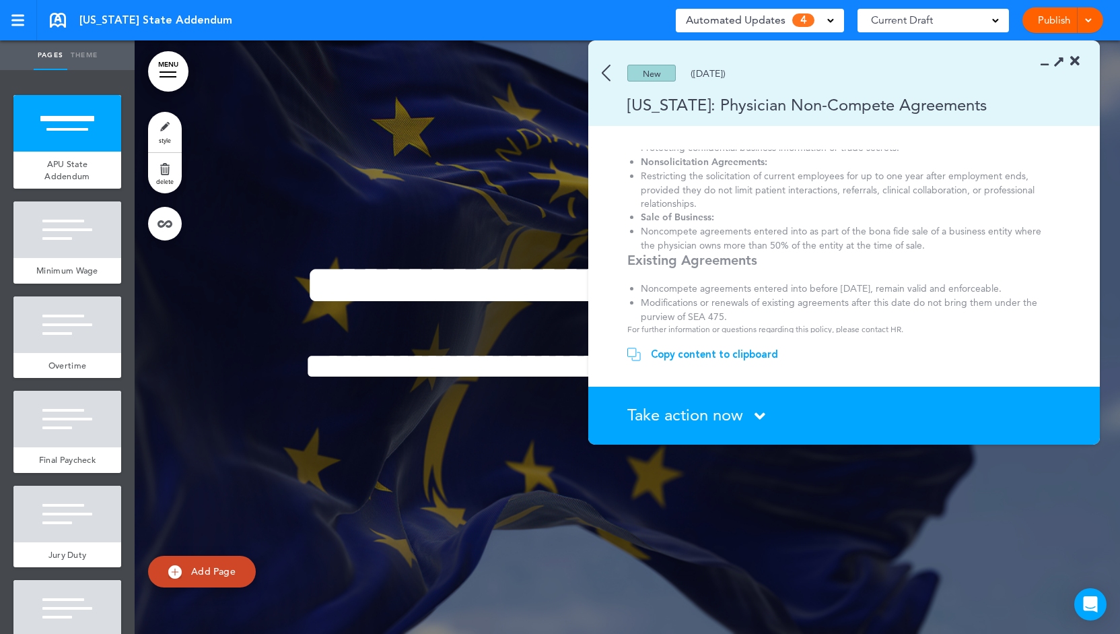
click at [691, 355] on div "Copy content to clipboard" at bounding box center [714, 353] width 127 height 13
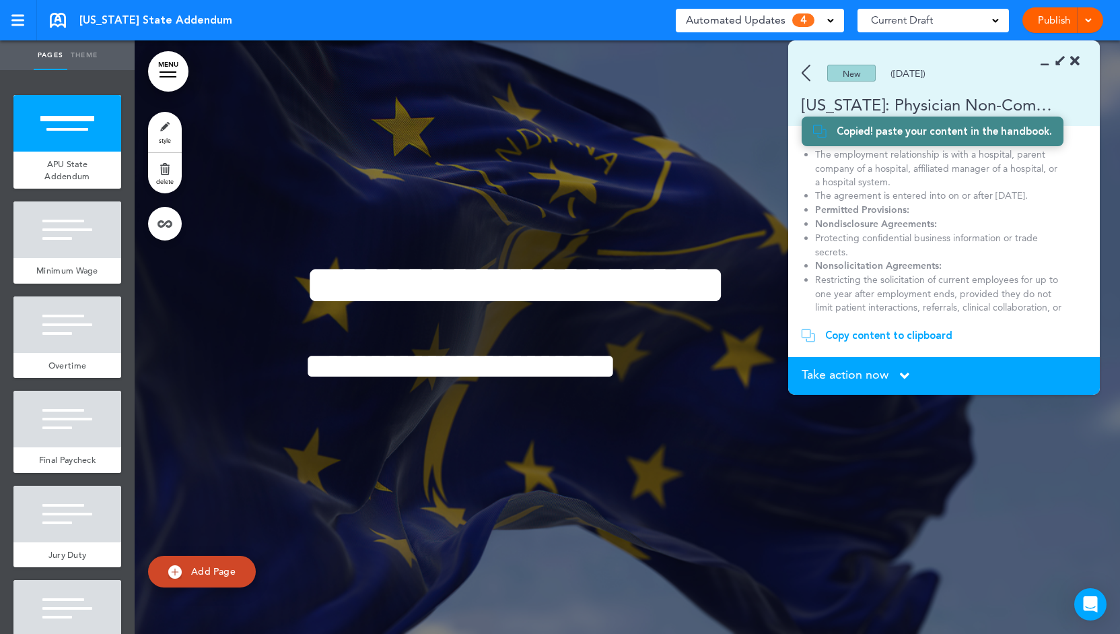
scroll to position [279, 0]
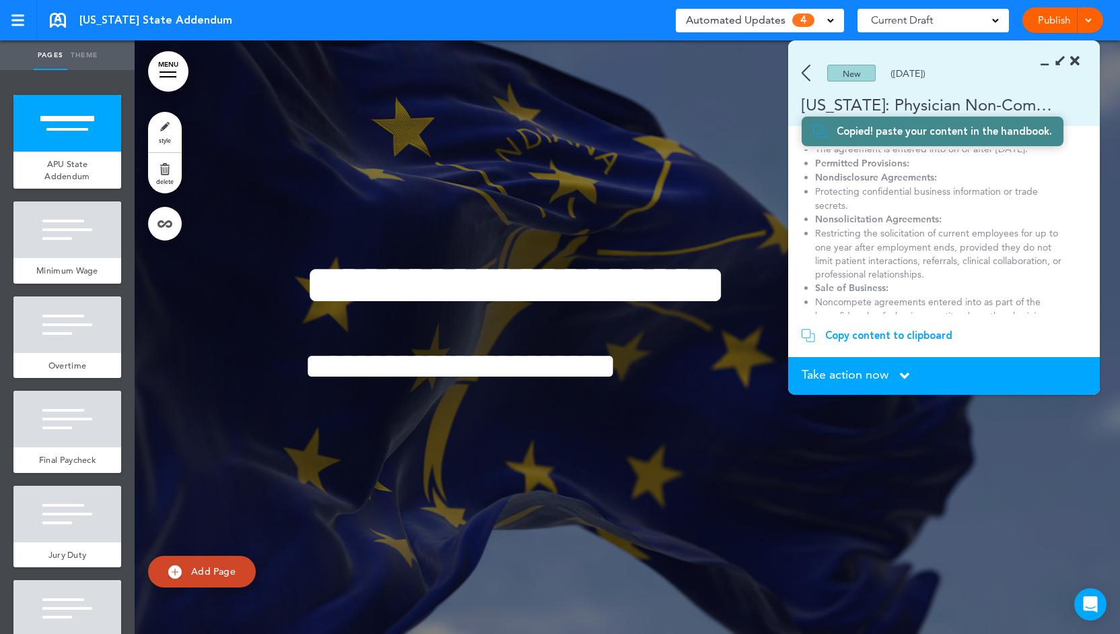
click at [185, 580] on link "Add Page" at bounding box center [202, 572] width 108 height 32
type input "********"
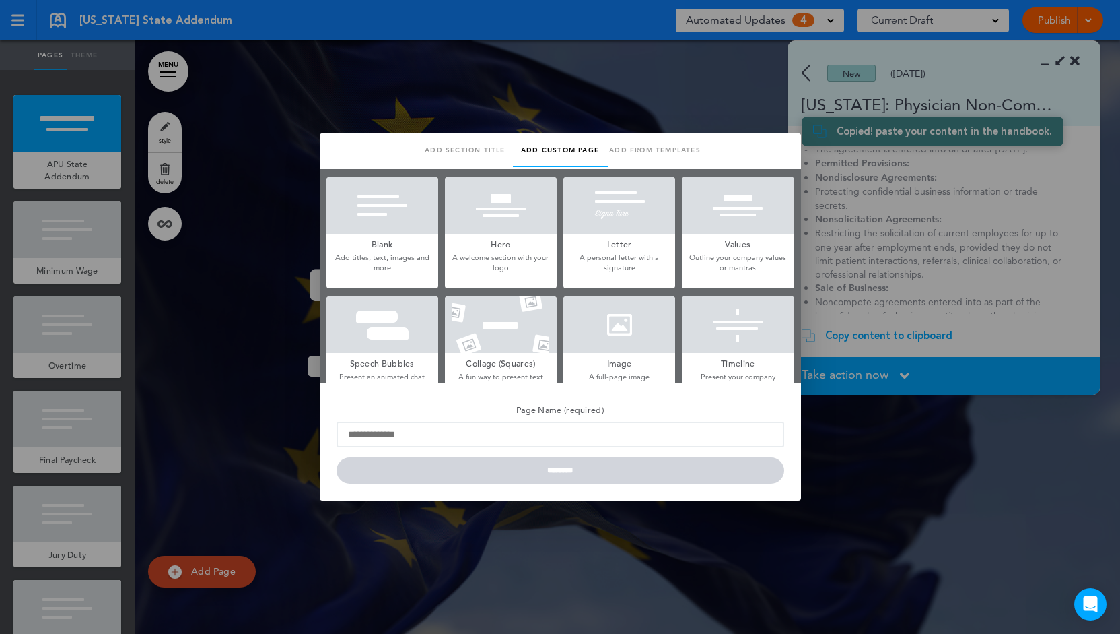
click at [337, 234] on h5 "Blank" at bounding box center [383, 243] width 112 height 19
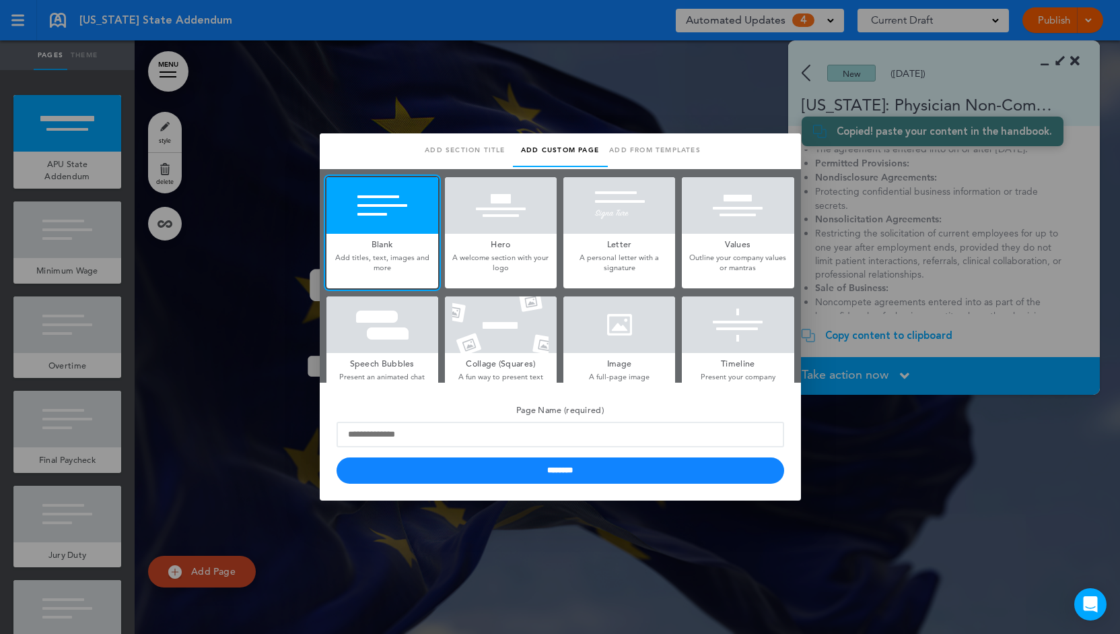
click at [683, 110] on div at bounding box center [560, 317] width 1120 height 634
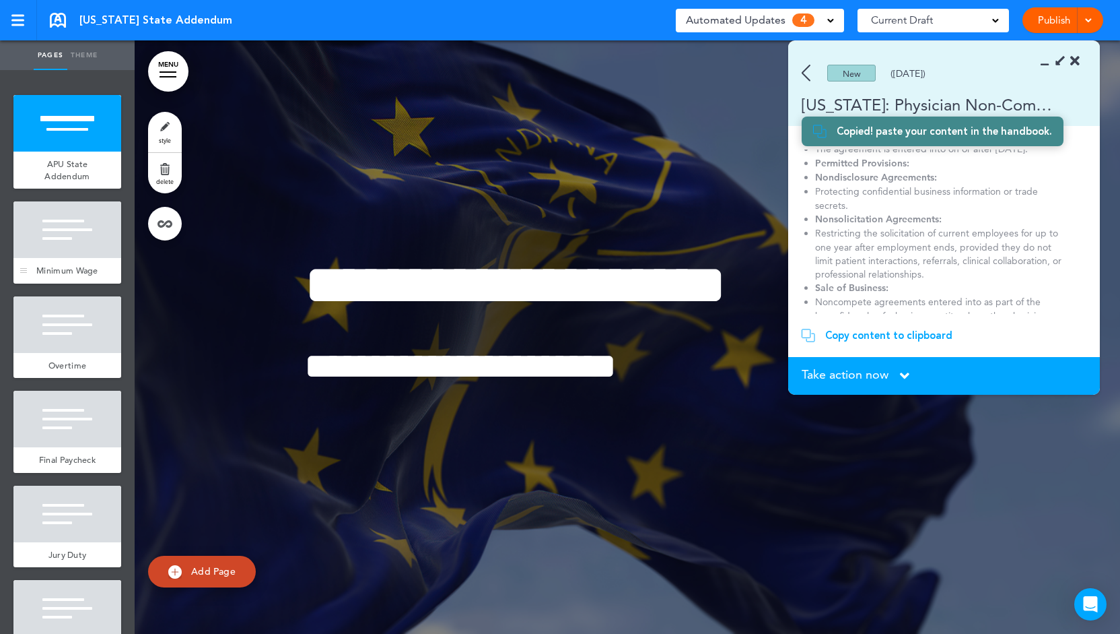
click at [55, 265] on span "Minimum Wage" at bounding box center [67, 270] width 62 height 11
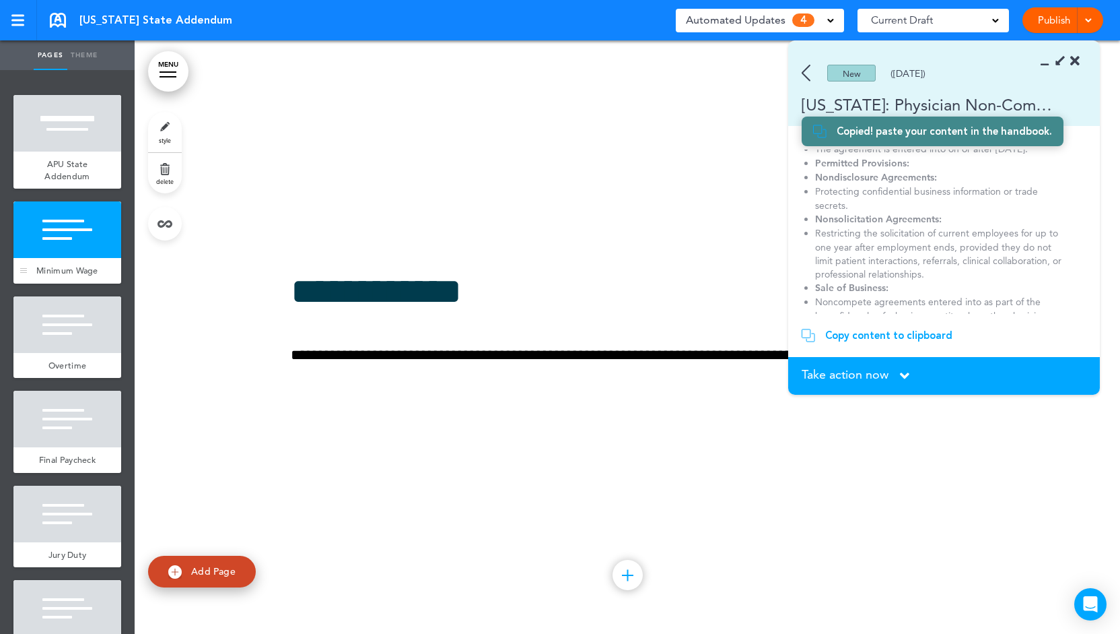
scroll to position [593, 0]
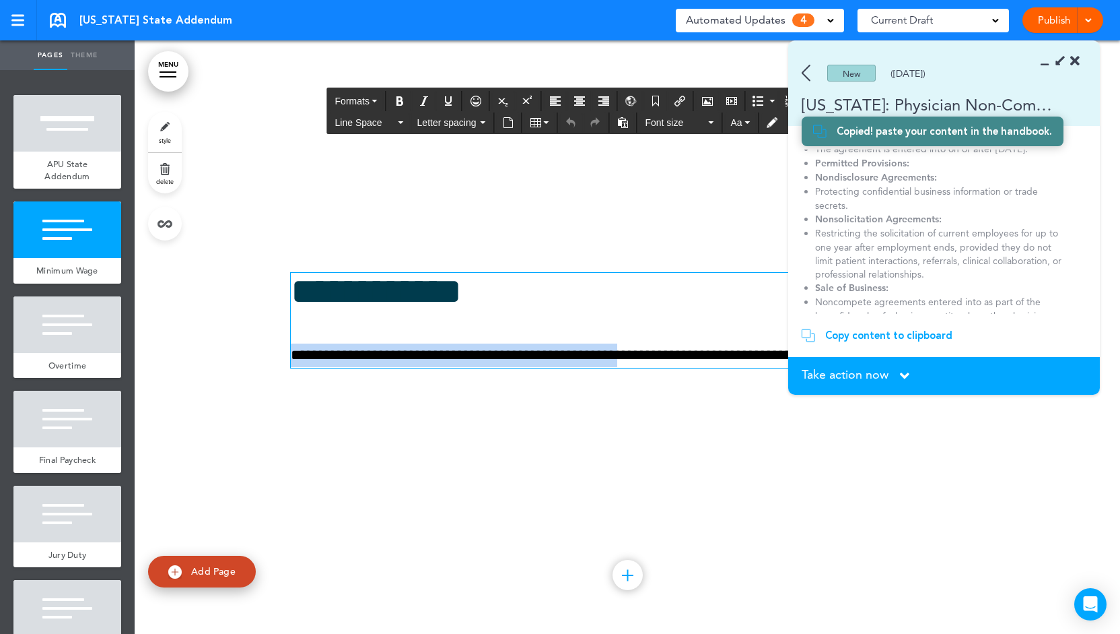
drag, startPoint x: 658, startPoint y: 352, endPoint x: 552, endPoint y: 301, distance: 117.5
click at [552, 301] on div "**********" at bounding box center [627, 320] width 673 height 94
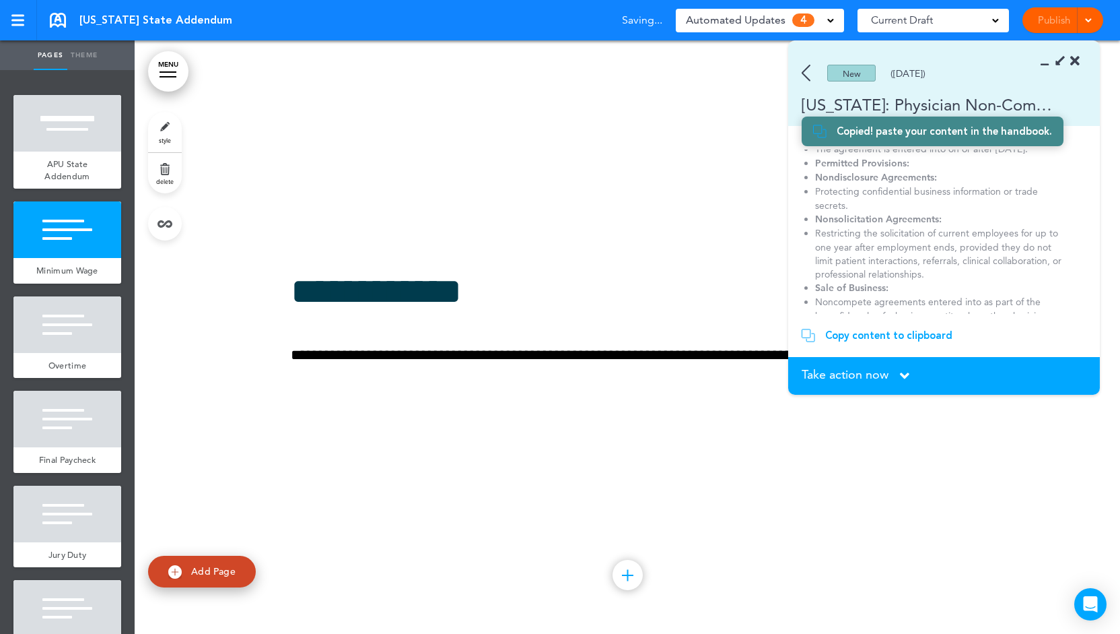
click at [844, 366] on section "Take action now Click here to change the status What would you like to do? I ha…" at bounding box center [945, 376] width 312 height 38
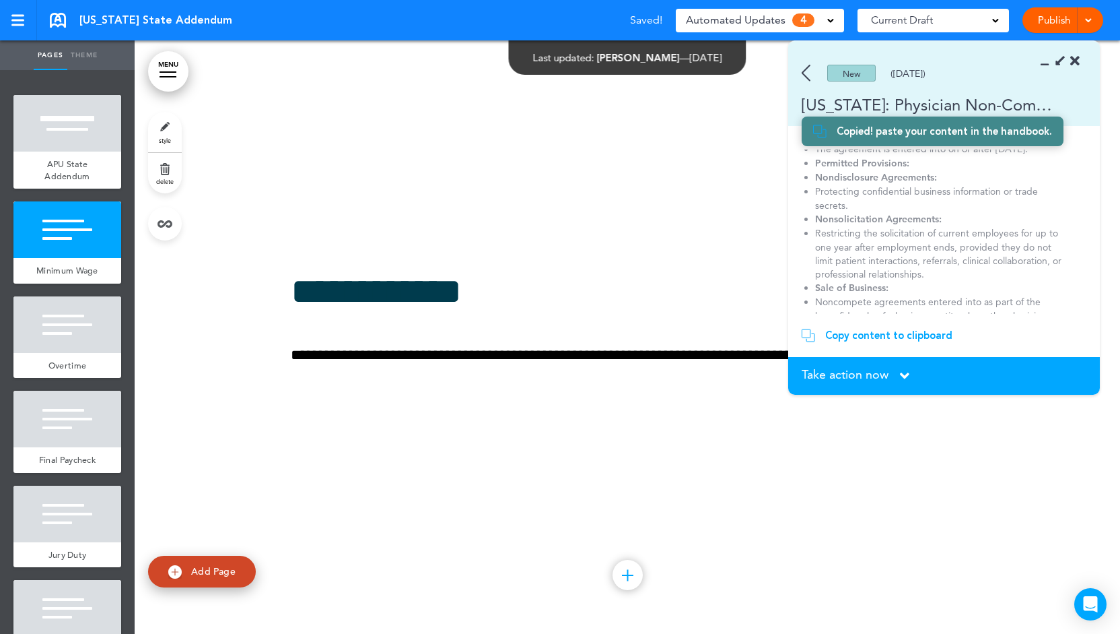
click at [844, 378] on span "Take action now" at bounding box center [845, 374] width 87 height 12
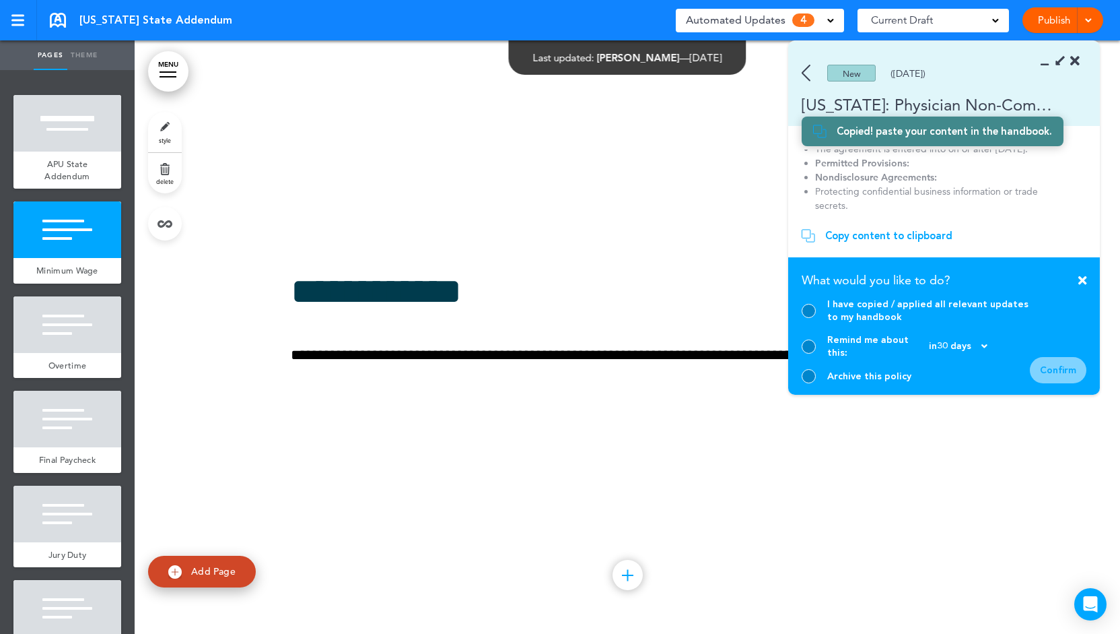
click at [811, 318] on div at bounding box center [809, 311] width 14 height 14
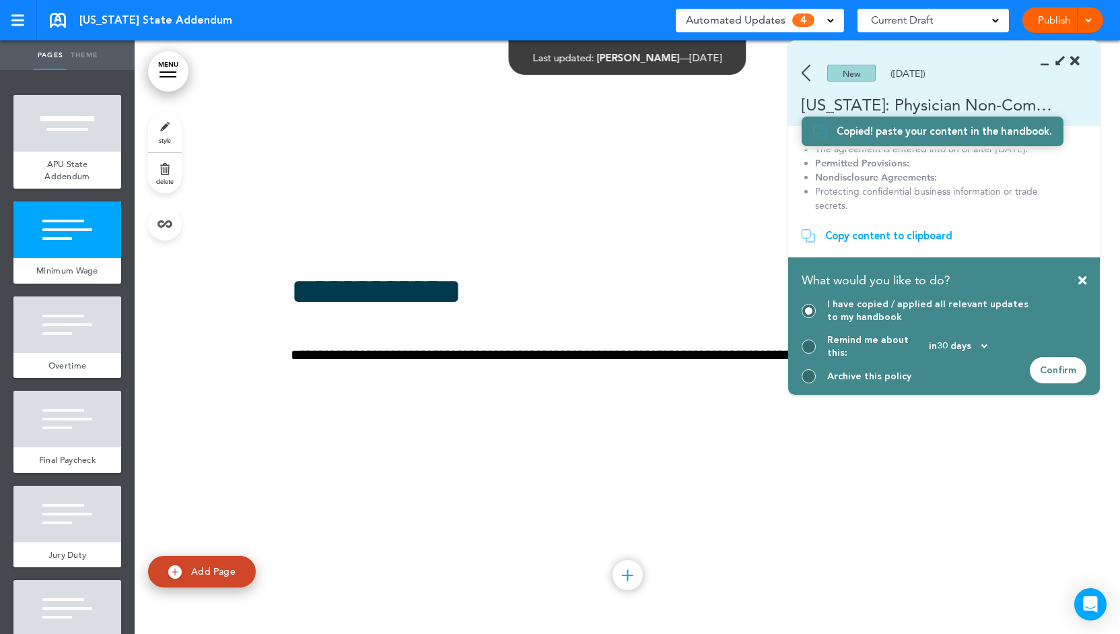
click at [811, 351] on div at bounding box center [809, 346] width 14 height 14
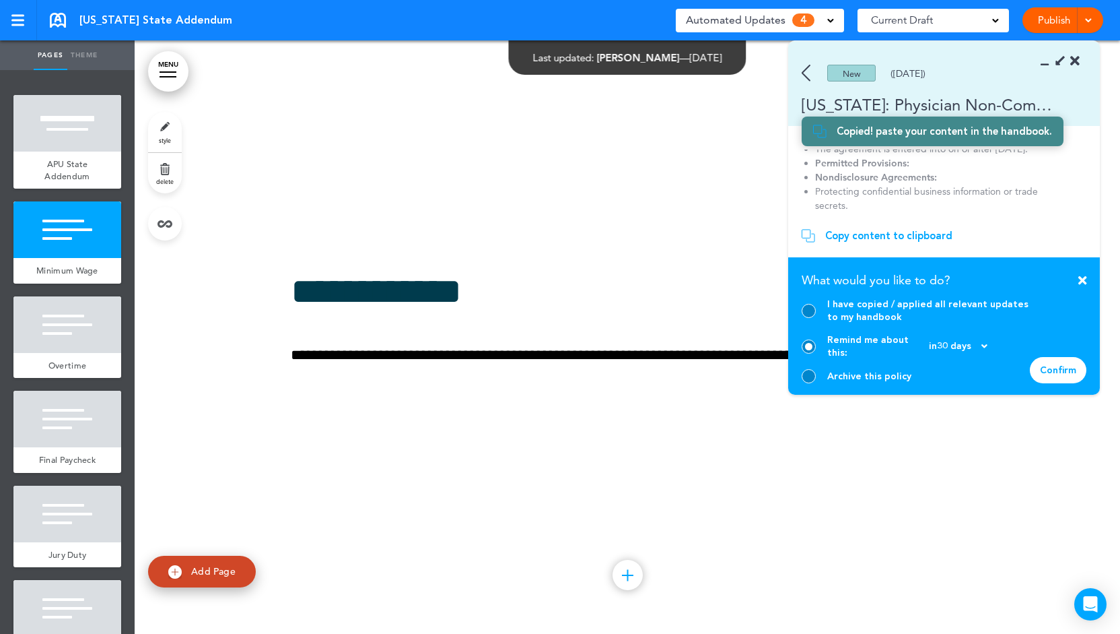
click at [811, 371] on div at bounding box center [809, 376] width 14 height 14
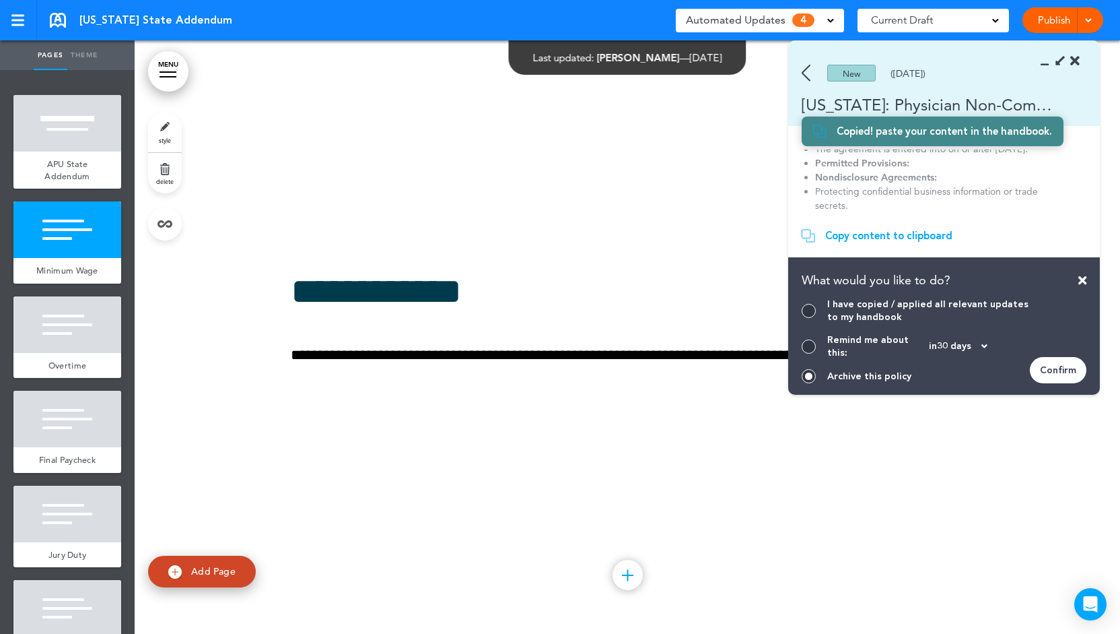
click at [809, 79] on img at bounding box center [806, 73] width 9 height 17
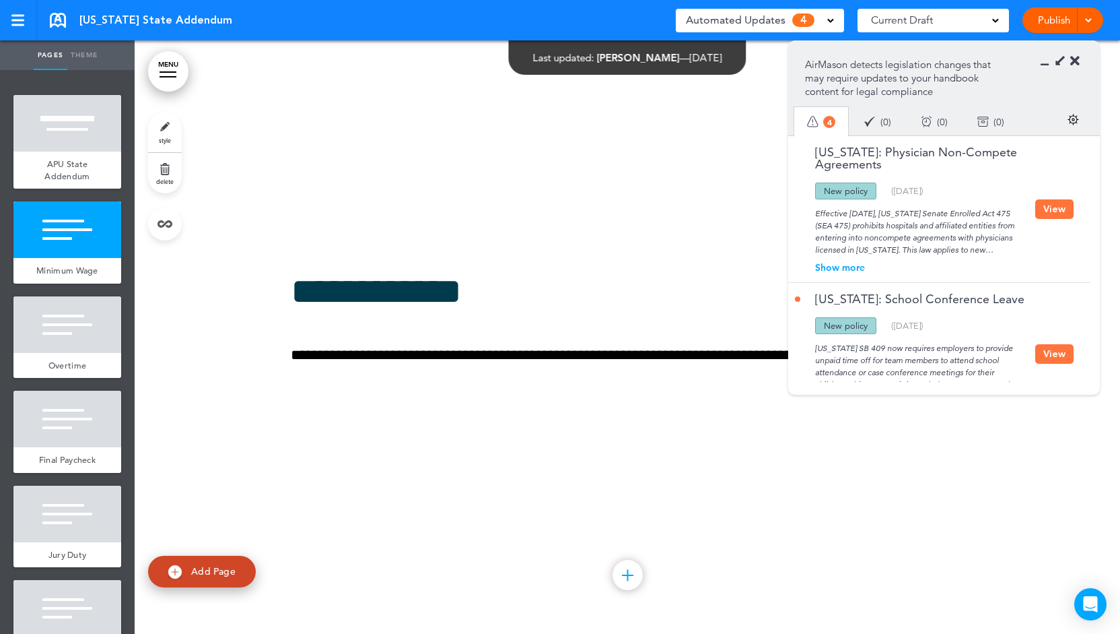
click at [879, 126] on div "Done ( 0 )" at bounding box center [878, 122] width 57 height 36
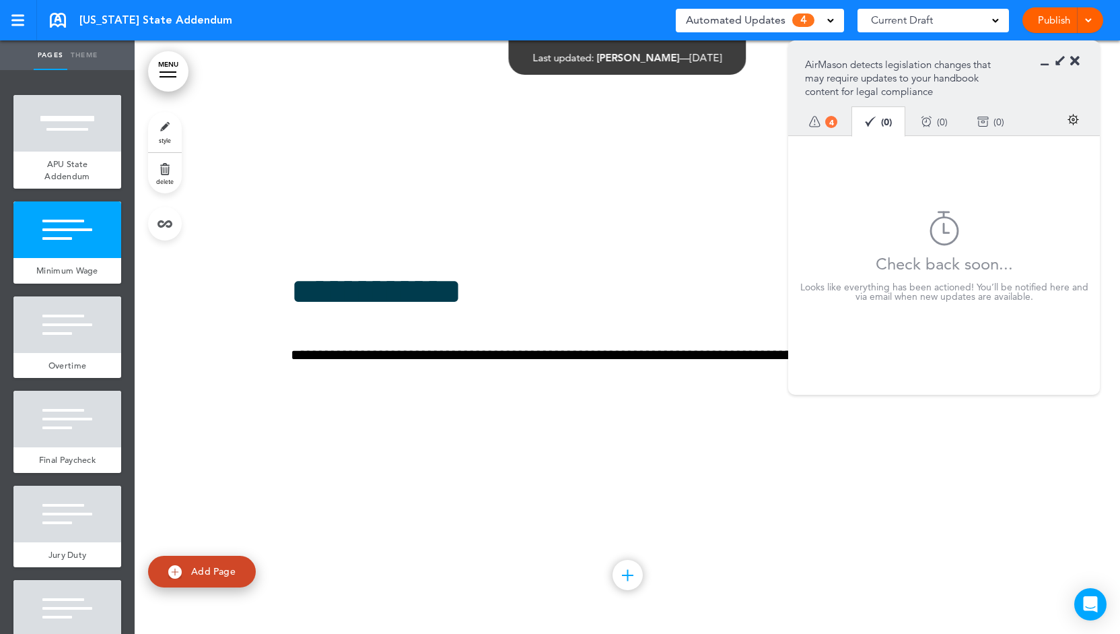
click at [955, 119] on div "Reminders ( 0 )" at bounding box center [934, 122] width 57 height 36
click at [999, 121] on div "Archive ( 0 )" at bounding box center [991, 122] width 57 height 36
click at [824, 127] on div "To-do 4" at bounding box center [824, 122] width 58 height 36
